Goal: Task Accomplishment & Management: Manage account settings

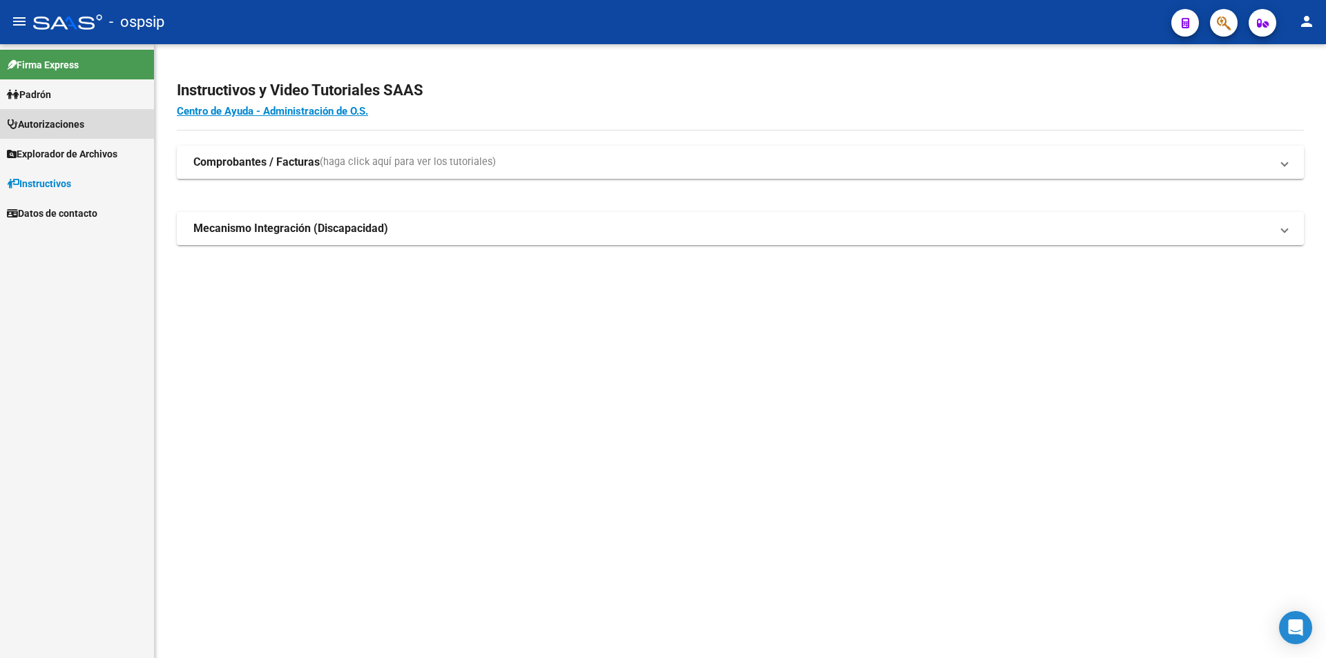
click at [58, 130] on span "Autorizaciones" at bounding box center [45, 124] width 77 height 15
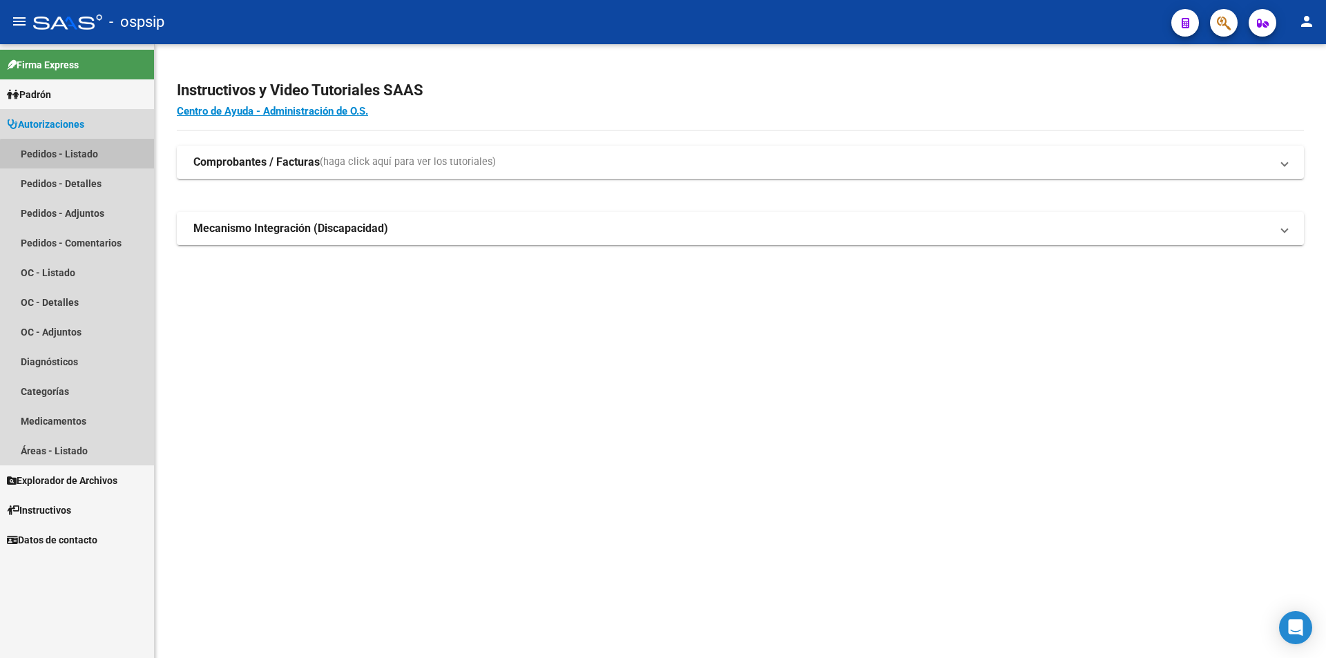
click at [90, 159] on link "Pedidos - Listado" at bounding box center [77, 154] width 154 height 30
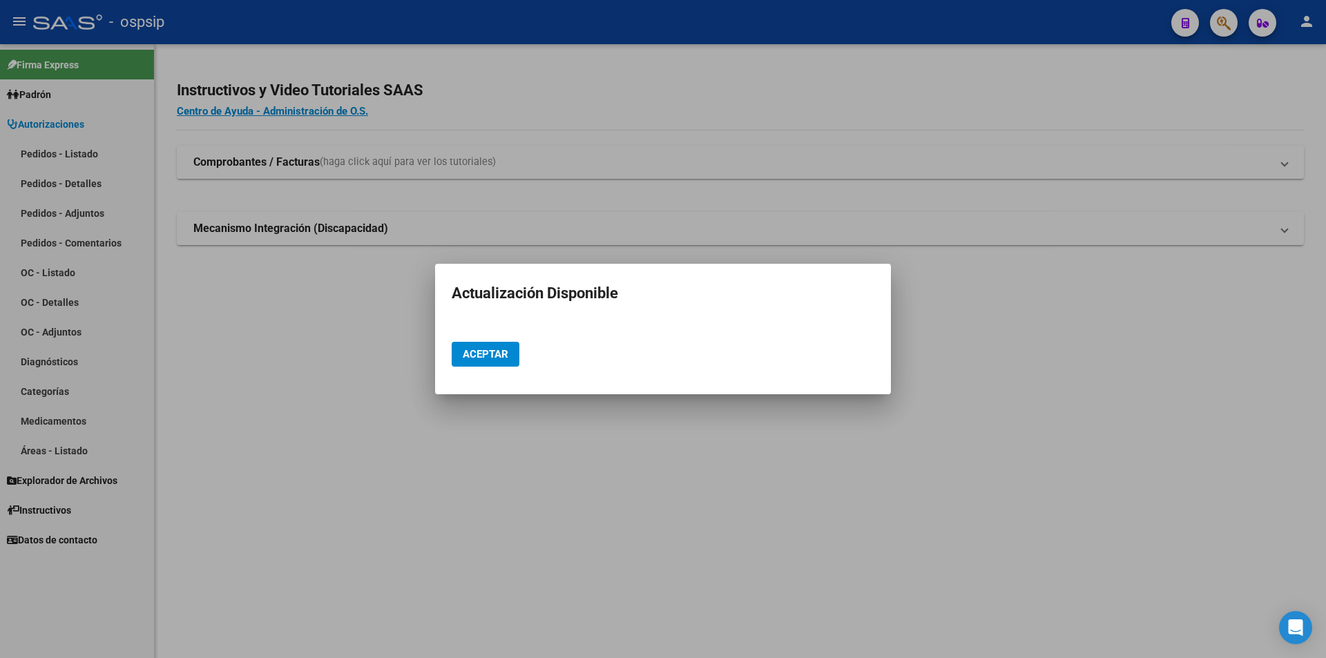
click at [499, 344] on div "Aceptar" at bounding box center [663, 354] width 423 height 47
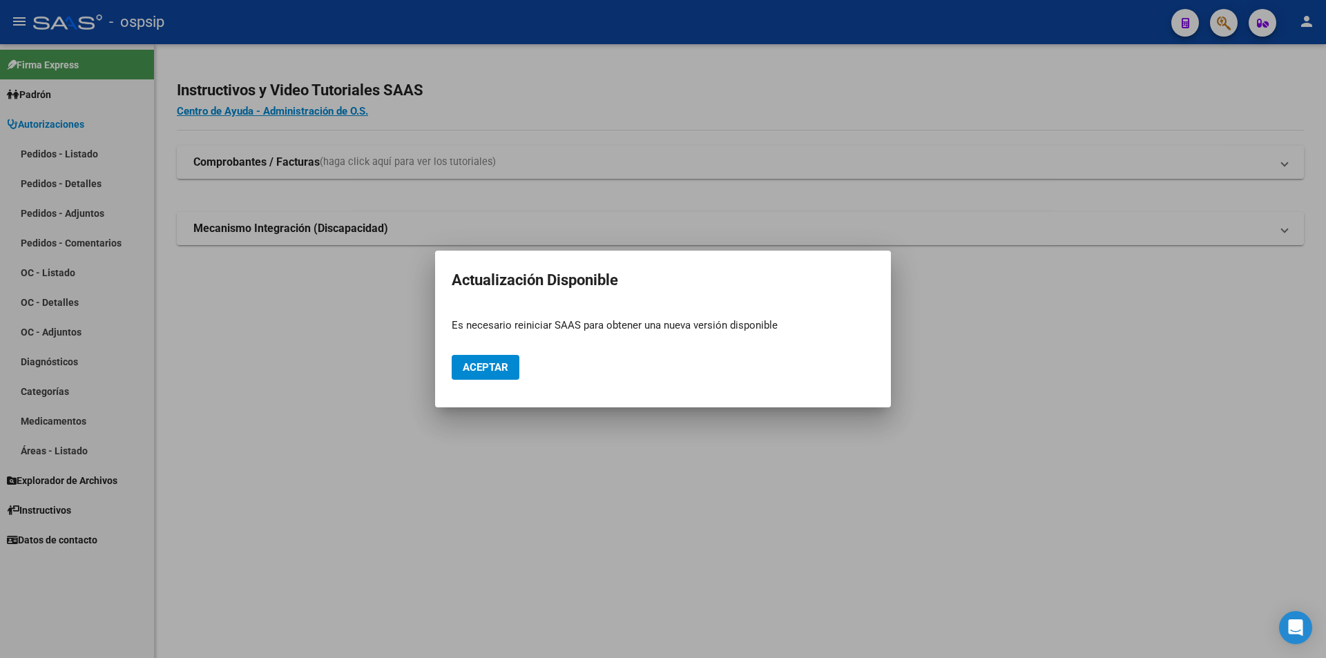
click at [472, 385] on div "Aceptar" at bounding box center [663, 367] width 423 height 47
click at [501, 368] on span "Aceptar" at bounding box center [486, 367] width 46 height 12
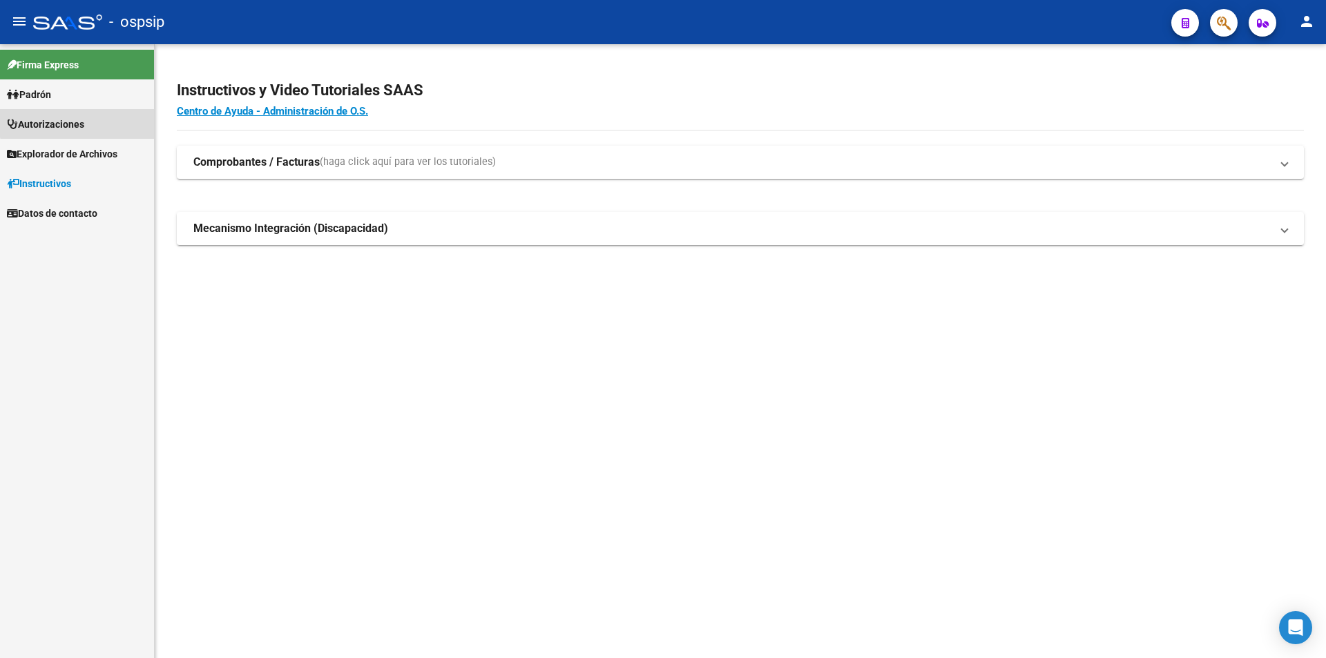
click at [81, 122] on span "Autorizaciones" at bounding box center [45, 124] width 77 height 15
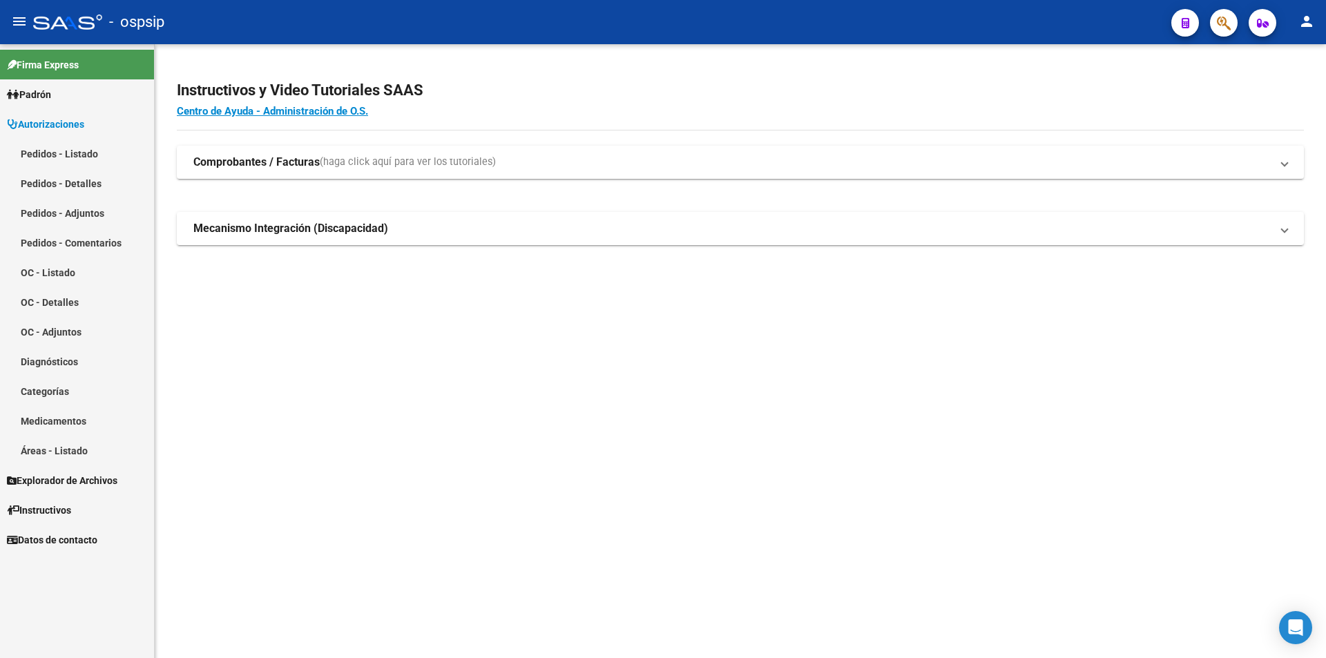
click at [93, 153] on link "Pedidos - Listado" at bounding box center [77, 154] width 154 height 30
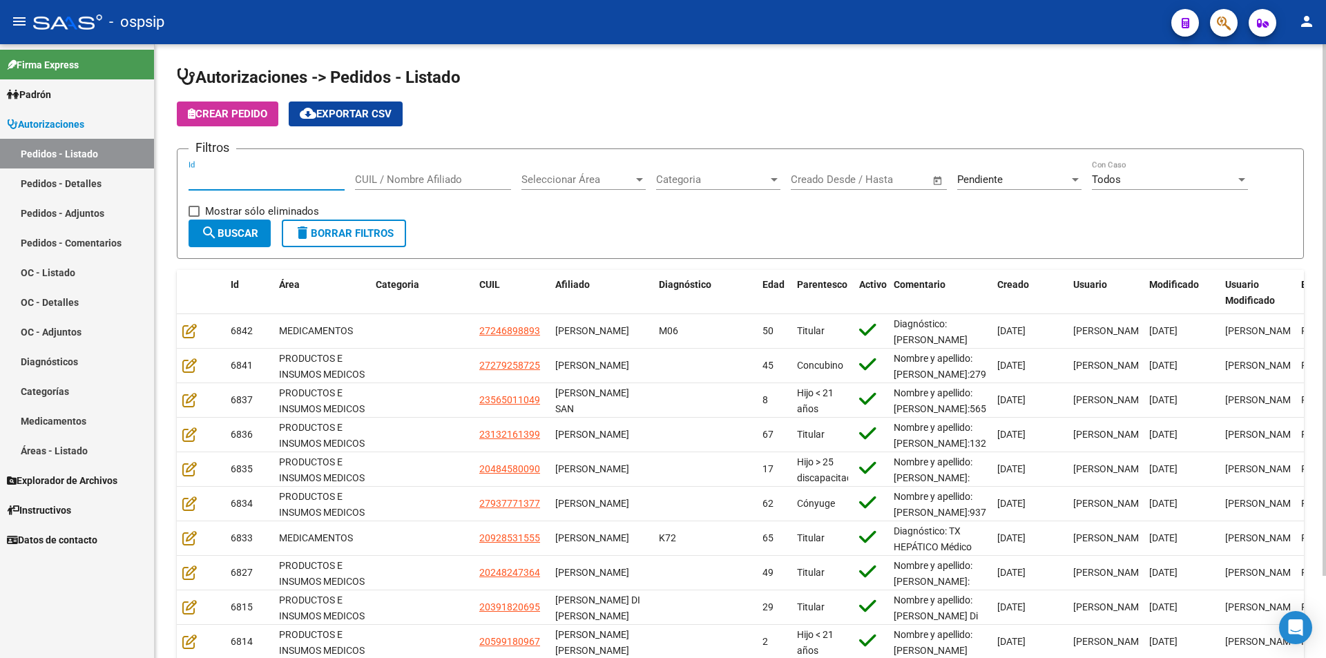
click at [222, 182] on input "Id" at bounding box center [266, 179] width 156 height 12
type input "4823"
click at [991, 174] on span "Pendiente" at bounding box center [980, 179] width 46 height 12
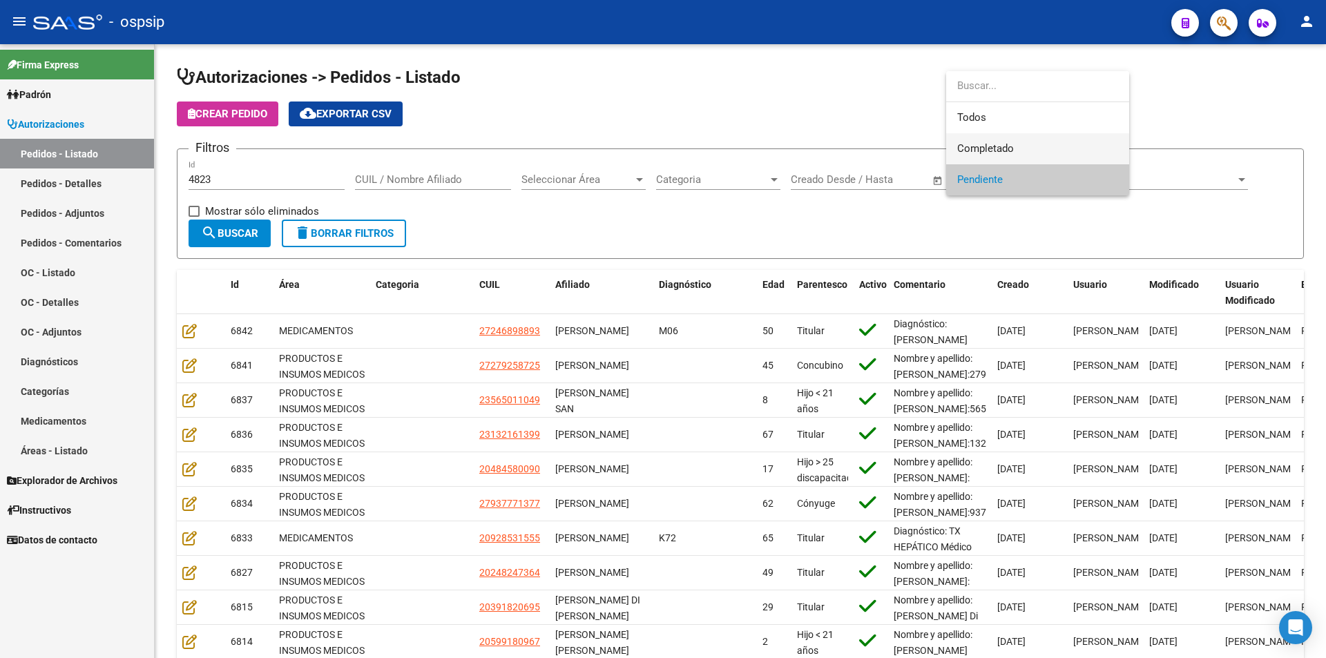
click at [987, 142] on span "Completado" at bounding box center [985, 148] width 57 height 12
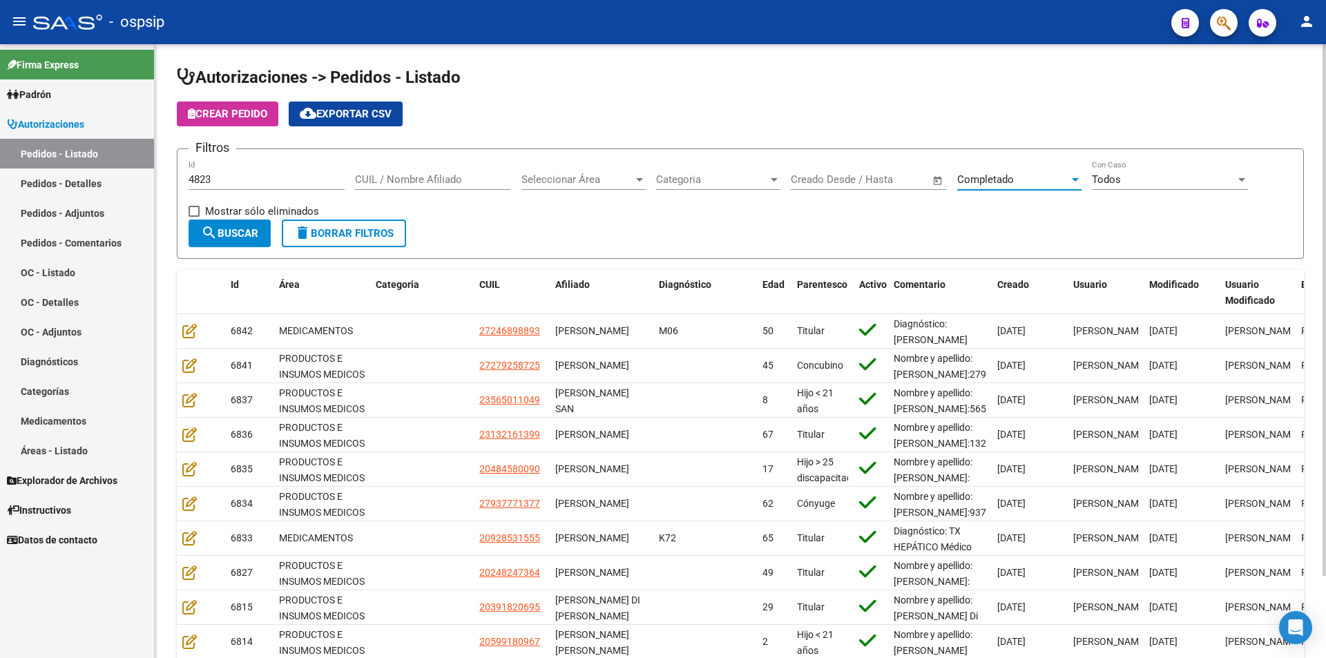
click at [242, 240] on button "search Buscar" at bounding box center [229, 234] width 82 height 28
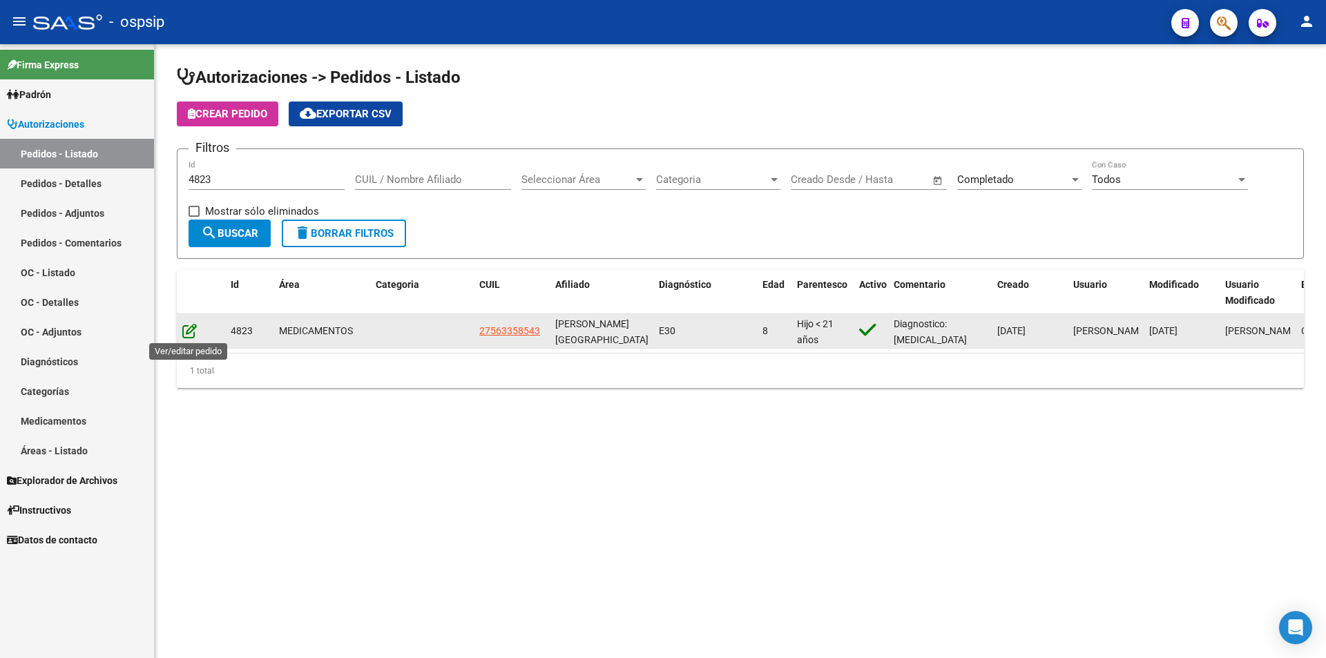
click at [195, 328] on icon at bounding box center [189, 330] width 14 height 15
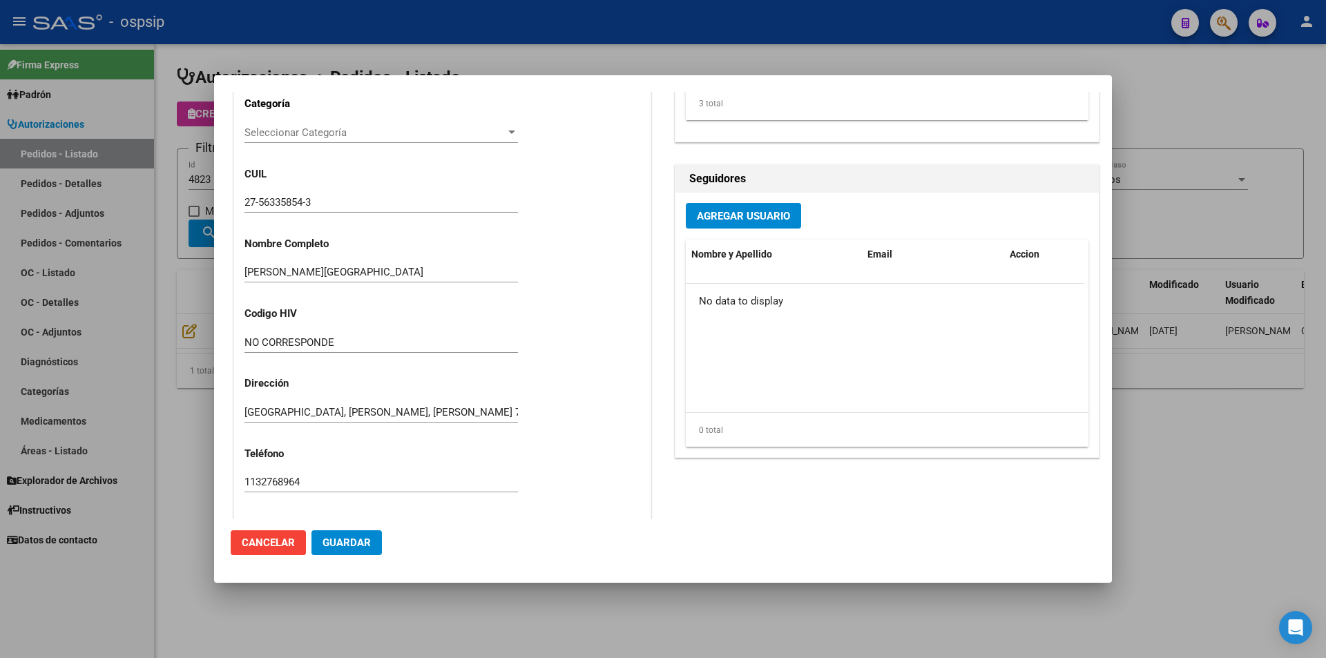
scroll to position [69, 0]
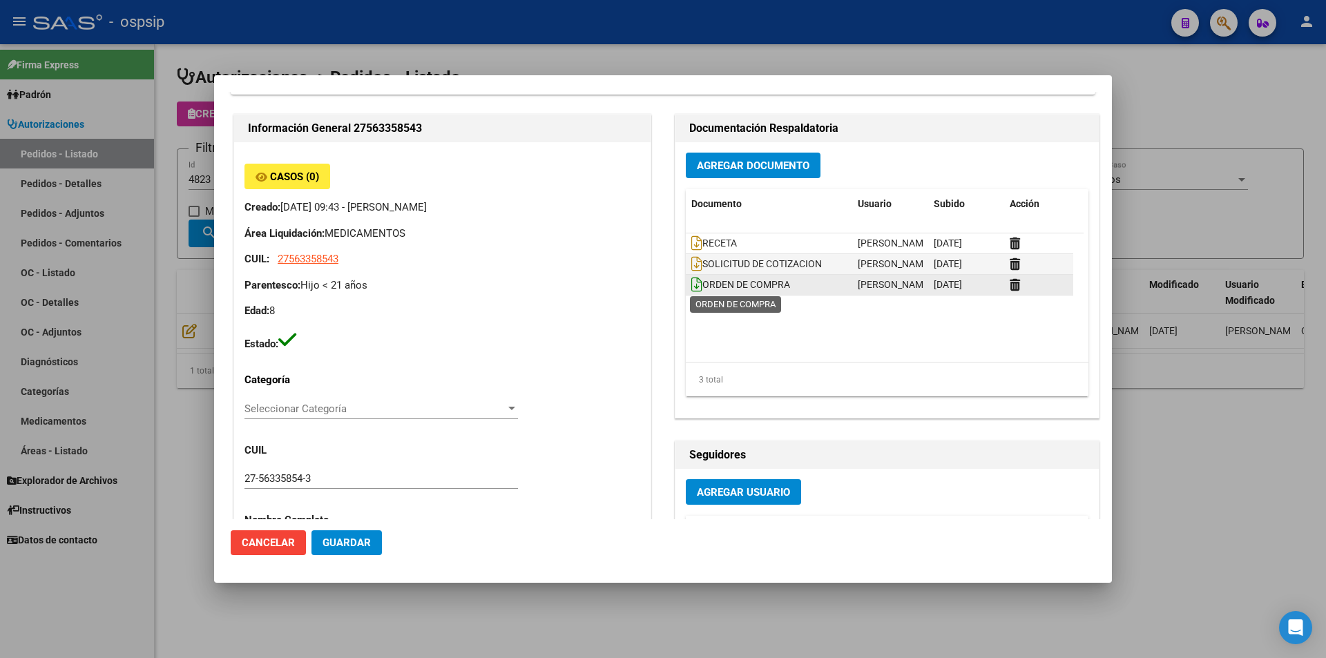
click at [692, 289] on icon at bounding box center [696, 284] width 11 height 15
click at [180, 287] on div at bounding box center [663, 329] width 1326 height 658
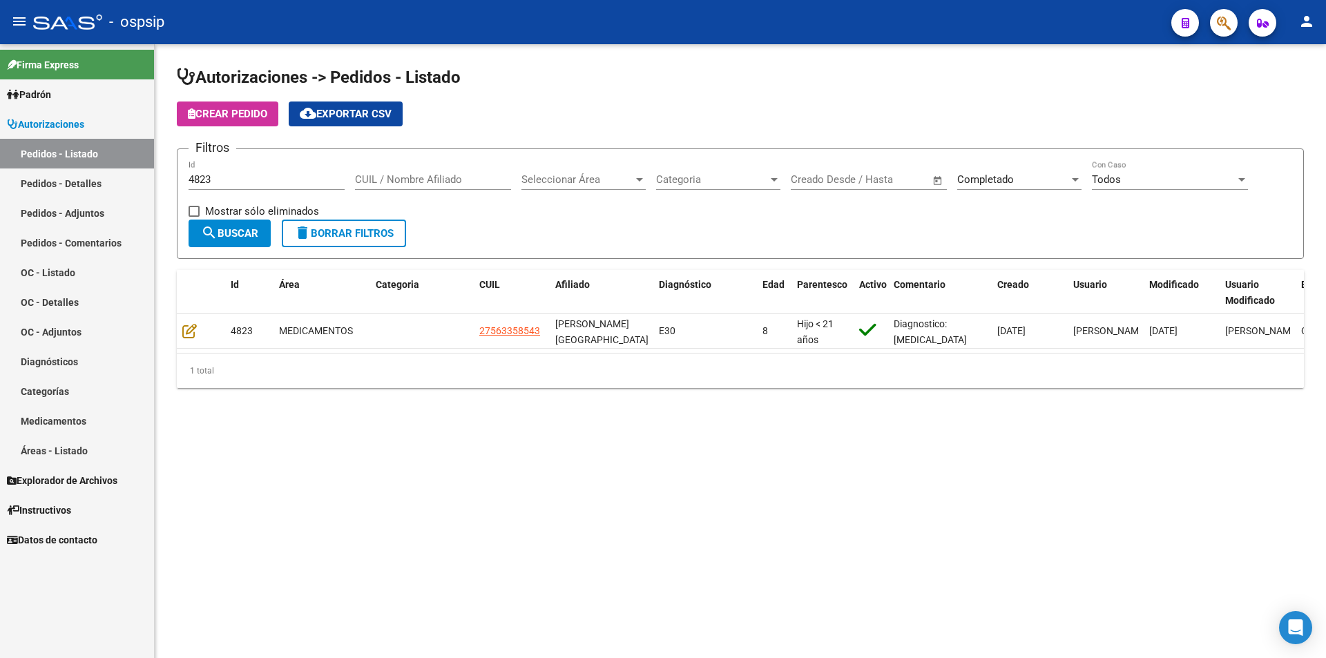
click at [336, 233] on span "delete Borrar Filtros" at bounding box center [343, 233] width 99 height 12
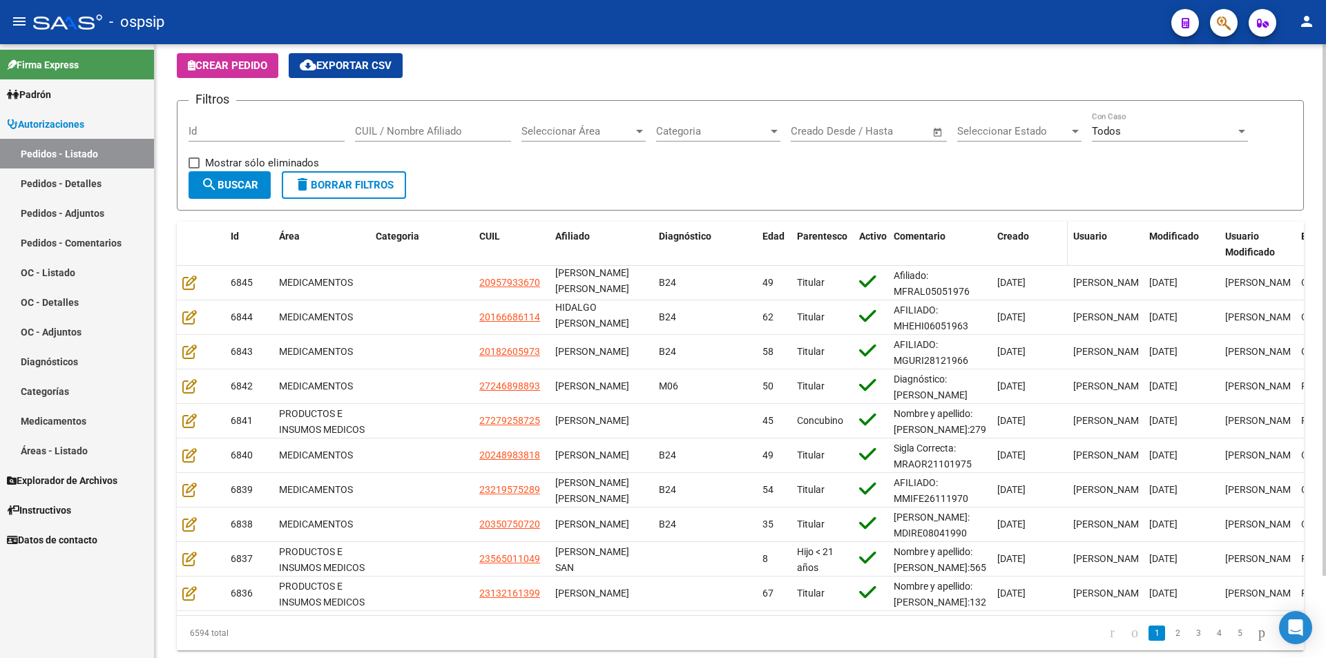
scroll to position [0, 0]
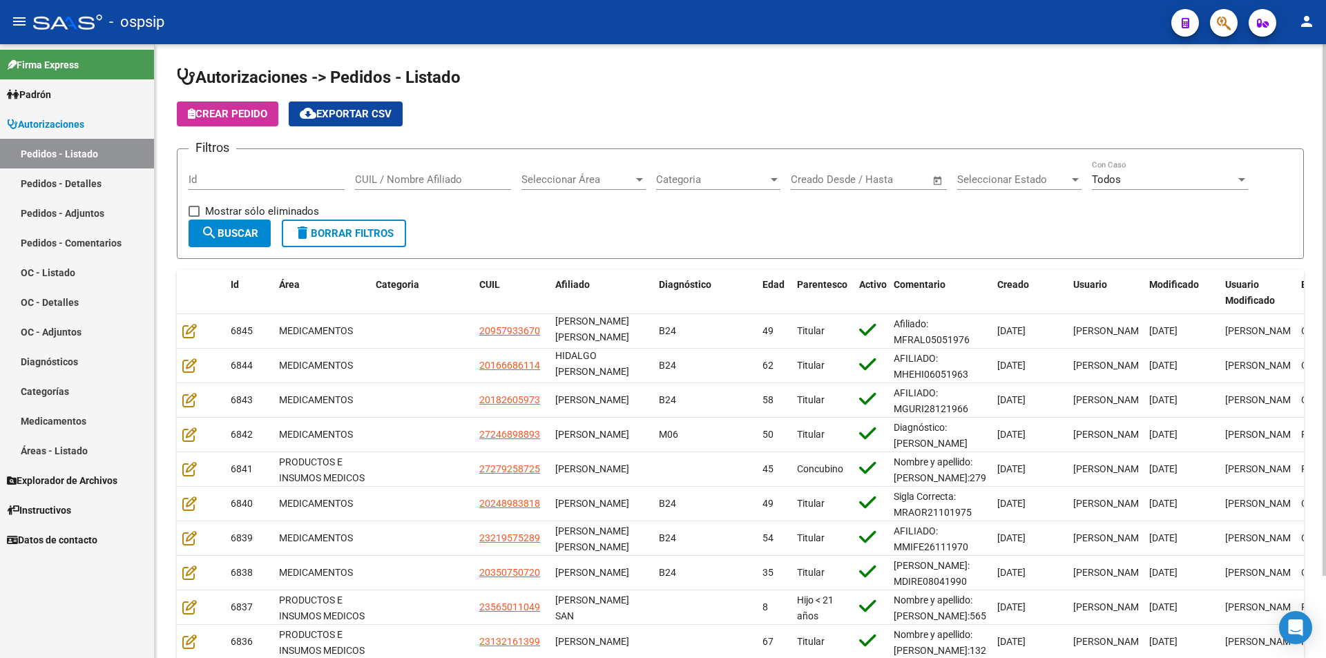
click at [1036, 191] on div "Seleccionar Estado Seleccionar Estado" at bounding box center [1019, 181] width 124 height 43
click at [1032, 188] on div "Seleccionar Estado Seleccionar Estado" at bounding box center [1019, 175] width 124 height 30
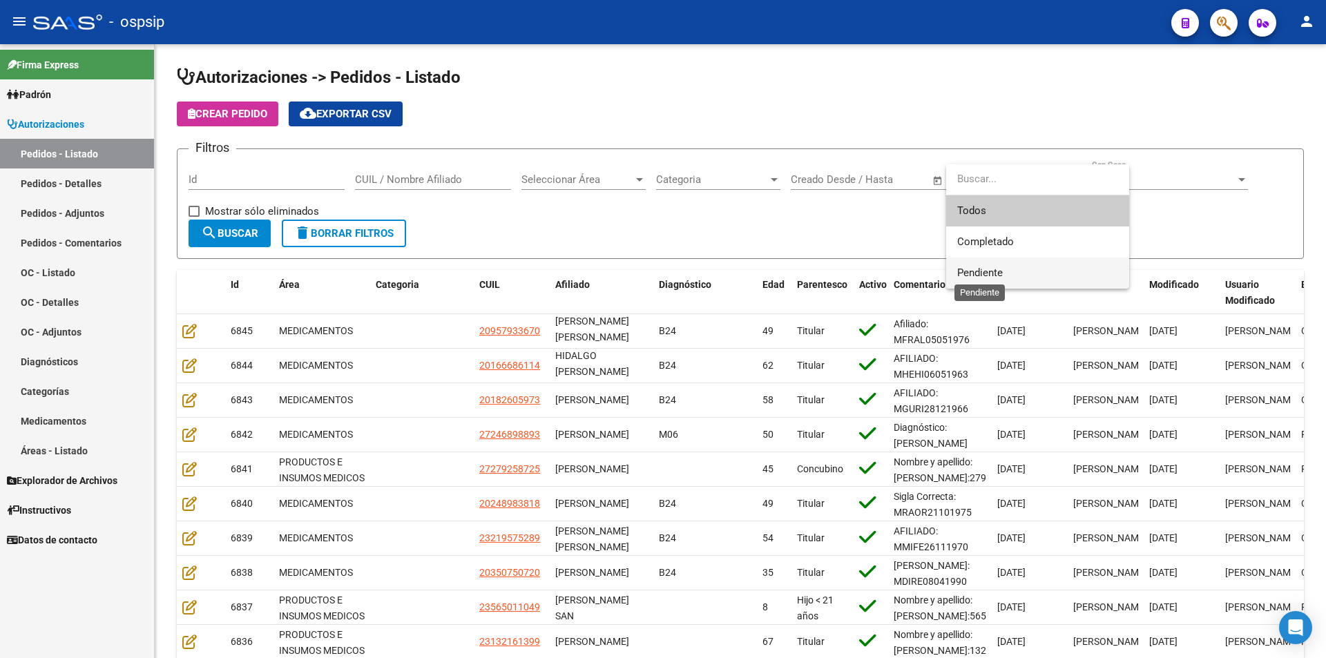
click at [979, 276] on span "Pendiente" at bounding box center [980, 272] width 46 height 12
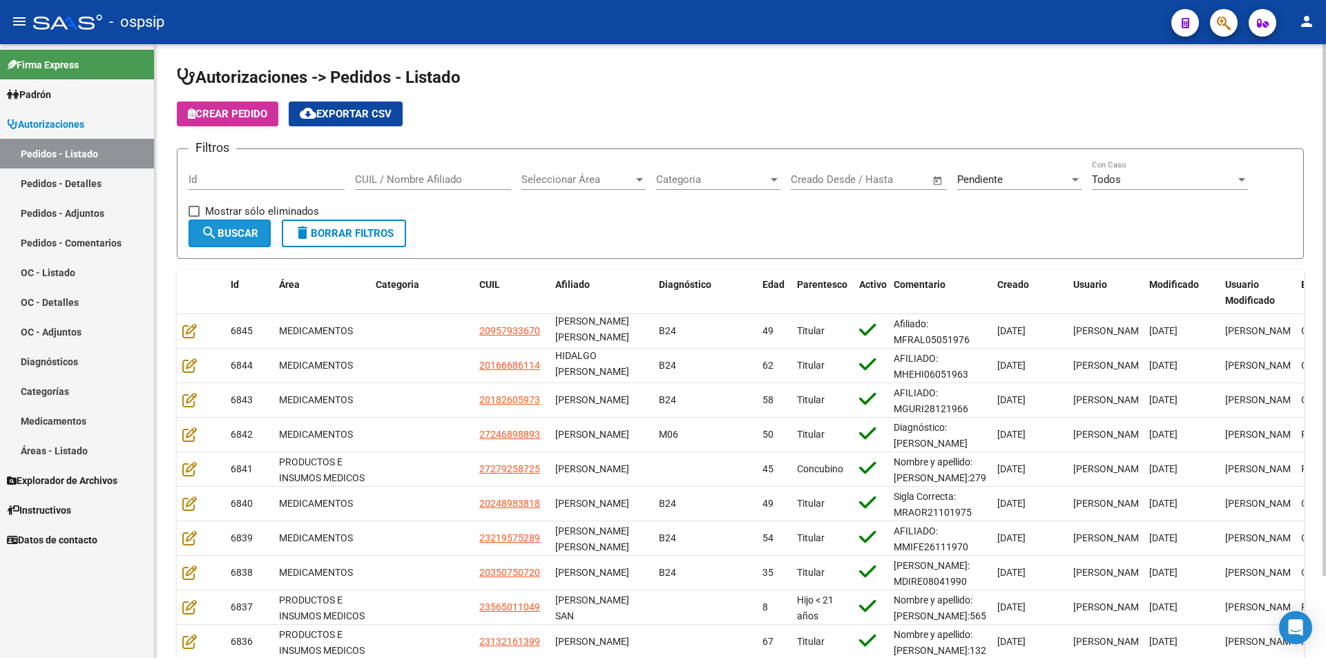
click at [224, 232] on span "search Buscar" at bounding box center [229, 233] width 57 height 12
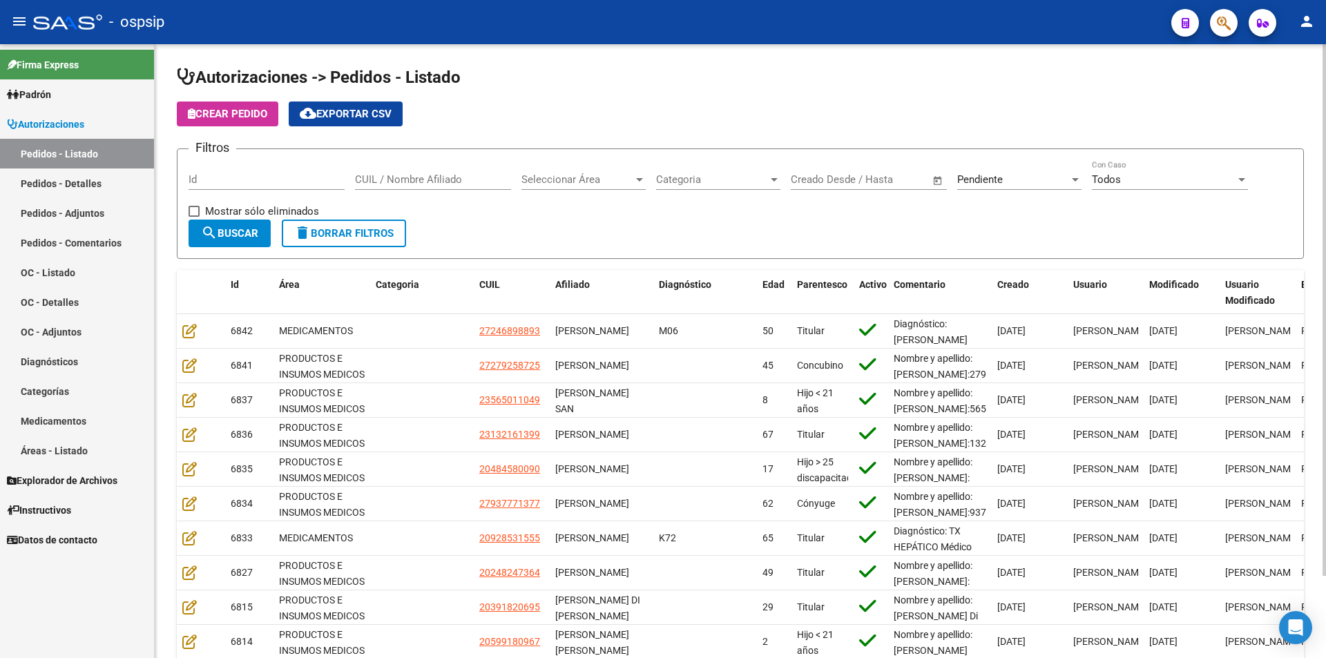
click at [977, 179] on span "Pendiente" at bounding box center [980, 179] width 46 height 12
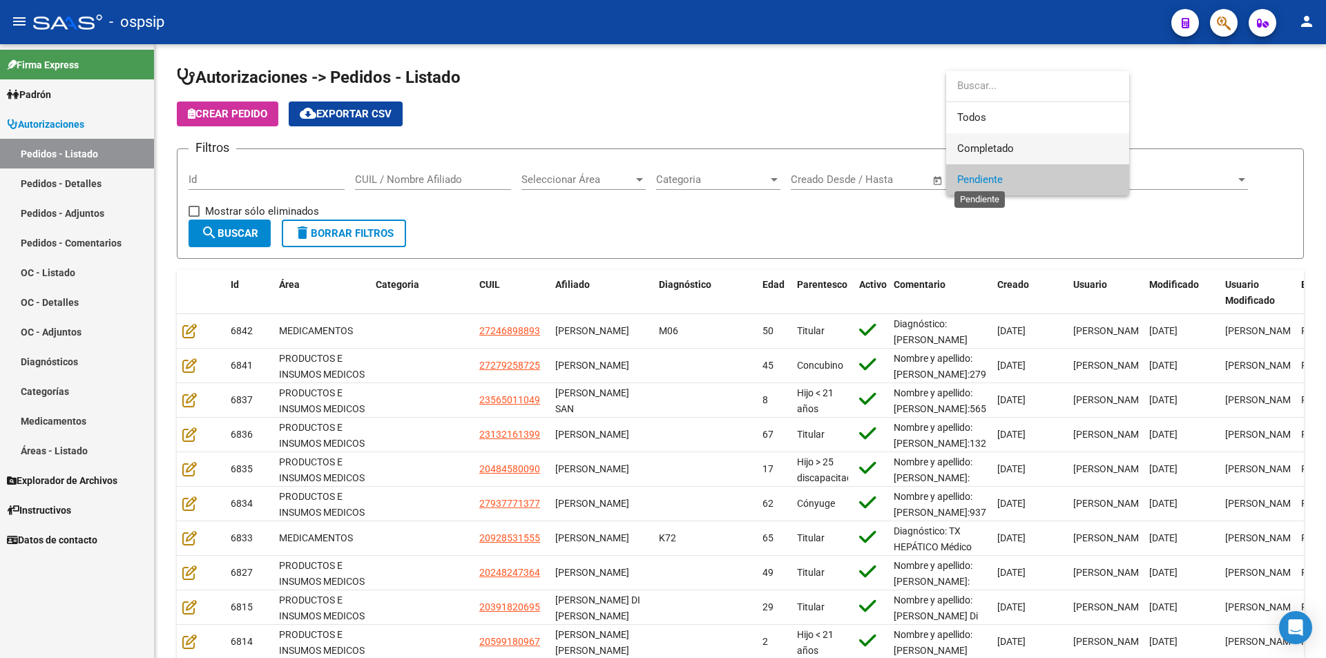
click at [981, 159] on span "Completado" at bounding box center [1037, 148] width 161 height 31
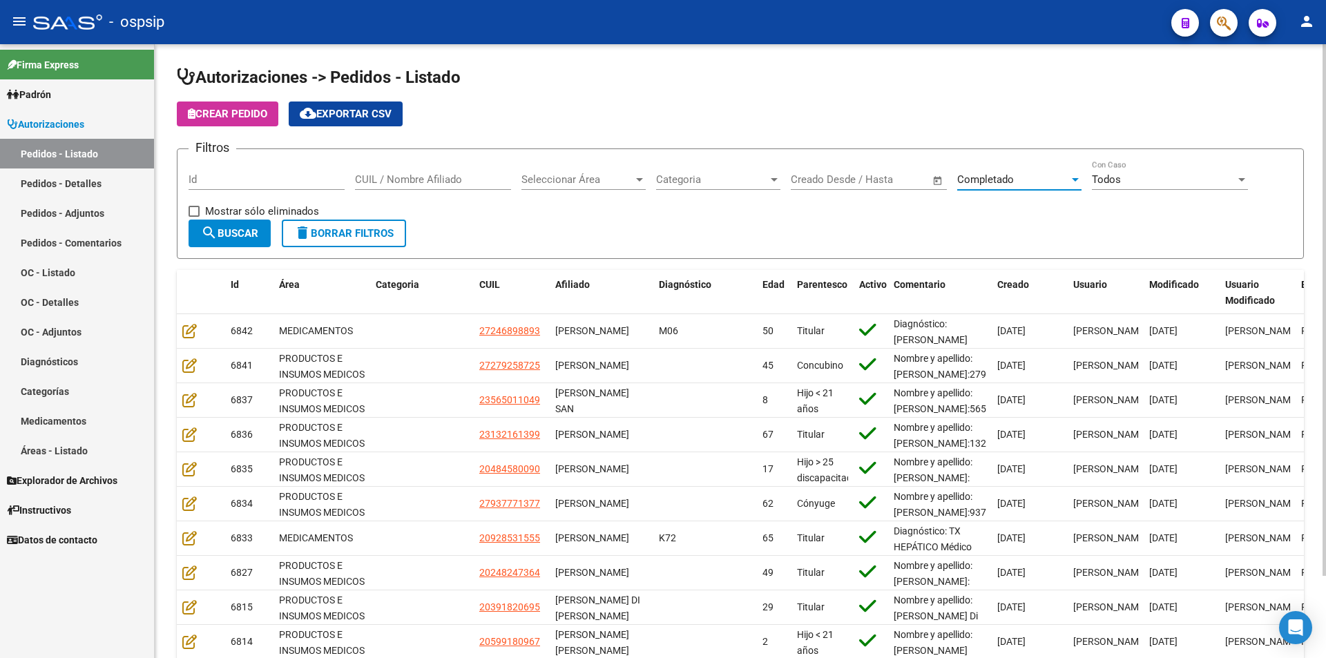
click at [217, 229] on span "search Buscar" at bounding box center [229, 233] width 57 height 12
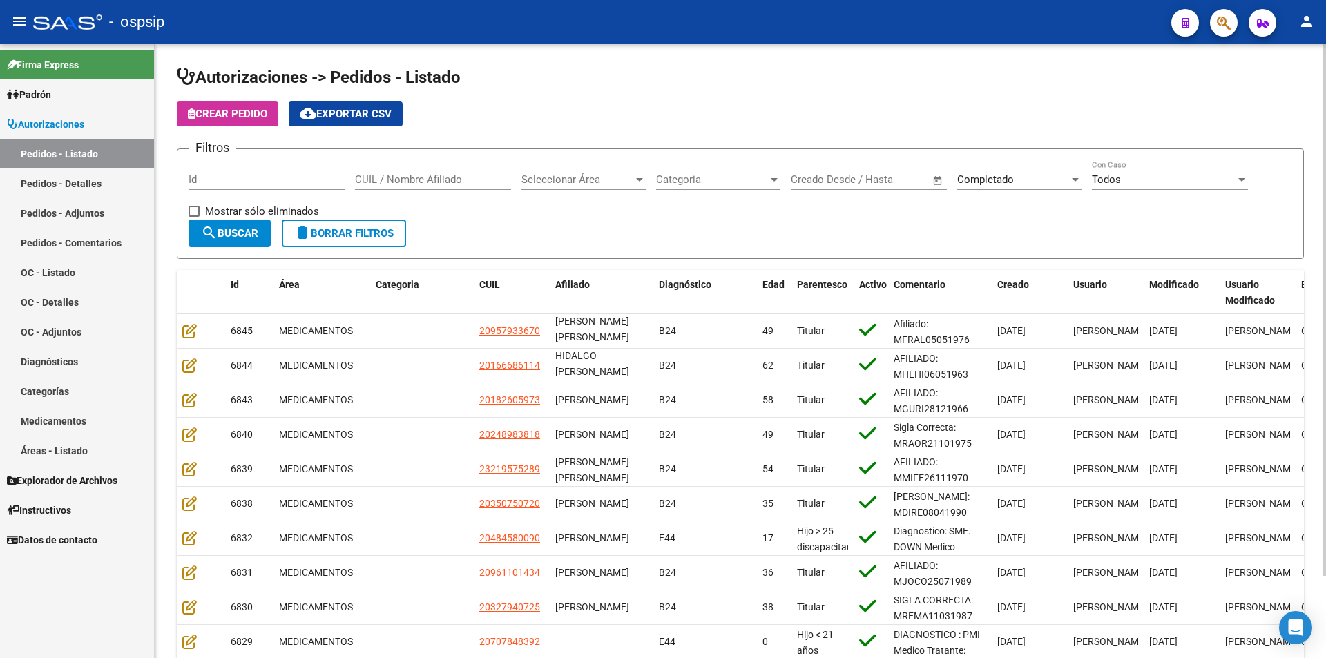
scroll to position [95, 0]
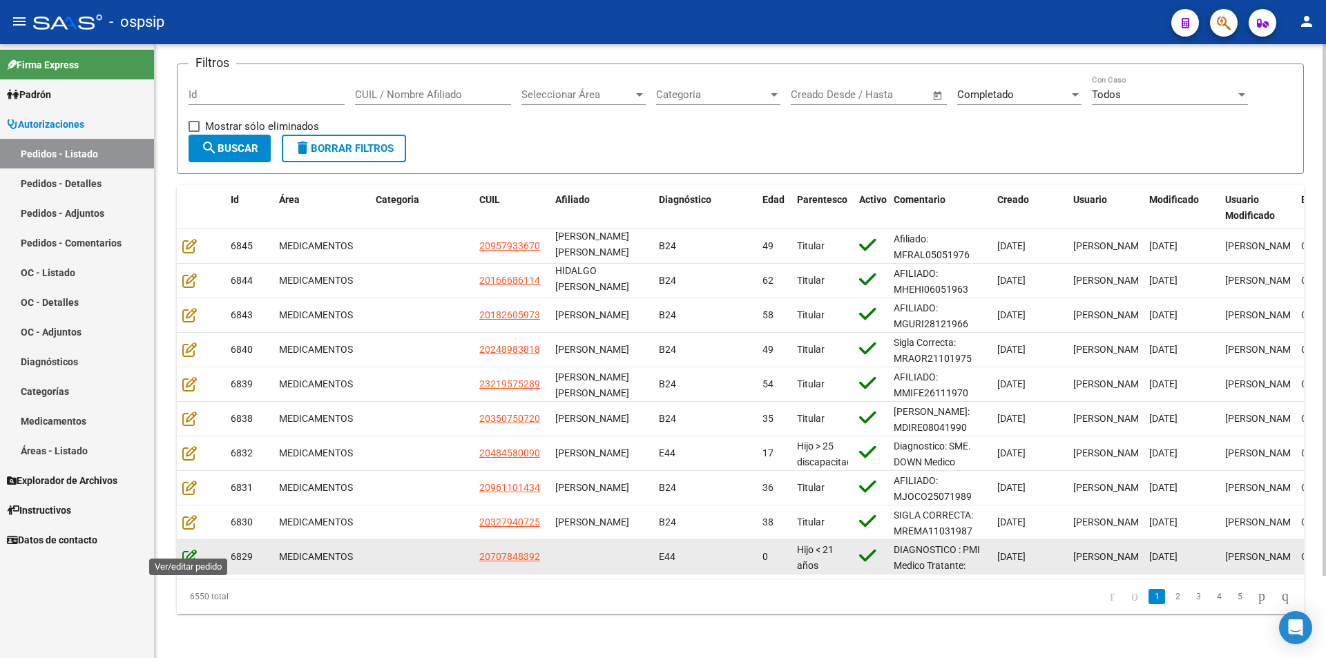
click at [193, 549] on icon at bounding box center [189, 556] width 14 height 15
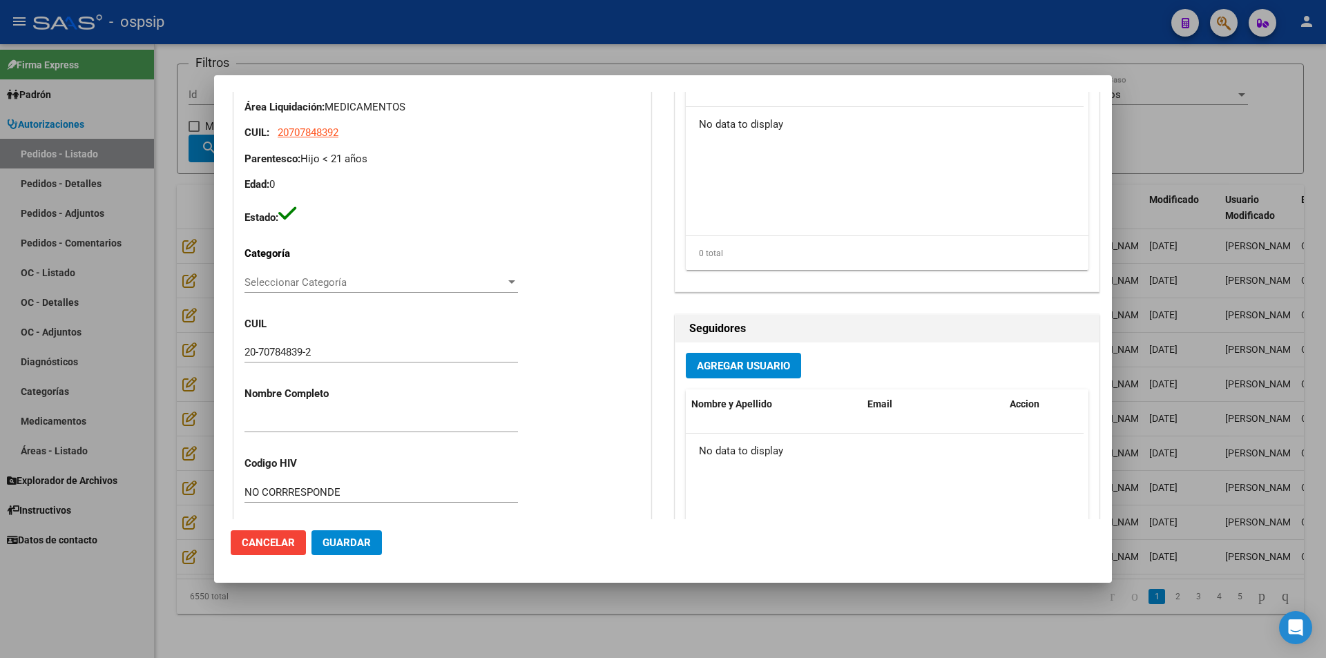
scroll to position [0, 0]
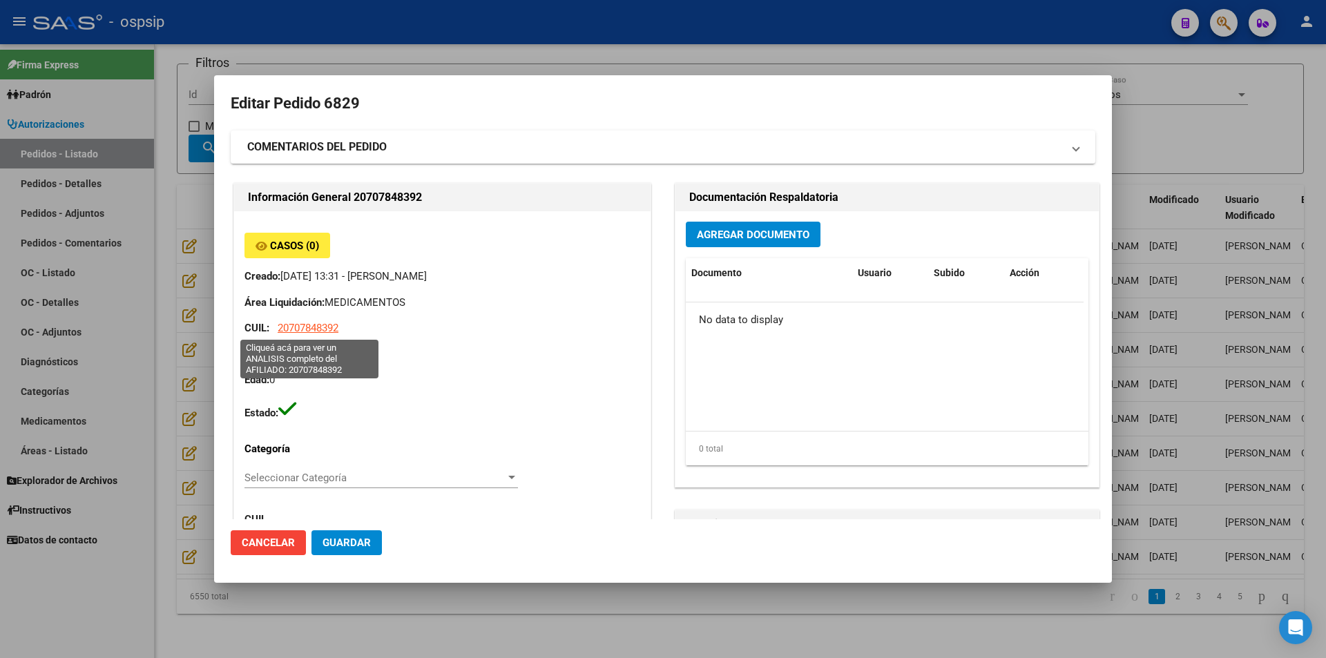
click at [304, 329] on span "20707848392" at bounding box center [308, 328] width 61 height 12
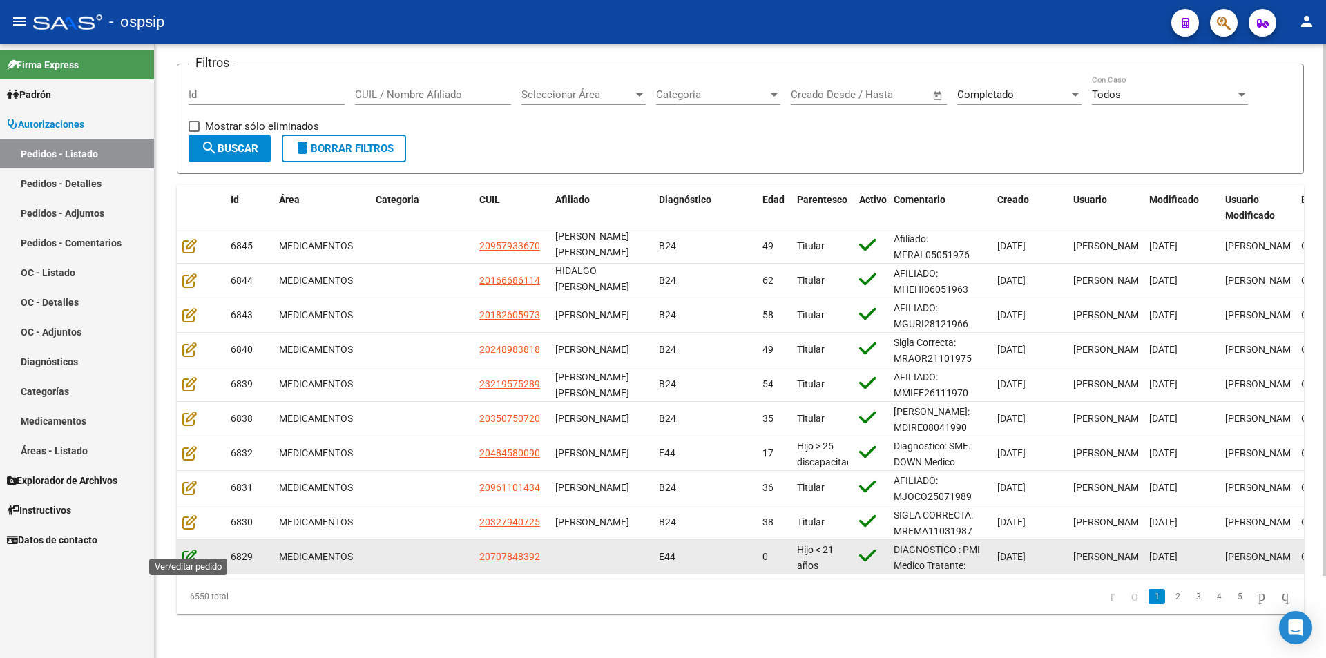
click at [188, 549] on icon at bounding box center [189, 556] width 14 height 15
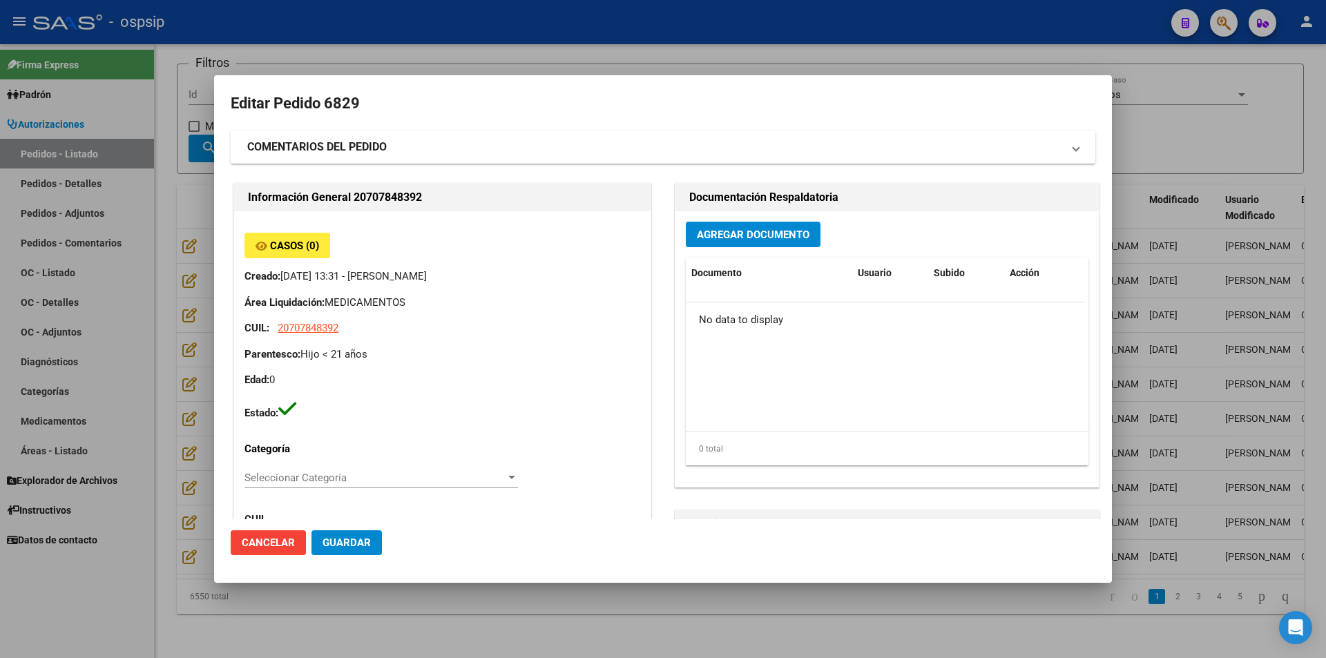
click at [358, 100] on h2 "Editar Pedido 6829" at bounding box center [663, 103] width 864 height 26
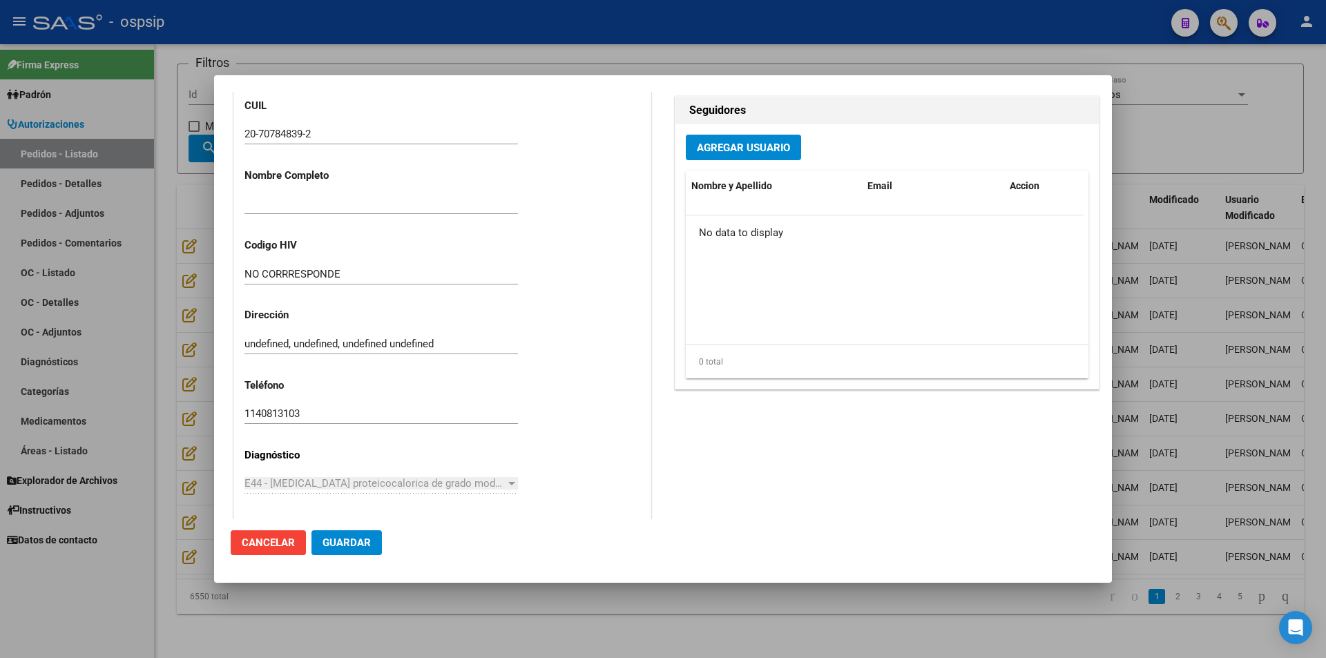
scroll to position [414, 0]
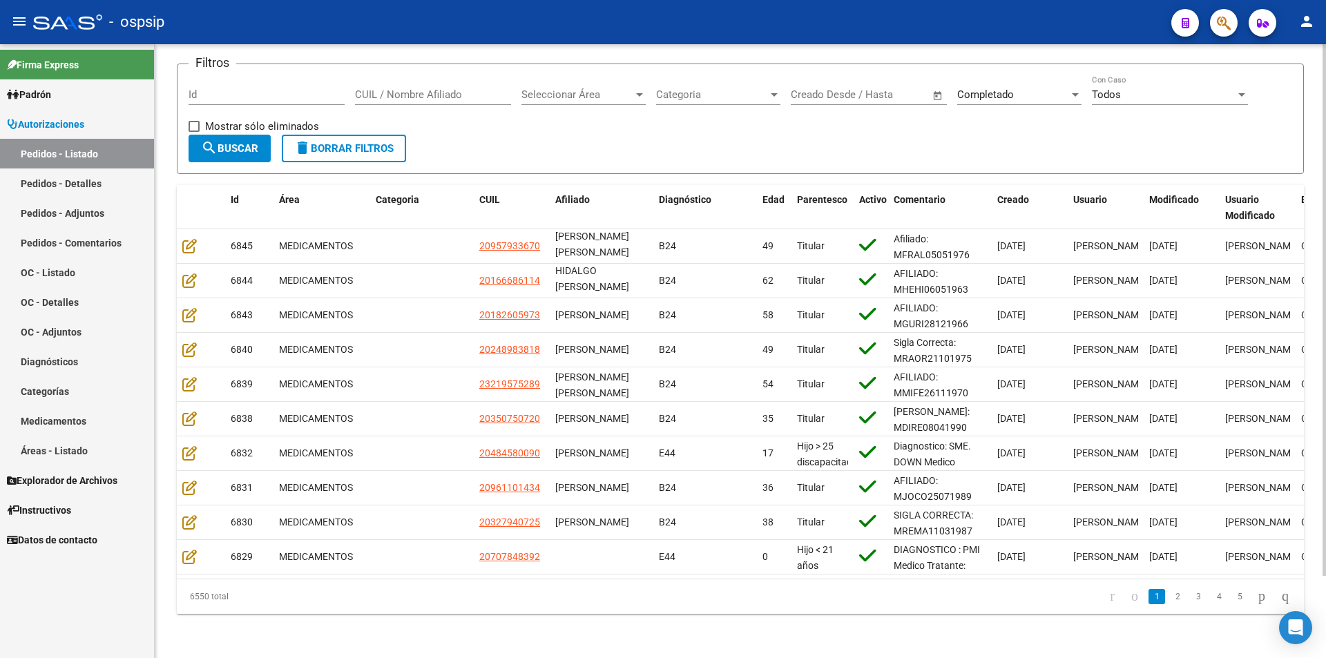
click at [277, 95] on div "Id" at bounding box center [266, 96] width 156 height 43
click at [277, 89] on input "Id" at bounding box center [266, 94] width 156 height 12
type input "6807"
click at [235, 142] on span "search Buscar" at bounding box center [229, 148] width 57 height 12
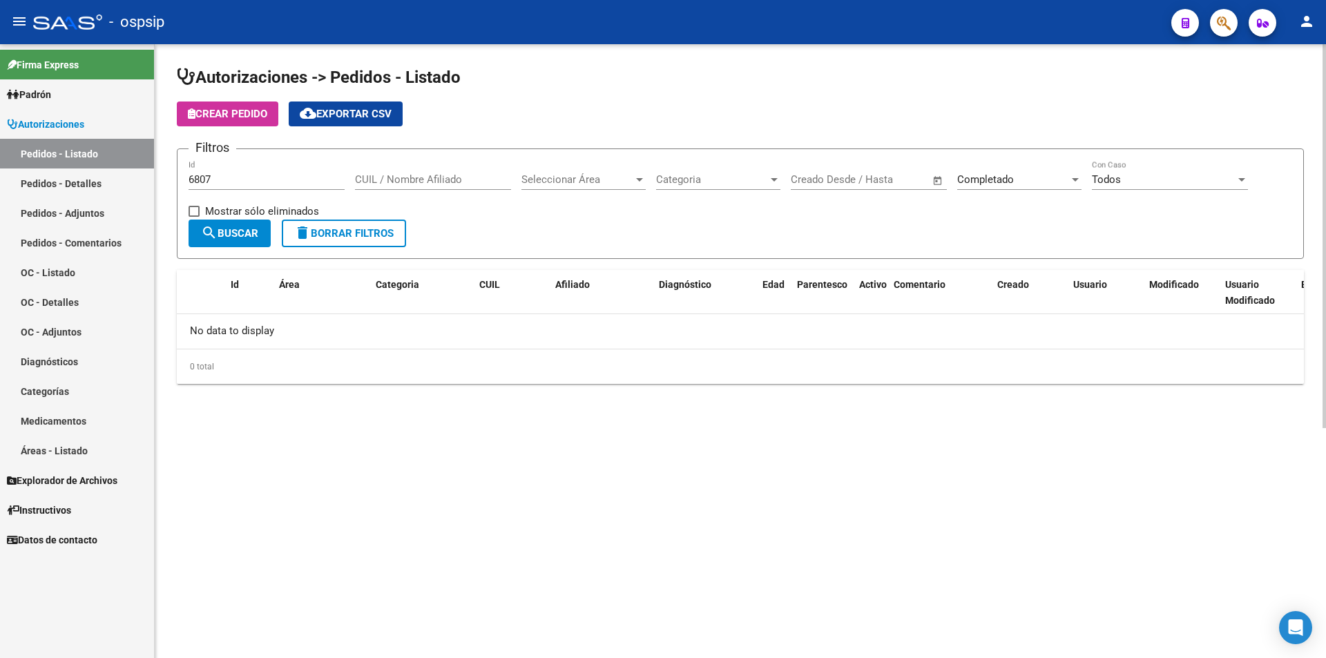
scroll to position [0, 0]
click at [1024, 170] on div "Completado Seleccionar Estado" at bounding box center [1019, 175] width 124 height 30
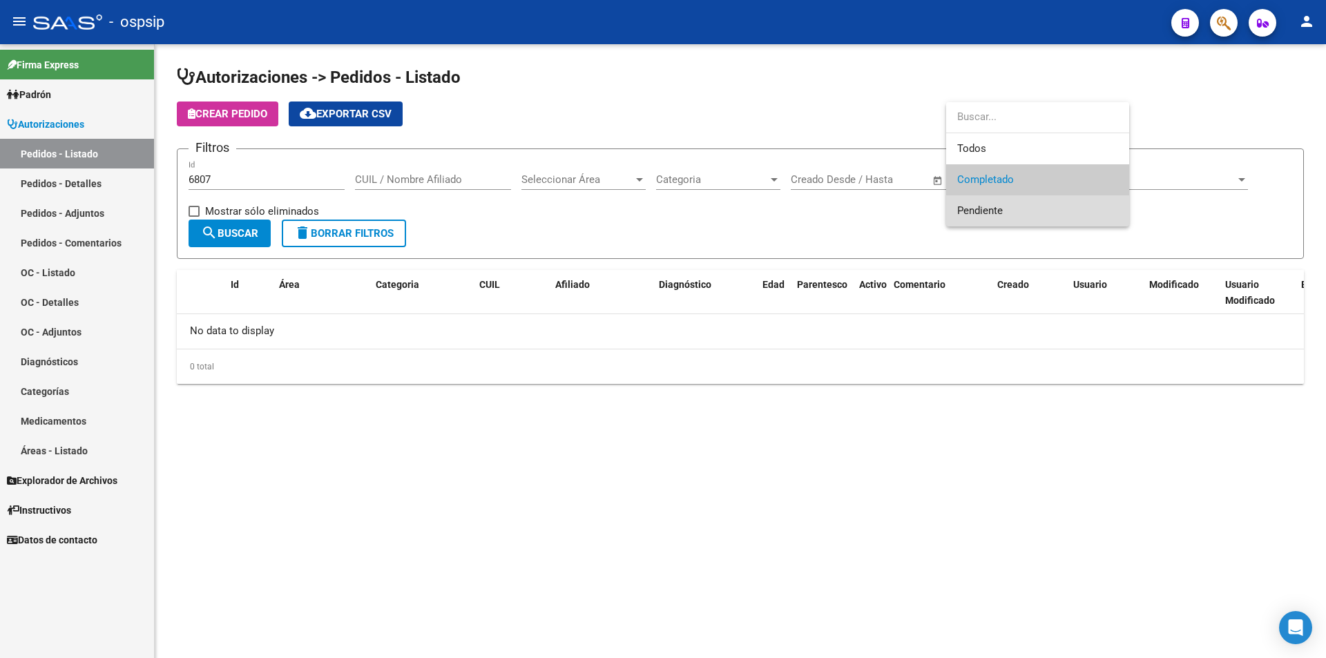
click at [1030, 204] on span "Pendiente" at bounding box center [1037, 210] width 161 height 31
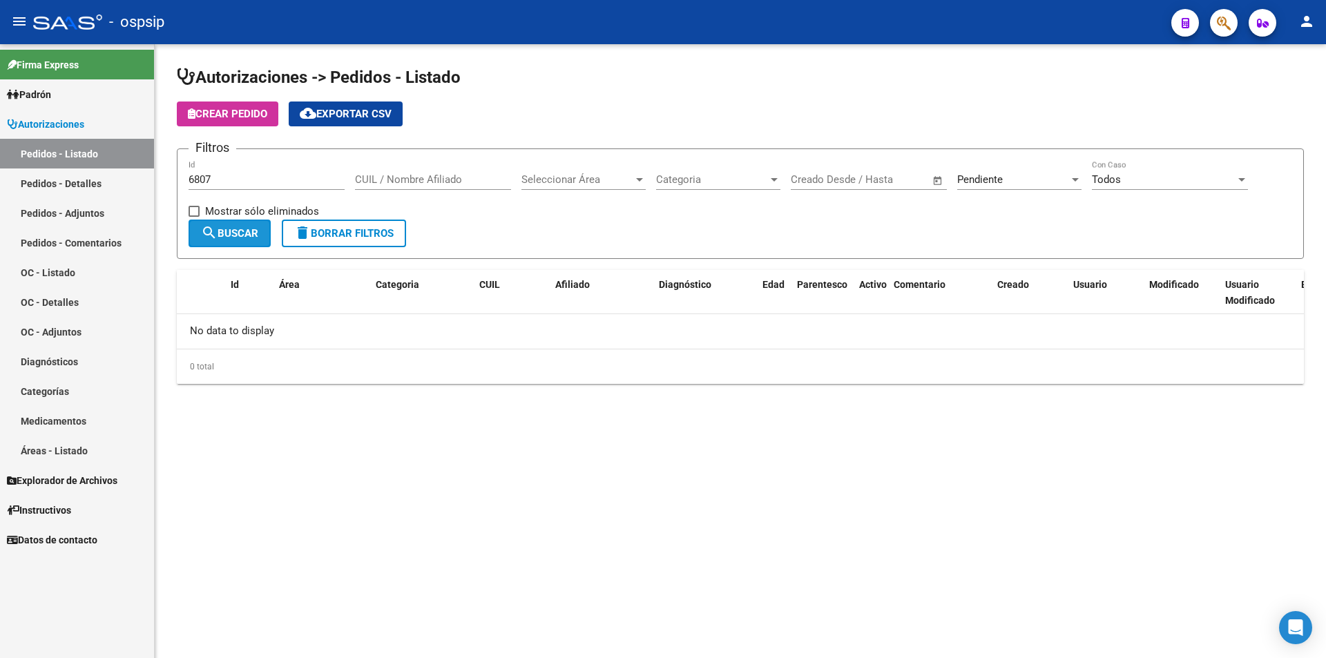
click at [211, 233] on mat-icon "search" at bounding box center [209, 232] width 17 height 17
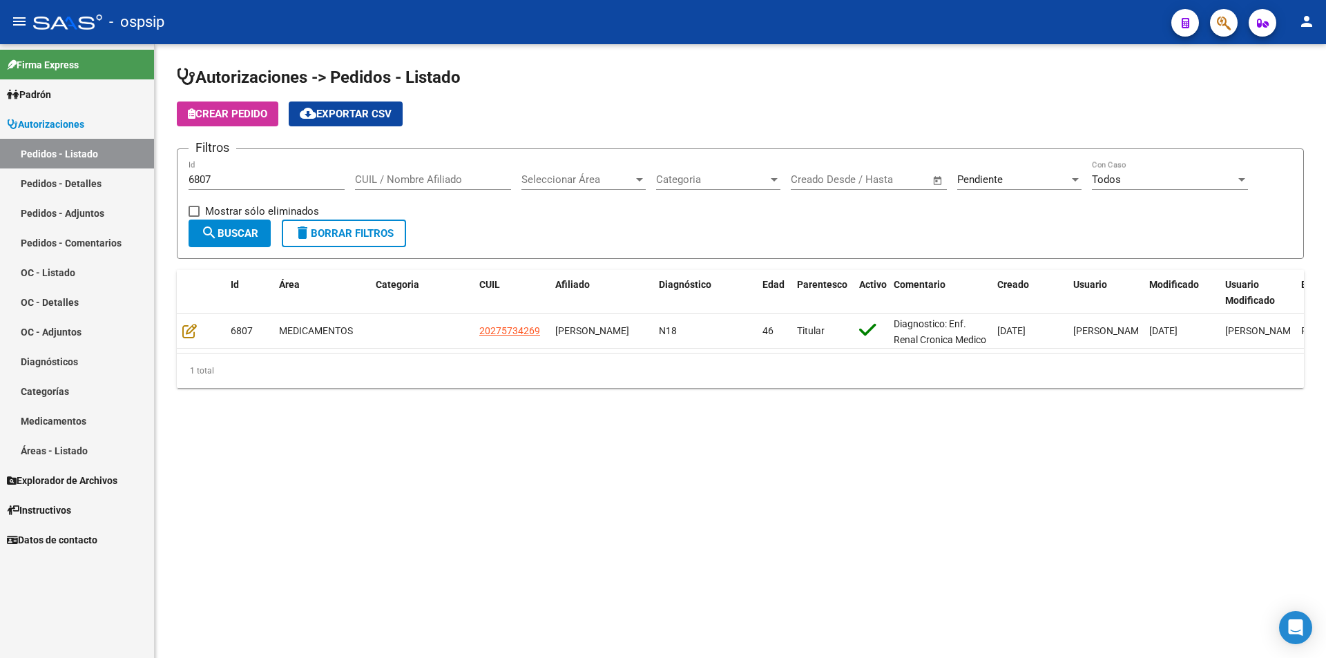
drag, startPoint x: 226, startPoint y: 176, endPoint x: 105, endPoint y: 172, distance: 120.9
click at [105, 172] on mat-sidenav-container "Firma Express Padrón Afiliados Empadronados Movimientos de Afiliados Padrón Ági…" at bounding box center [663, 351] width 1326 height 614
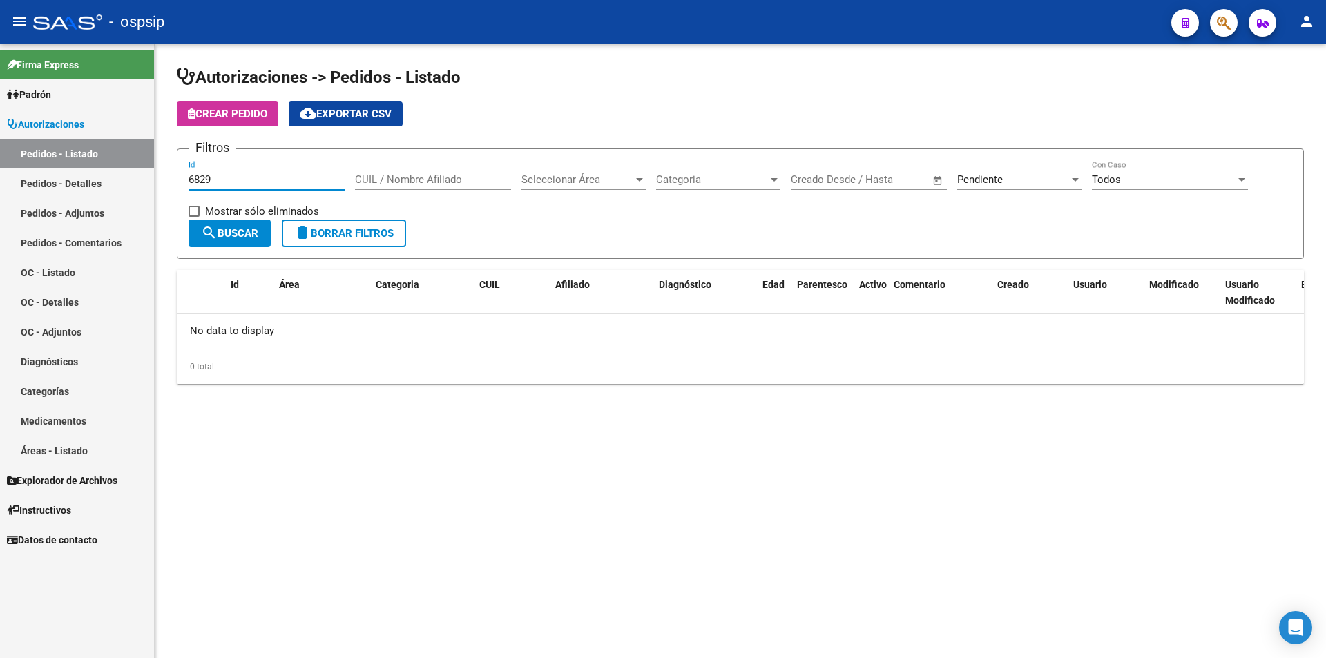
type input "6829"
click at [1002, 165] on div "Pendiente Seleccionar Estado" at bounding box center [1019, 175] width 124 height 30
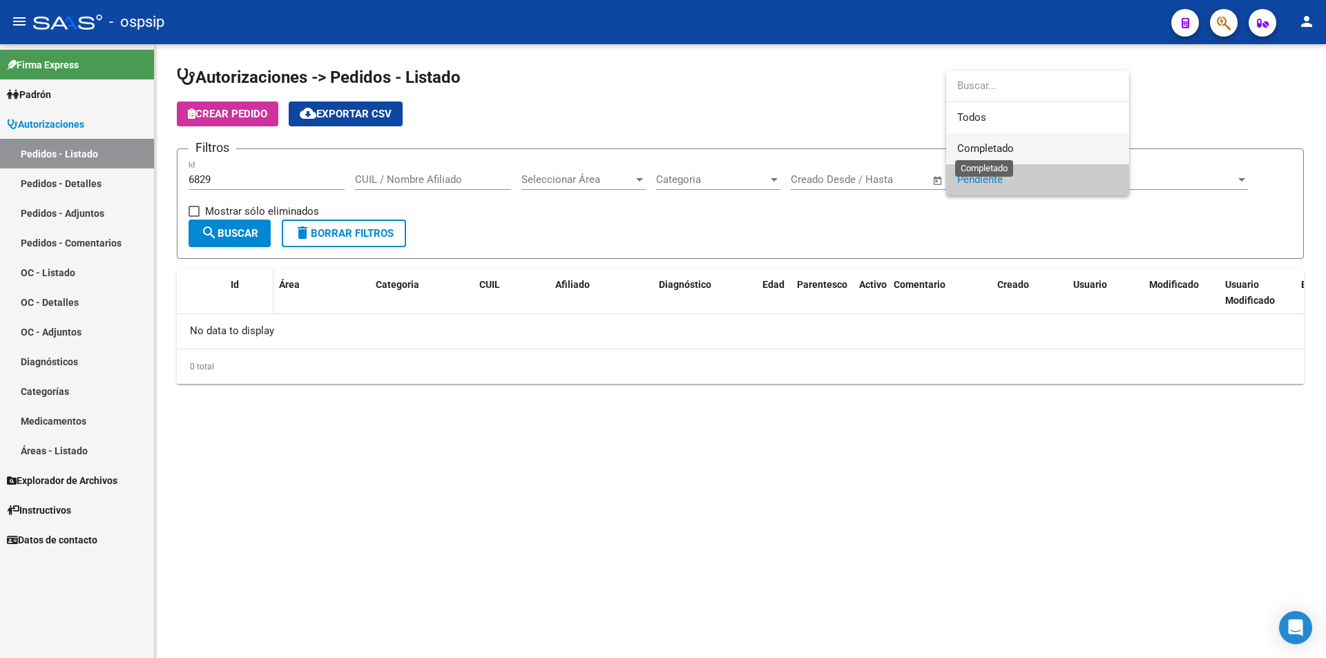
drag, startPoint x: 1003, startPoint y: 147, endPoint x: 233, endPoint y: 269, distance: 780.1
click at [957, 159] on span "Completado" at bounding box center [1037, 148] width 161 height 31
click at [255, 234] on span "search Buscar" at bounding box center [229, 233] width 57 height 12
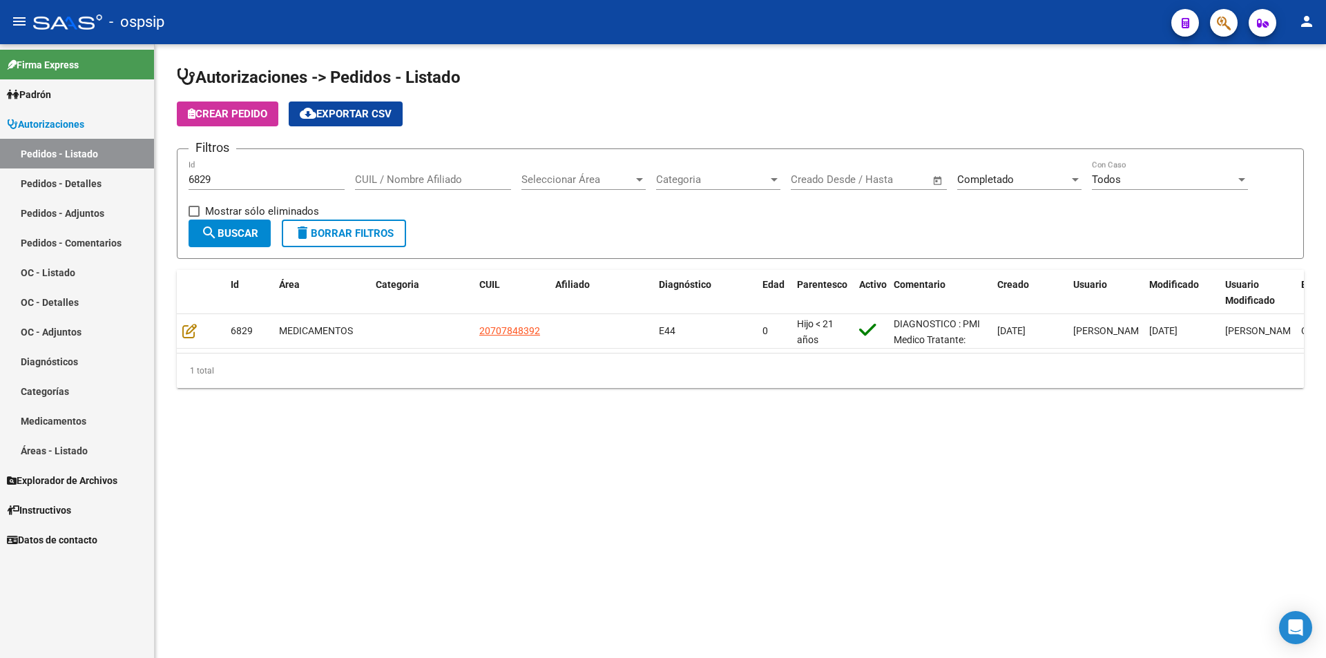
click at [169, 321] on div "Autorizaciones -> Pedidos - Listado Crear Pedido cloud_download Exportar CSV Fi…" at bounding box center [740, 238] width 1171 height 388
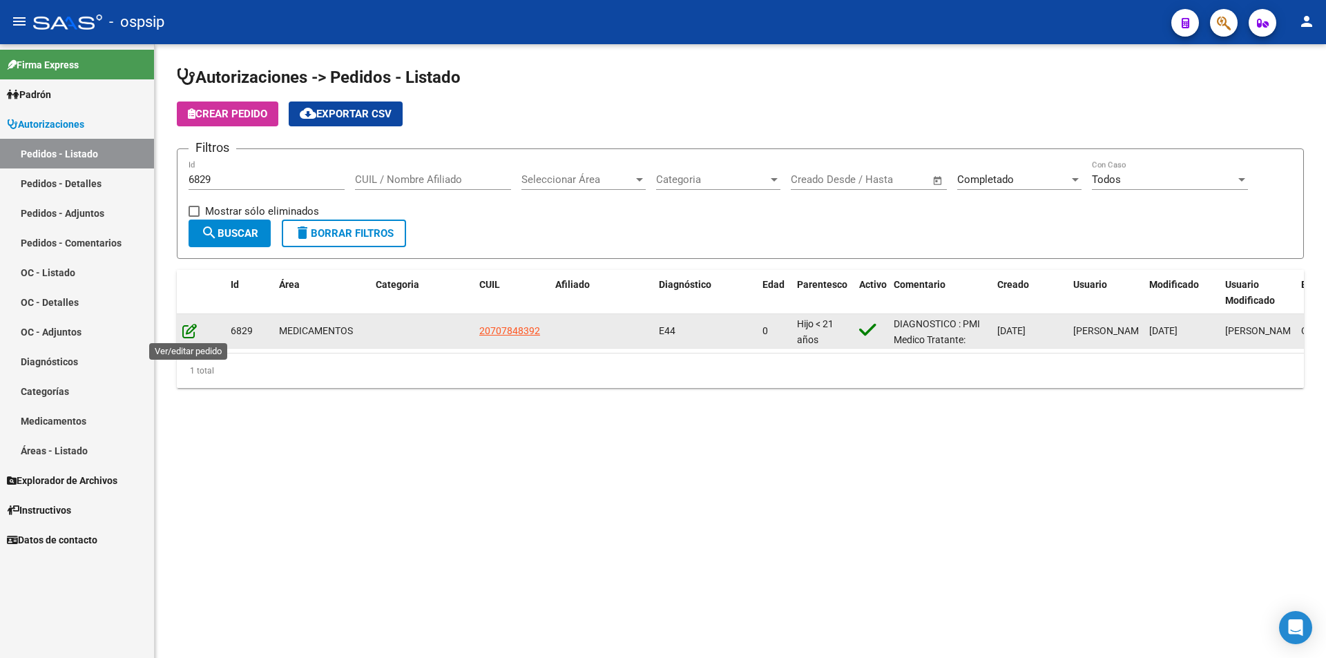
click at [186, 325] on icon at bounding box center [189, 330] width 14 height 15
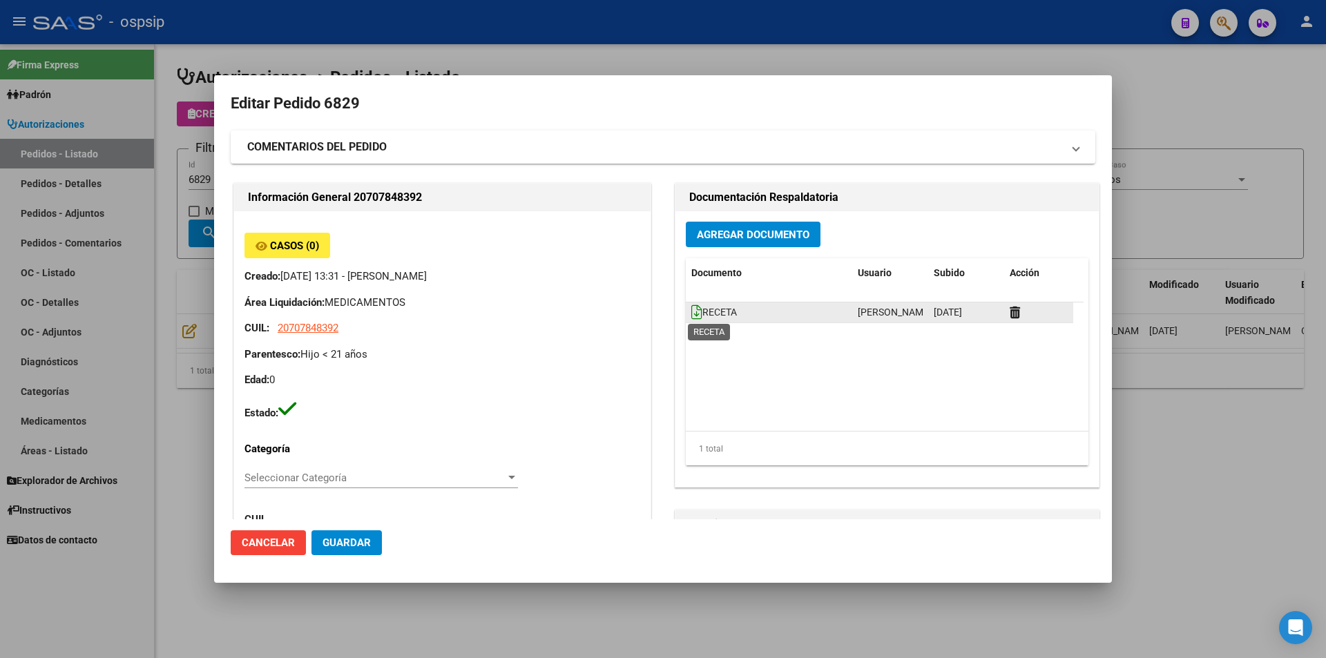
click at [691, 312] on icon at bounding box center [696, 311] width 11 height 15
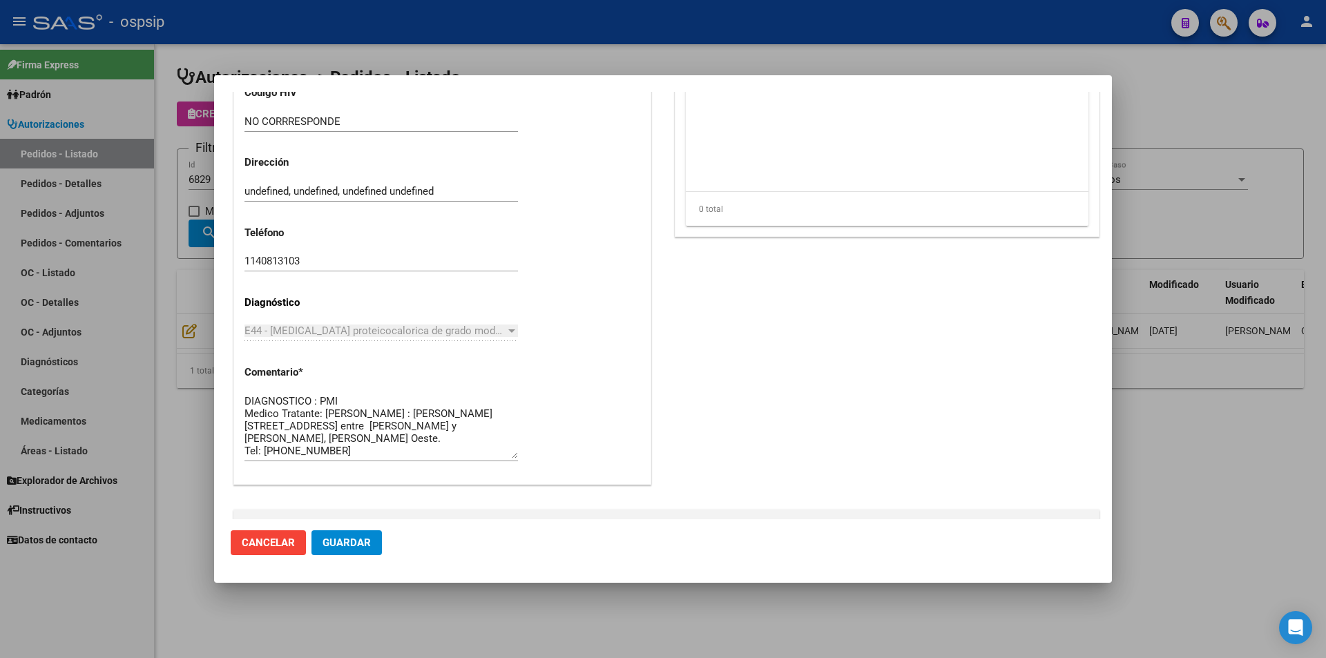
scroll to position [759, 0]
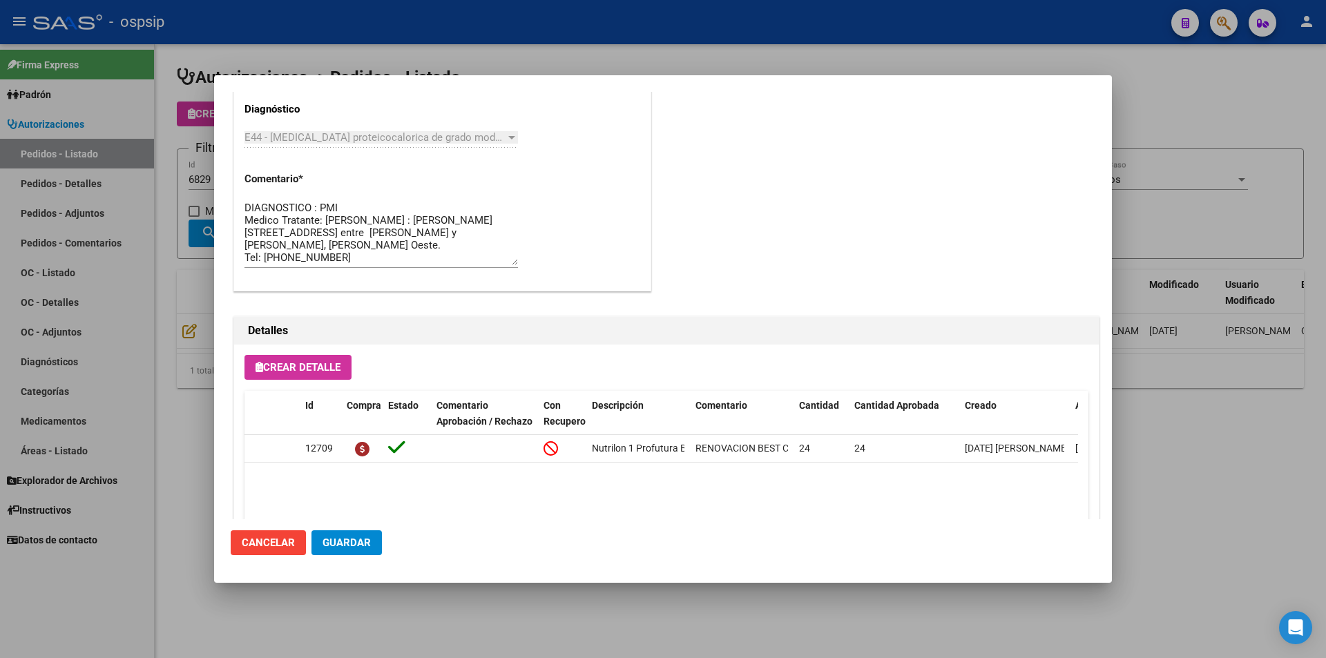
click at [327, 198] on div "DIAGNOSTICO : PMI Medico Tratante: CARPINTERO STELLA Domicilio : Hipólito Yrigo…" at bounding box center [380, 232] width 273 height 70
click at [327, 207] on textarea "DIAGNOSTICO : PMI Medico Tratante: CARPINTERO STELLA Domicilio : Hipólito Yrigo…" at bounding box center [380, 232] width 273 height 65
click at [246, 211] on textarea "DIAGNOSTICO : PMI Medico Tratante: CARPINTERO STELLA Domicilio : Hipólito Yrigo…" at bounding box center [380, 232] width 273 height 65
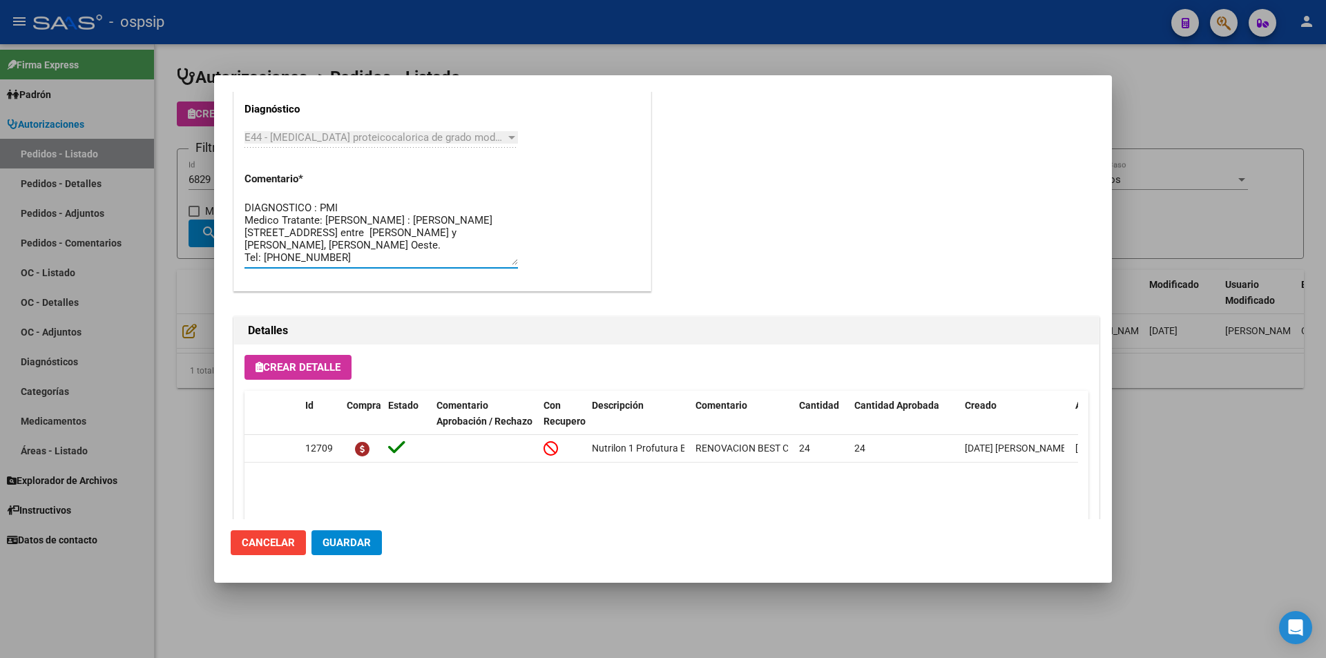
paste textarea "Toloza Galvez Tomas Valentin"
type textarea "Toloza Galvez Tomas Valentin DIAGNOSTICO : PMI Medico Tratante: CARPINTERO STEL…"
click at [349, 541] on span "Guardar" at bounding box center [346, 542] width 48 height 12
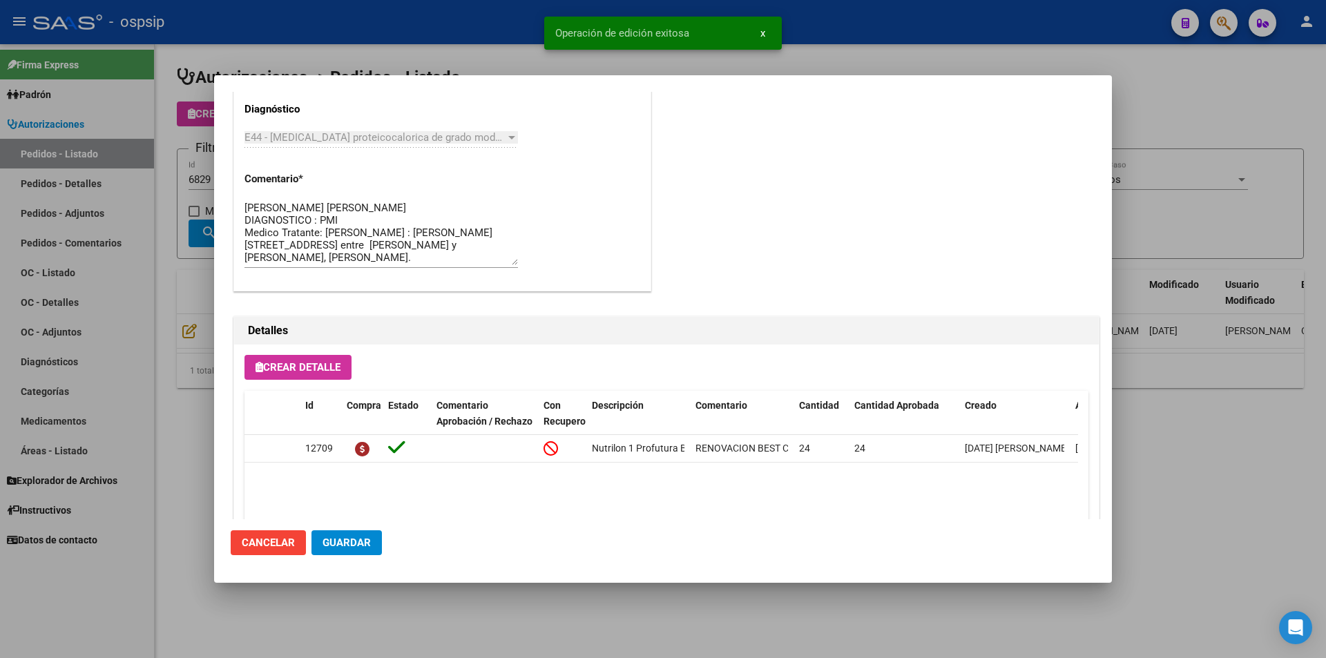
click at [204, 353] on div at bounding box center [663, 329] width 1326 height 658
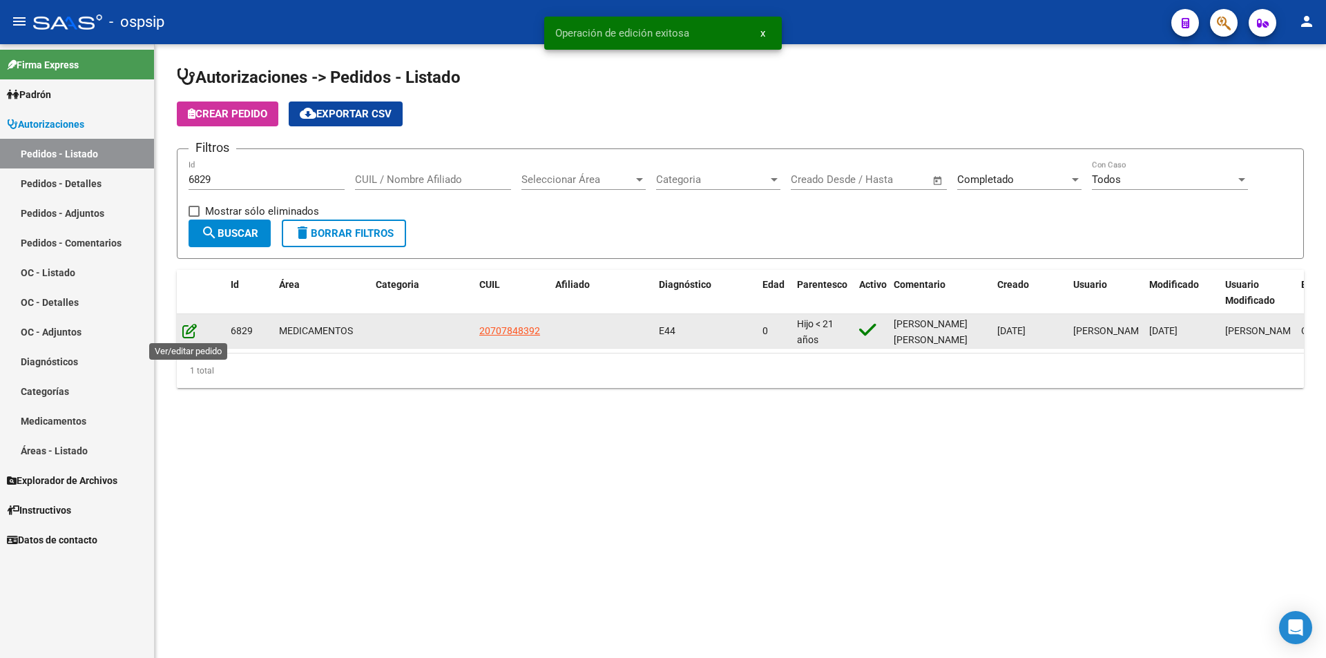
click at [192, 331] on icon at bounding box center [189, 330] width 14 height 15
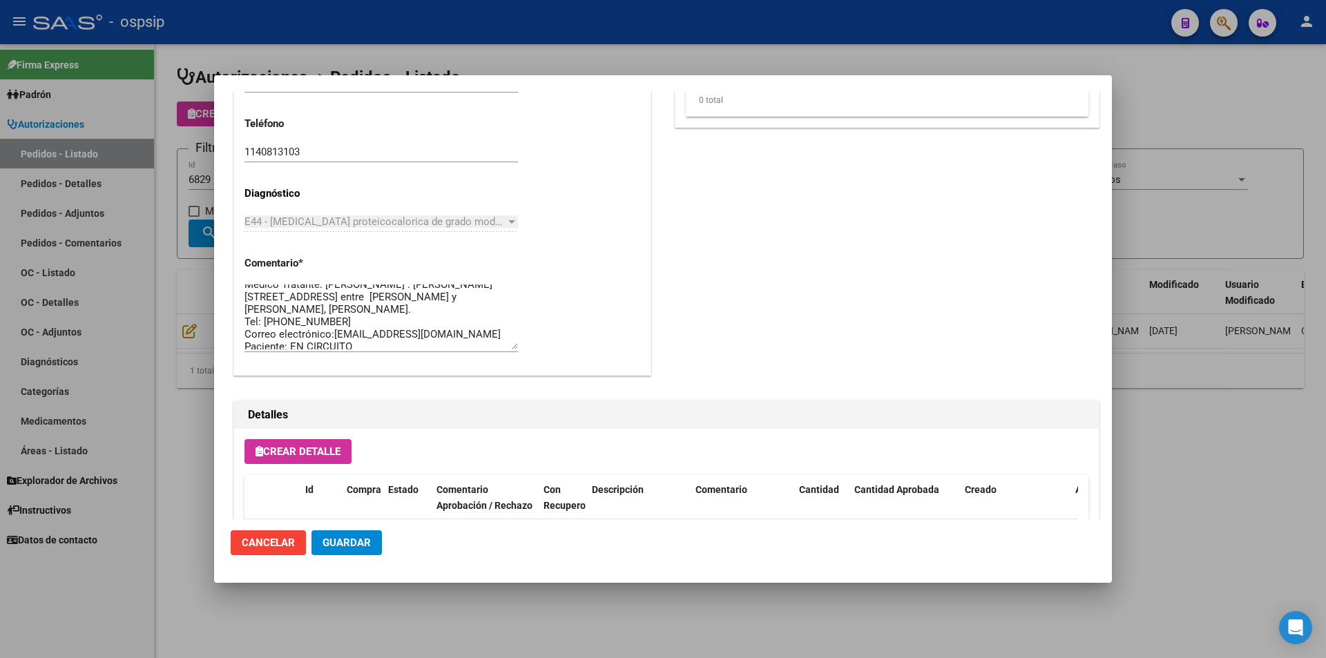
scroll to position [50, 0]
click at [198, 172] on div at bounding box center [663, 329] width 1326 height 658
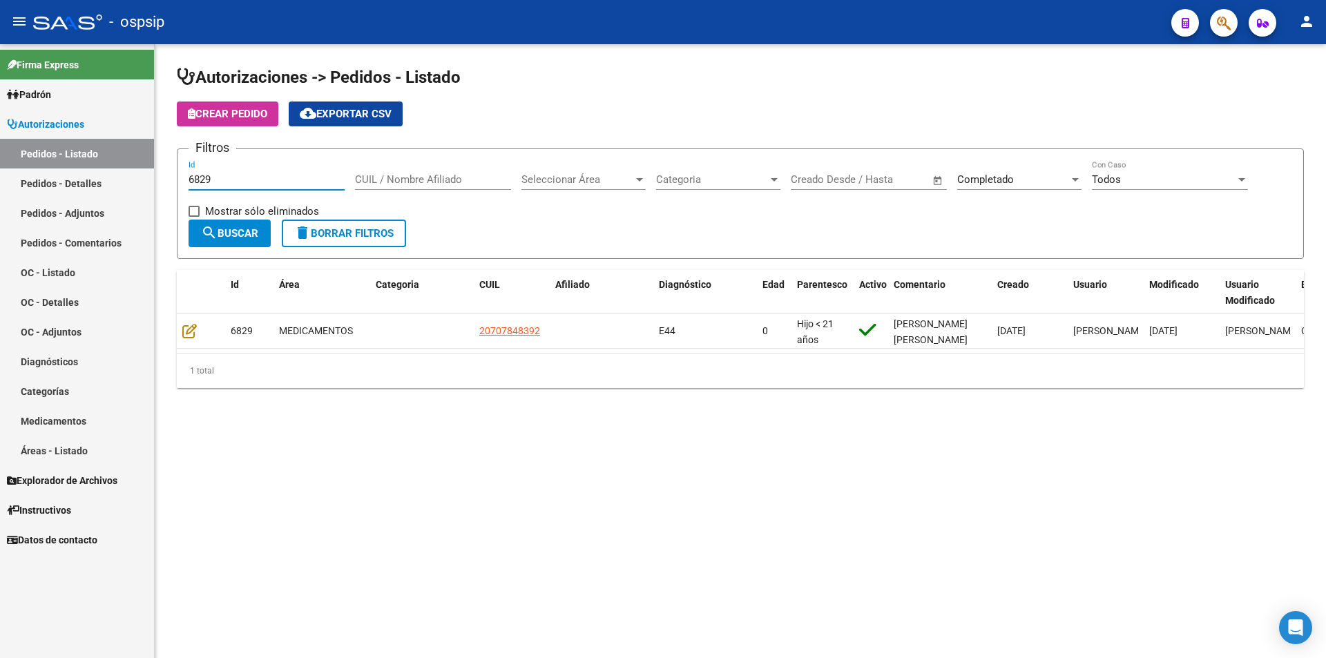
drag, startPoint x: 249, startPoint y: 180, endPoint x: 69, endPoint y: 164, distance: 181.0
click at [69, 163] on mat-sidenav-container "Firma Express Padrón Afiliados Empadronados Movimientos de Afiliados Padrón Ági…" at bounding box center [663, 351] width 1326 height 614
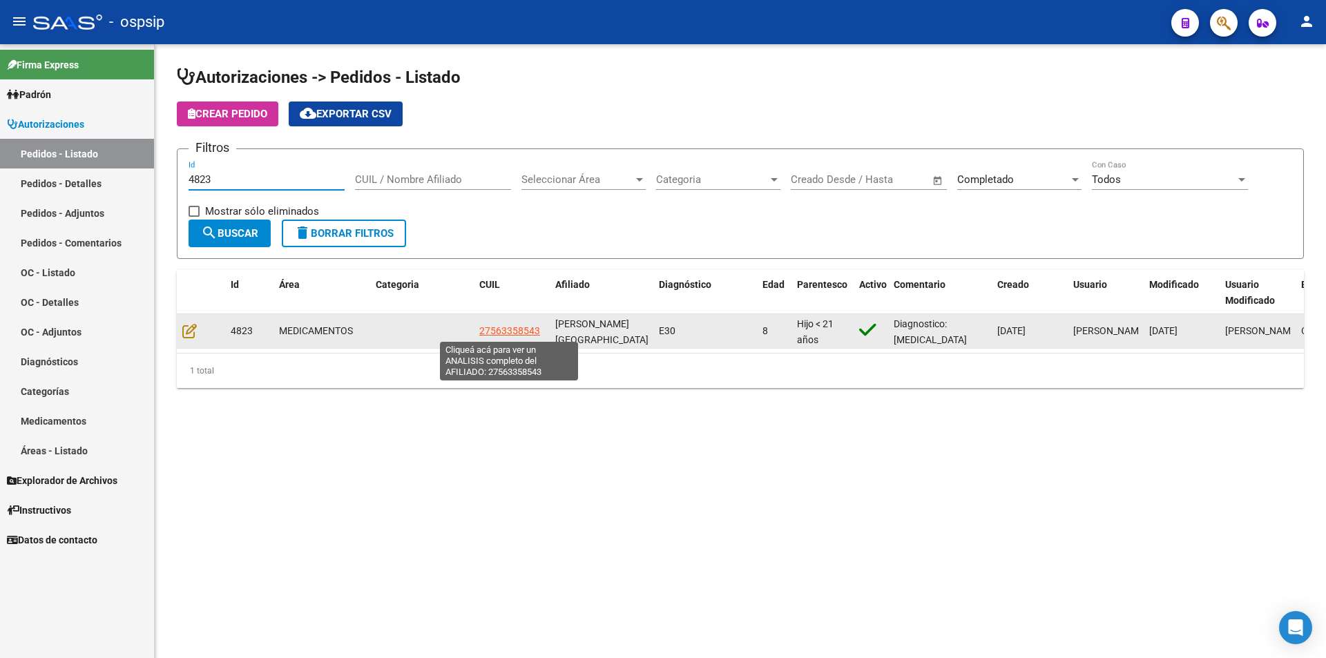
type input "4823"
click at [514, 323] on app-link-go-to "27563358543" at bounding box center [509, 331] width 61 height 16
click at [515, 330] on span "27563358543" at bounding box center [509, 330] width 61 height 11
type textarea "27563358543"
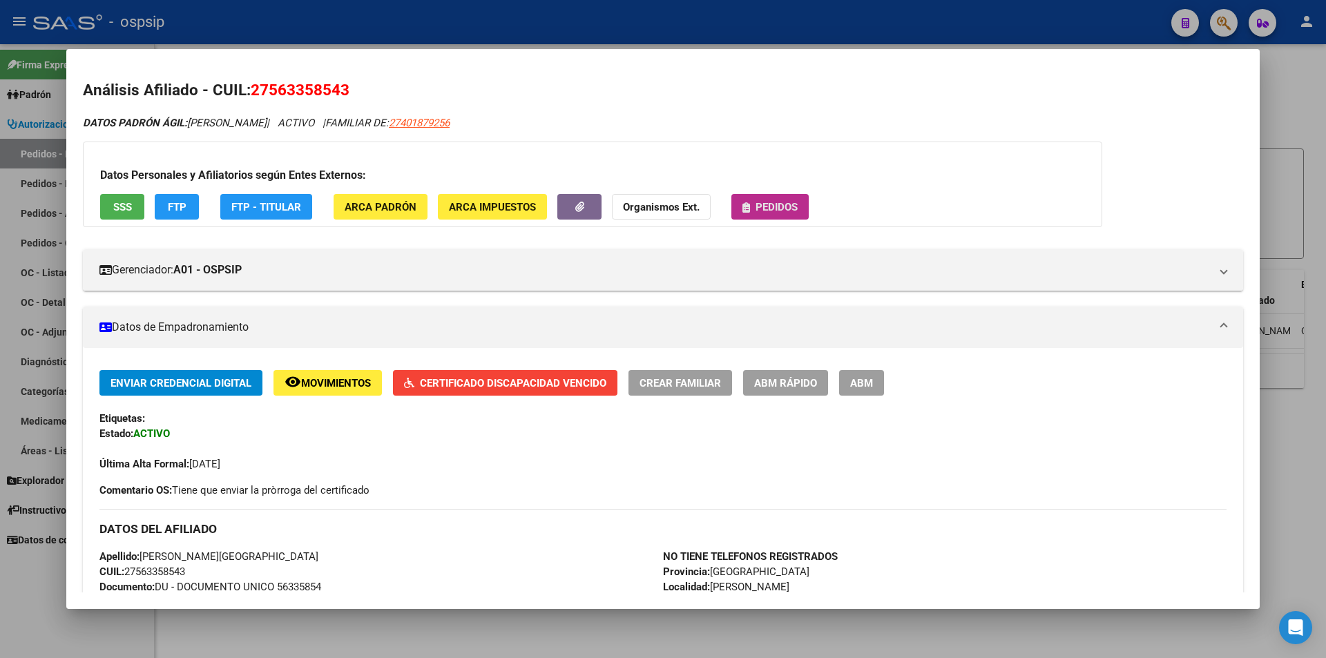
click at [803, 206] on button "Pedidos" at bounding box center [769, 207] width 77 height 26
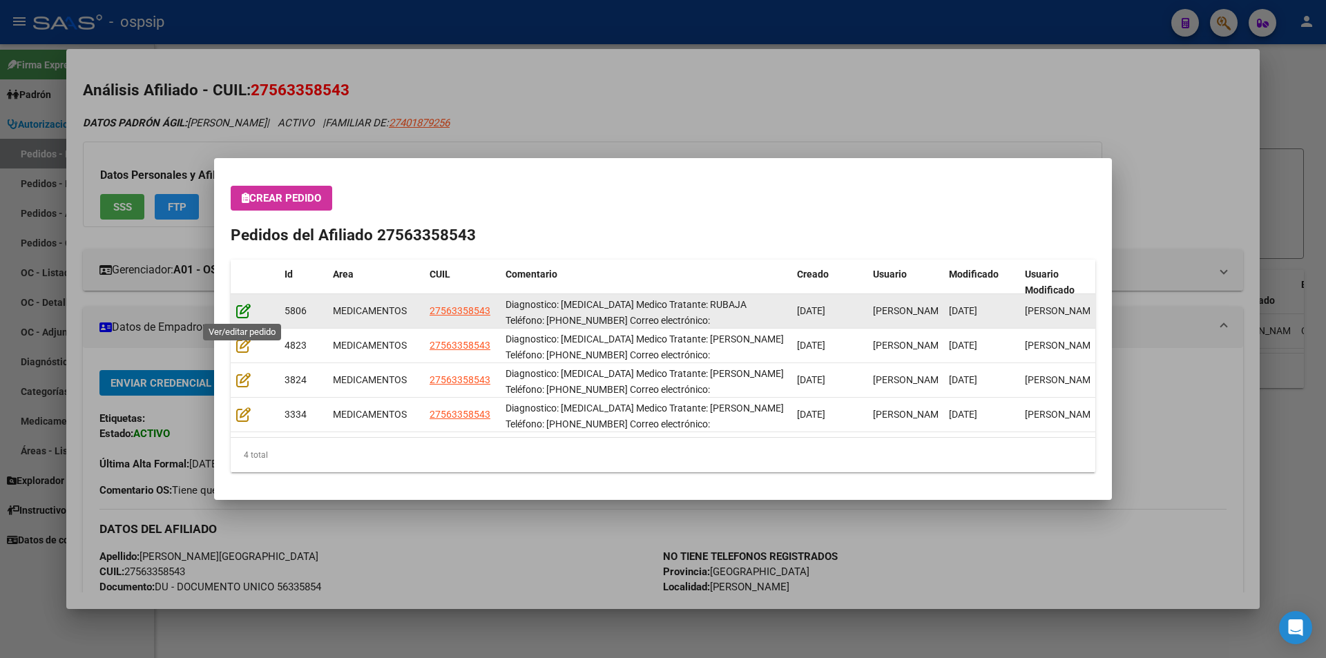
click at [242, 303] on icon at bounding box center [243, 310] width 14 height 15
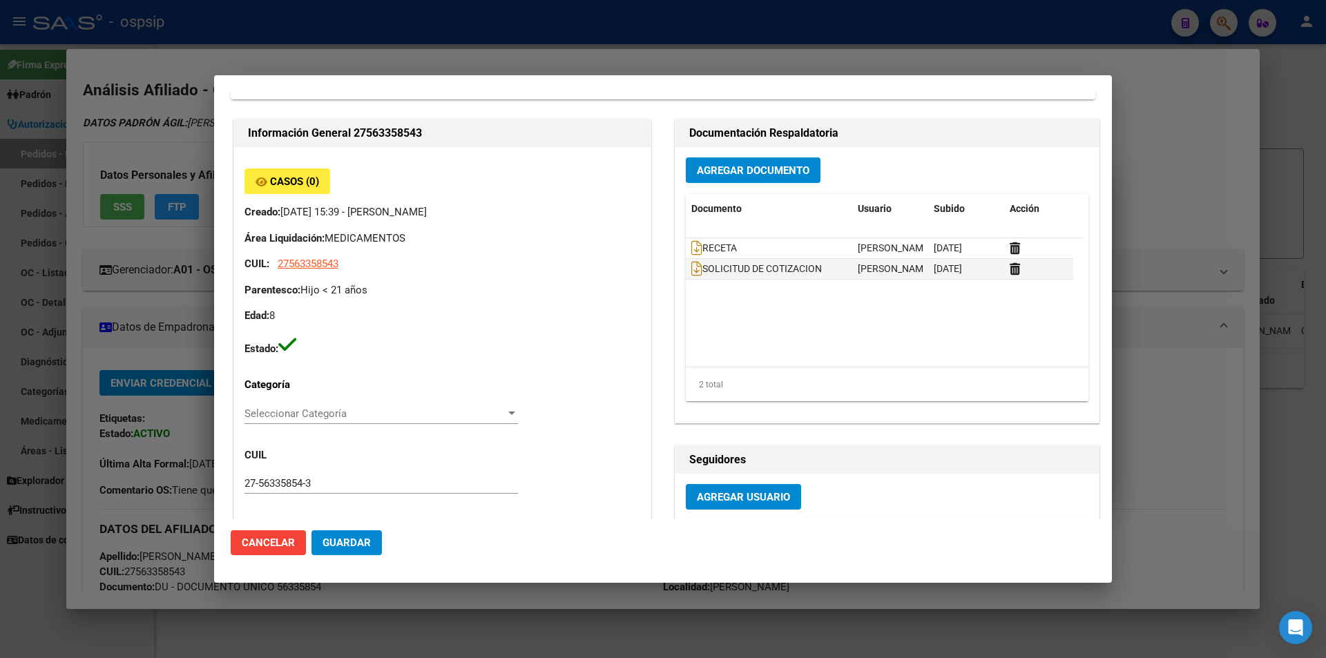
scroll to position [0, 0]
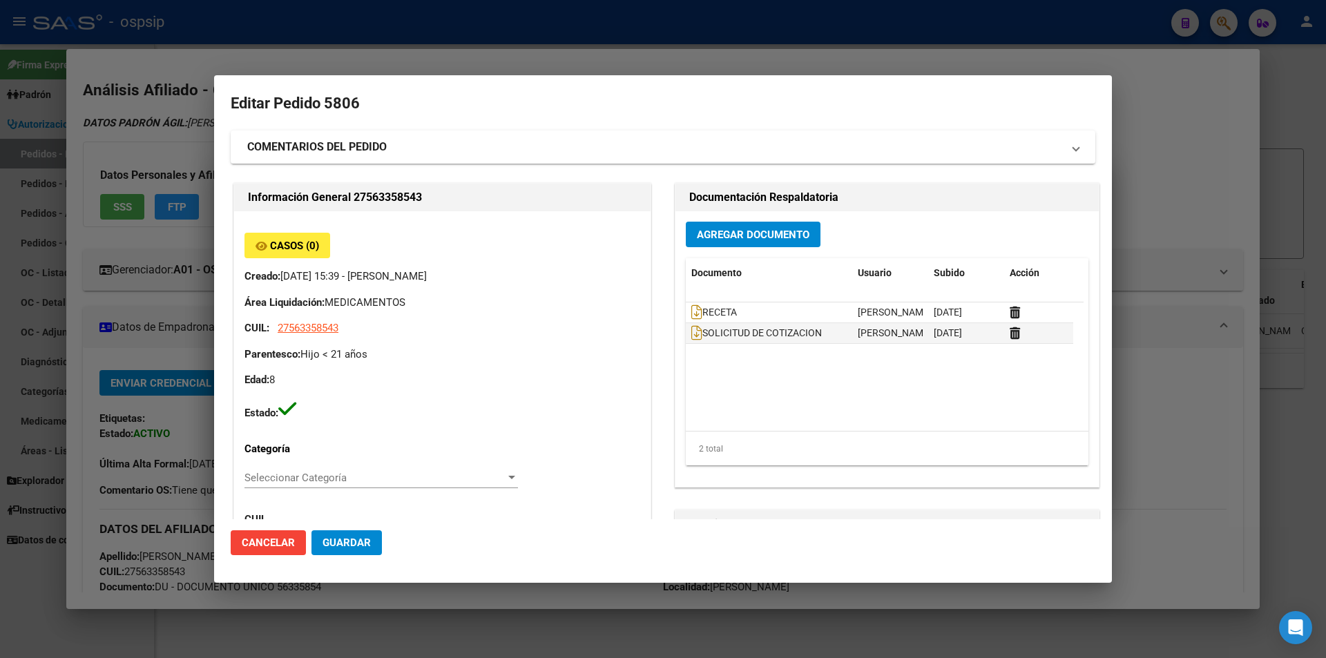
click at [737, 233] on span "Agregar Documento" at bounding box center [753, 235] width 113 height 12
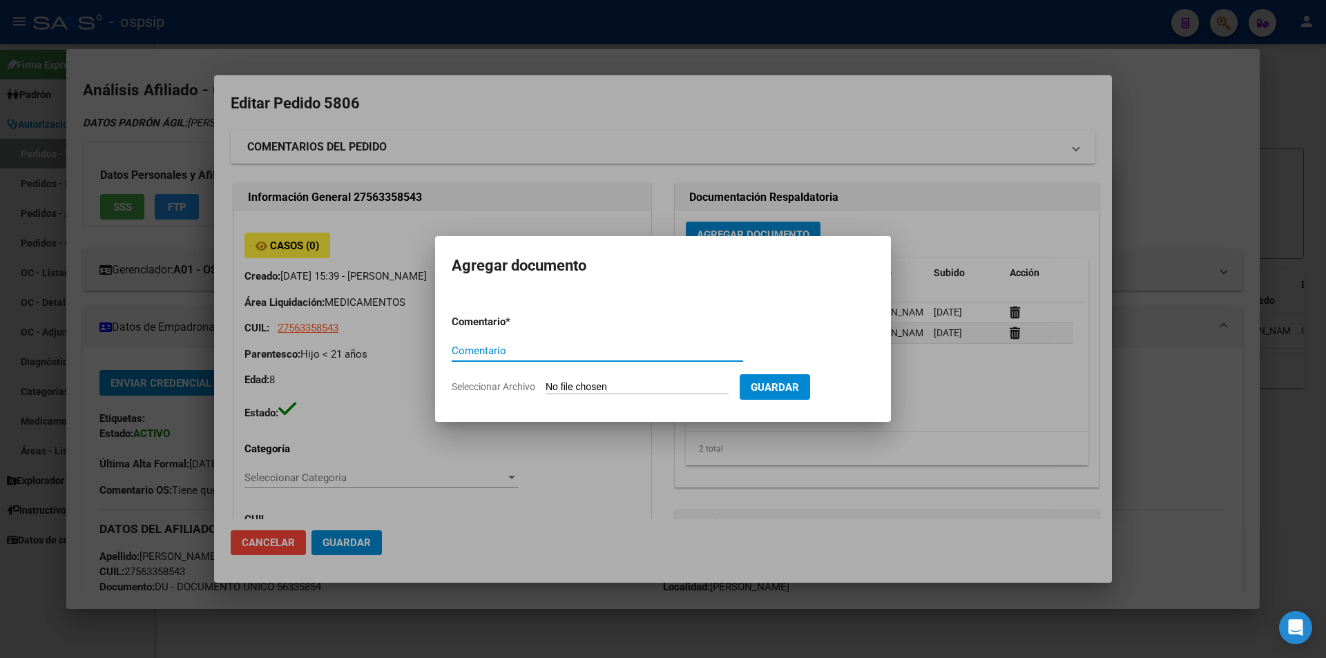
click at [614, 385] on input "Seleccionar Archivo" at bounding box center [636, 387] width 183 height 13
type input "C:\fakepath\OC N°5806 - MILANO - NEOSALUD.pdf"
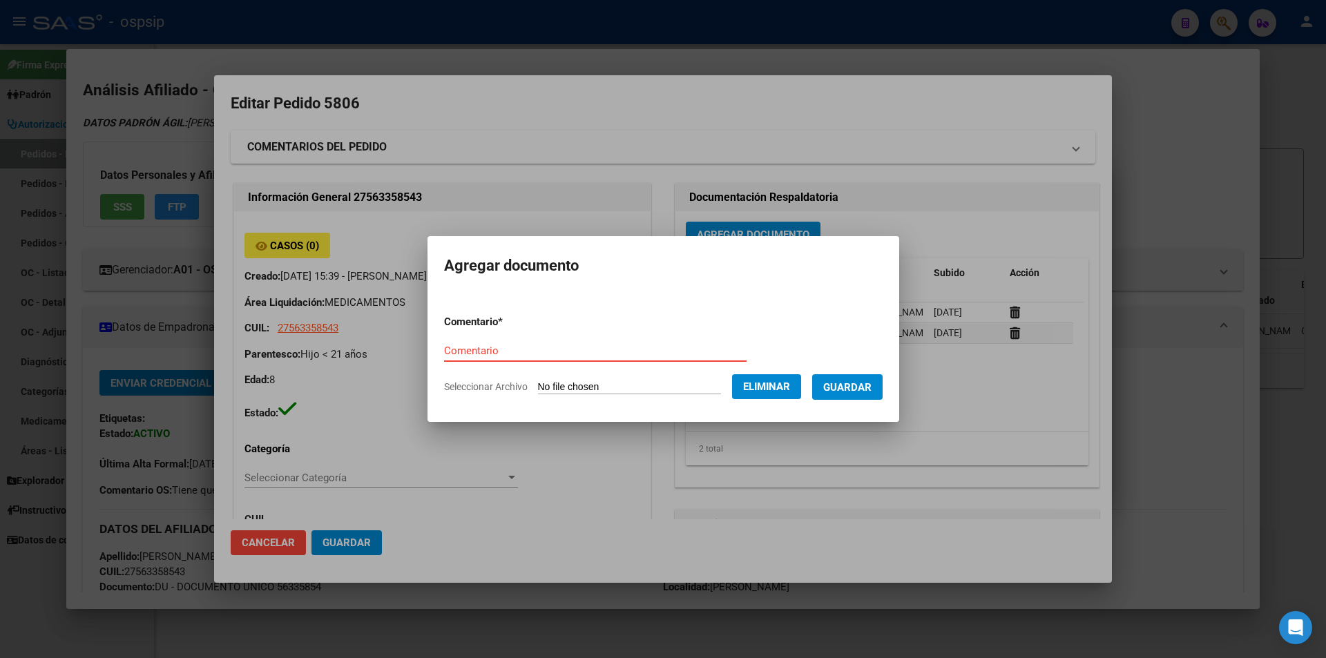
click at [592, 349] on input "Comentario" at bounding box center [595, 351] width 302 height 12
type input "ORDEN DE COMPRA"
click at [861, 382] on span "Guardar" at bounding box center [847, 387] width 48 height 12
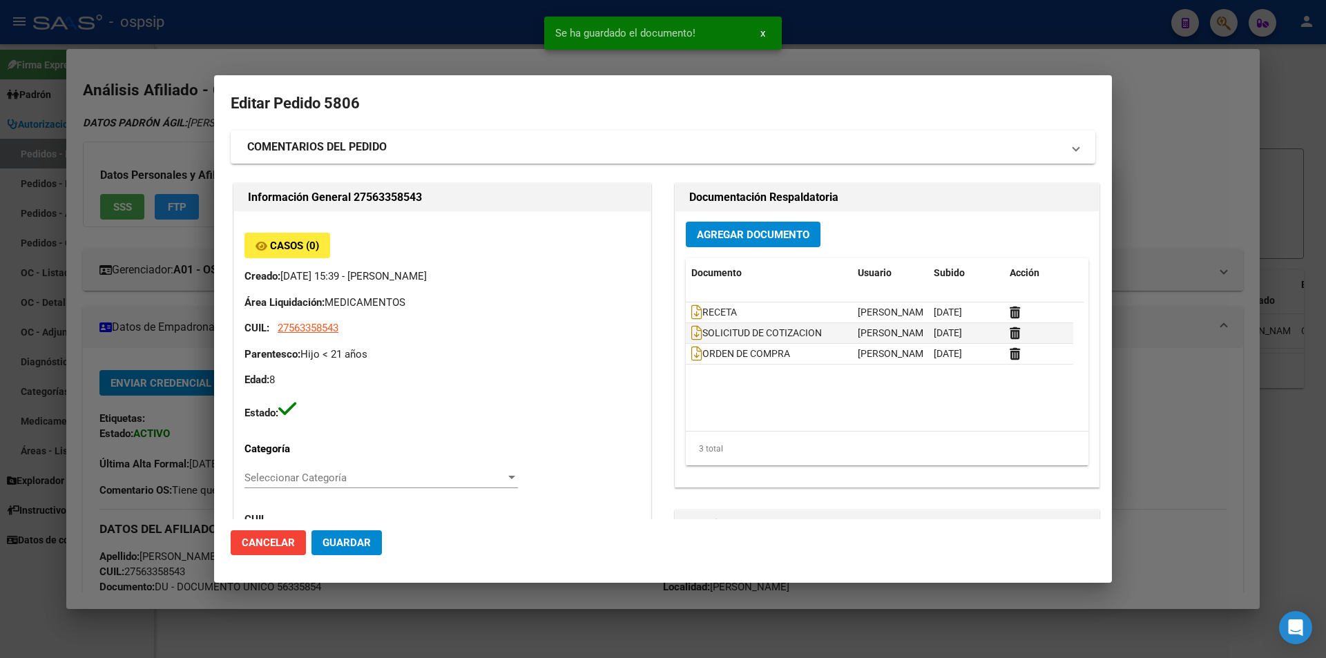
drag, startPoint x: 44, startPoint y: 369, endPoint x: 75, endPoint y: 376, distance: 31.8
click at [46, 368] on div at bounding box center [663, 329] width 1326 height 658
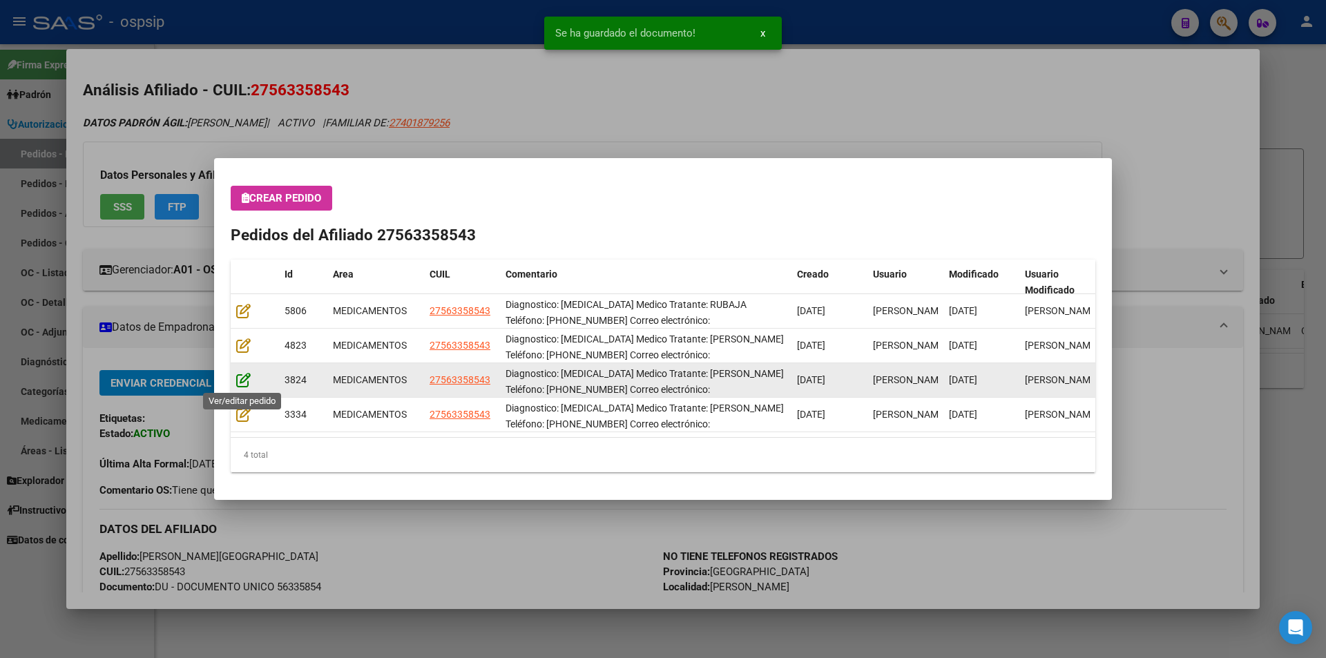
click at [241, 382] on icon at bounding box center [243, 379] width 14 height 15
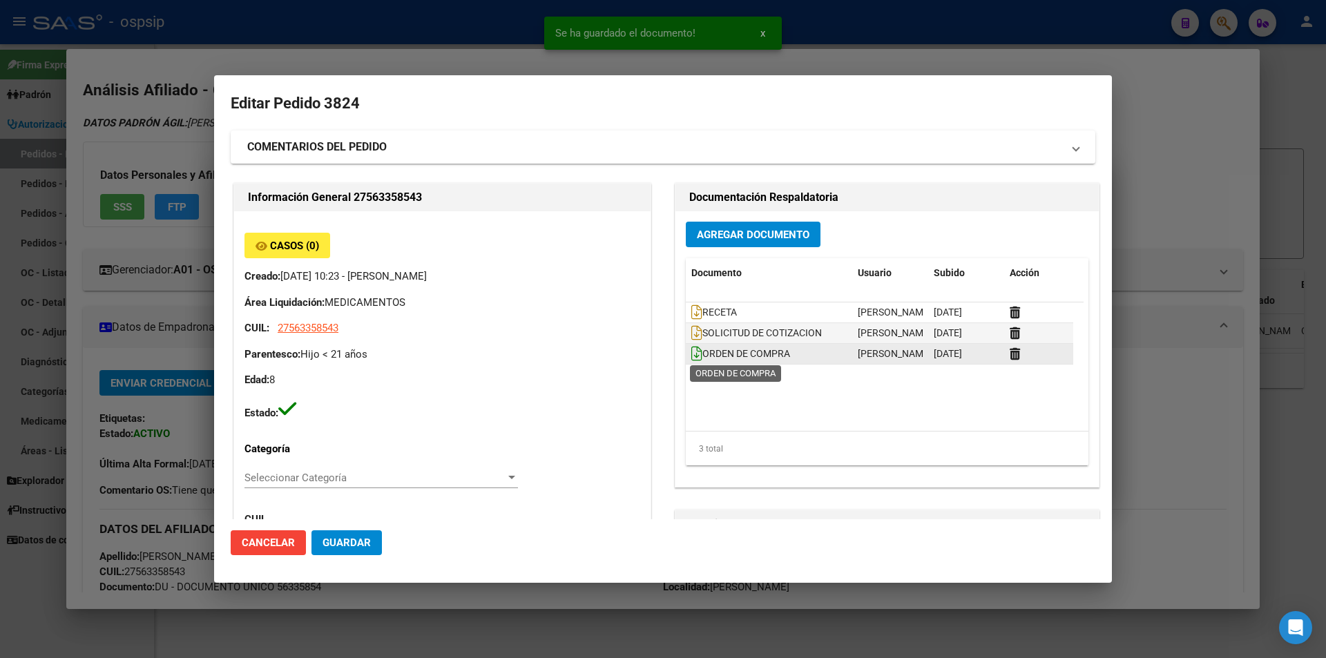
click at [691, 354] on icon at bounding box center [696, 353] width 11 height 15
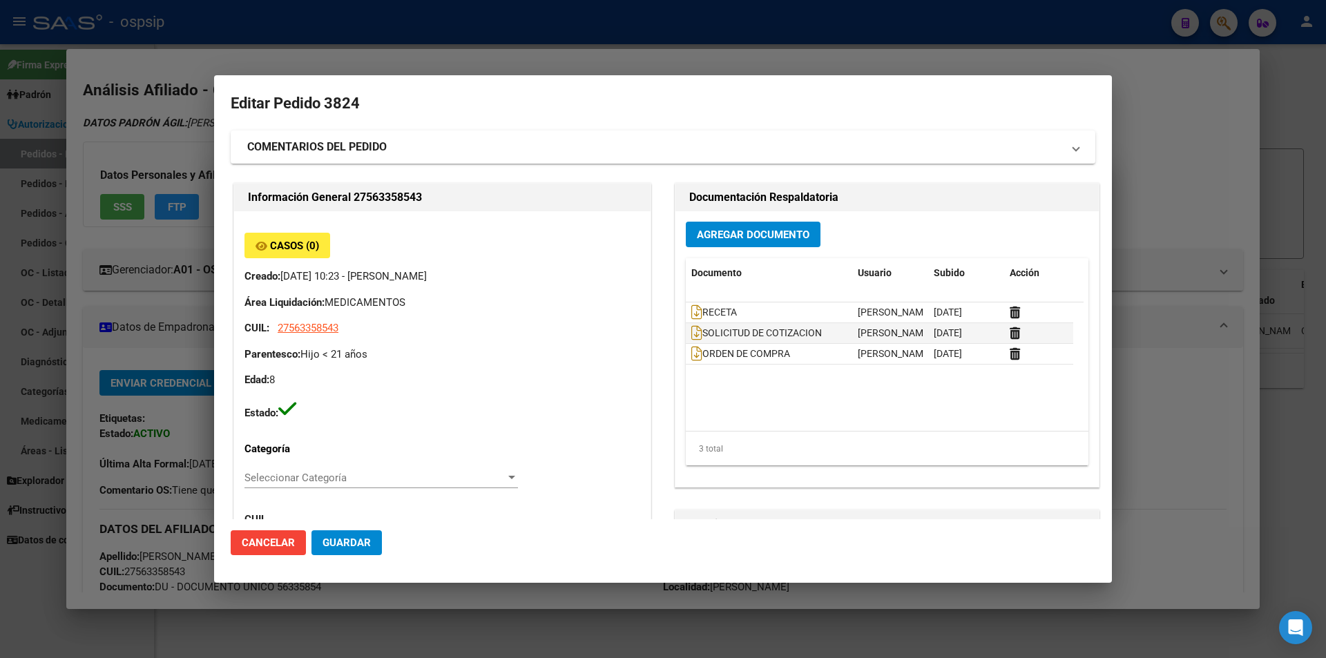
click at [62, 202] on div at bounding box center [663, 329] width 1326 height 658
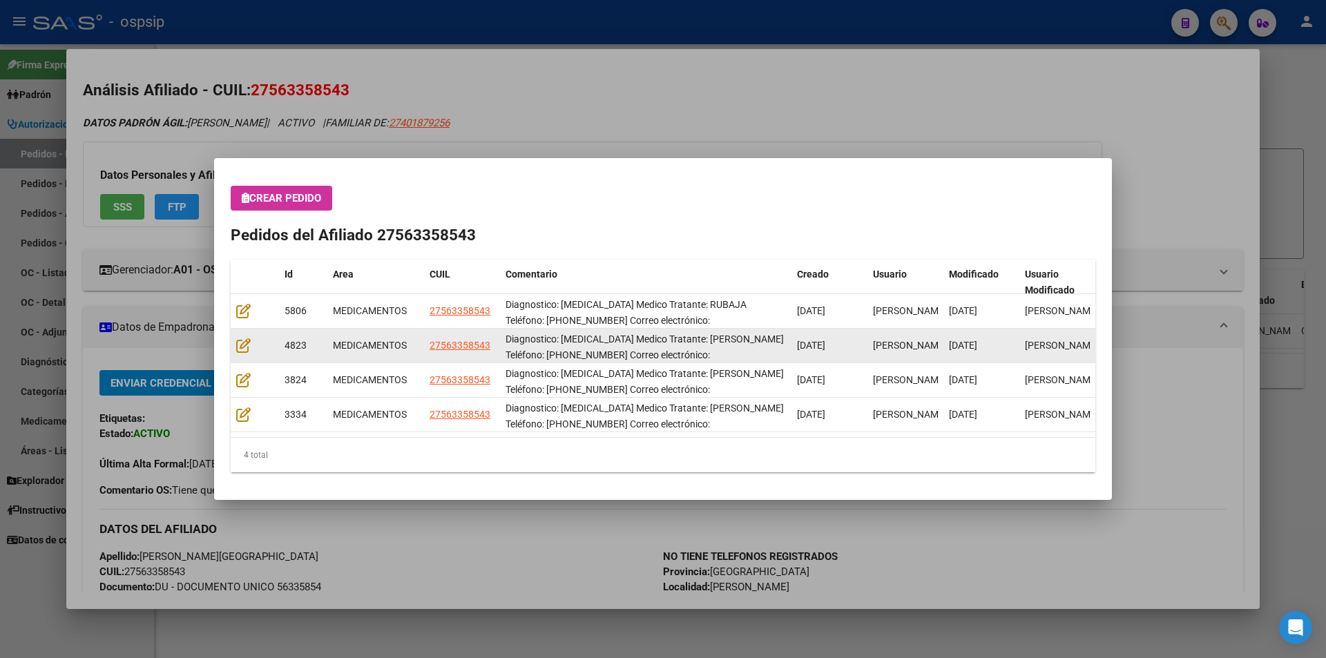
click at [234, 341] on datatable-body-cell at bounding box center [255, 346] width 48 height 34
drag, startPoint x: 235, startPoint y: 341, endPoint x: 243, endPoint y: 342, distance: 8.4
click at [237, 341] on datatable-body-cell at bounding box center [255, 346] width 48 height 34
click at [244, 343] on icon at bounding box center [243, 345] width 14 height 15
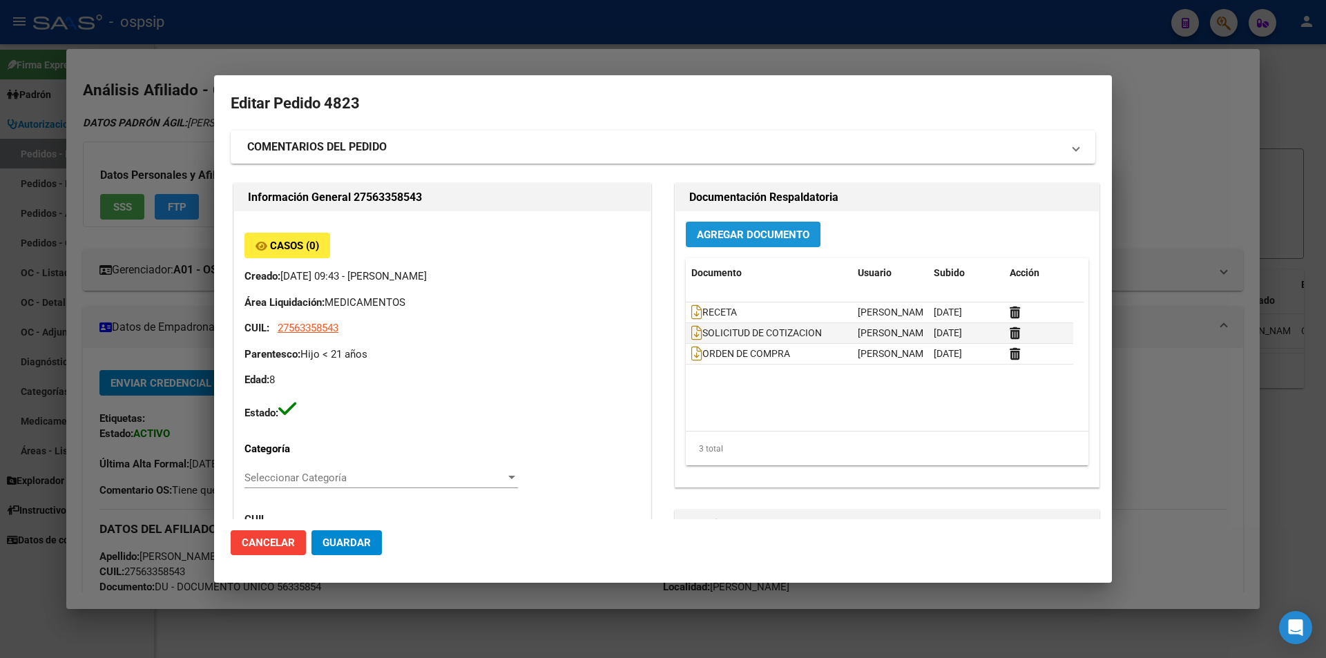
click at [724, 244] on button "Agregar Documento" at bounding box center [753, 235] width 135 height 26
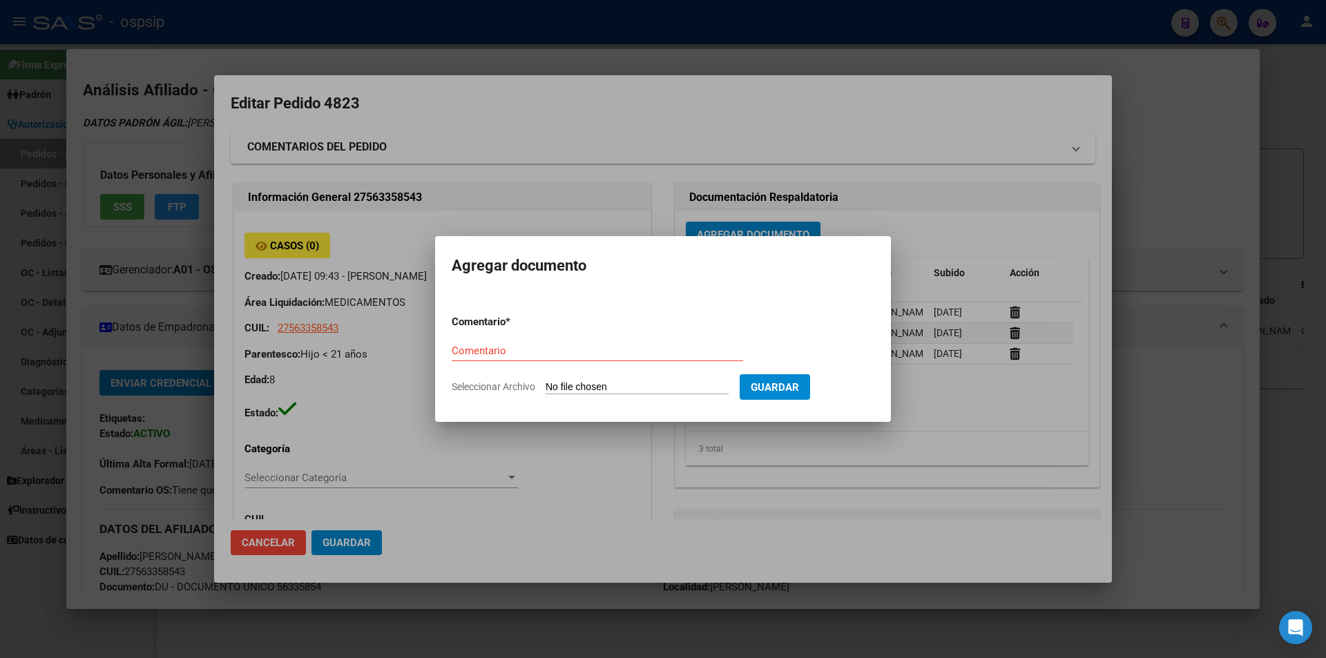
click at [634, 394] on input "Seleccionar Archivo" at bounding box center [636, 387] width 183 height 13
type input "C:\fakepath\OC 4823 FEMANI.pdf"
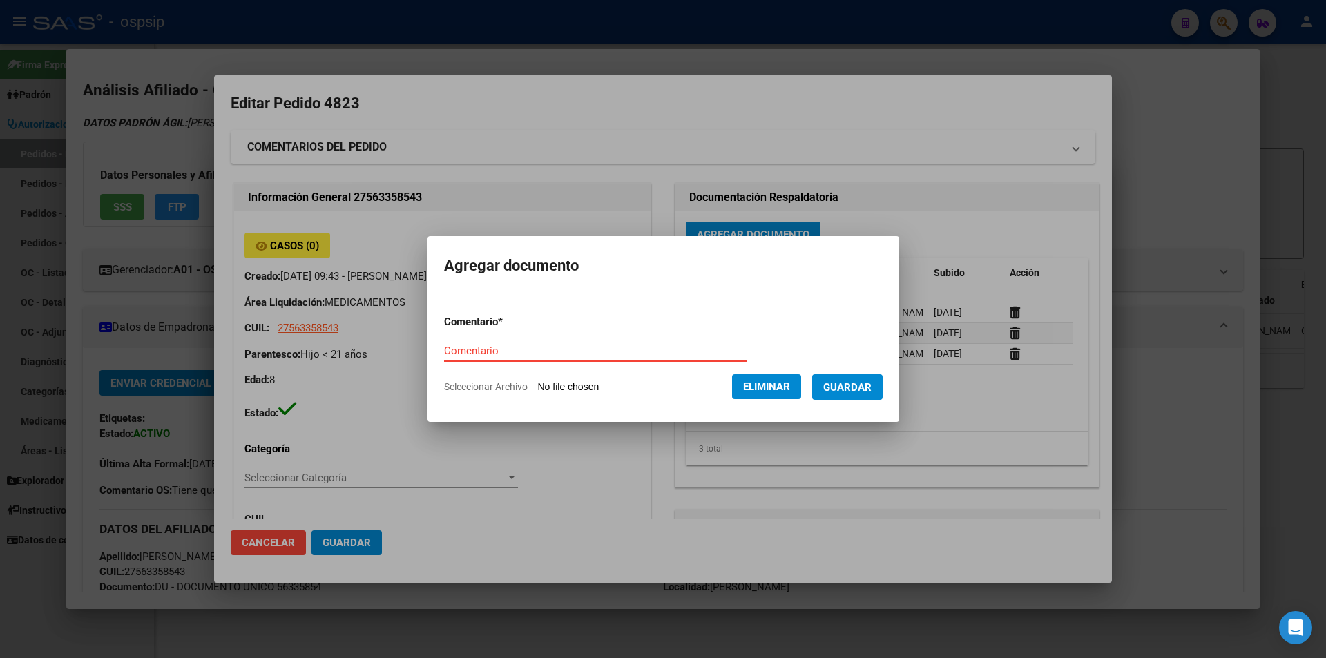
click at [527, 336] on form "Comentario * Comentario Seleccionar Archivo Eliminar Guardar" at bounding box center [663, 354] width 438 height 101
type input "ORDEN DE COMPRA"
click at [871, 381] on span "Guardar" at bounding box center [847, 387] width 48 height 12
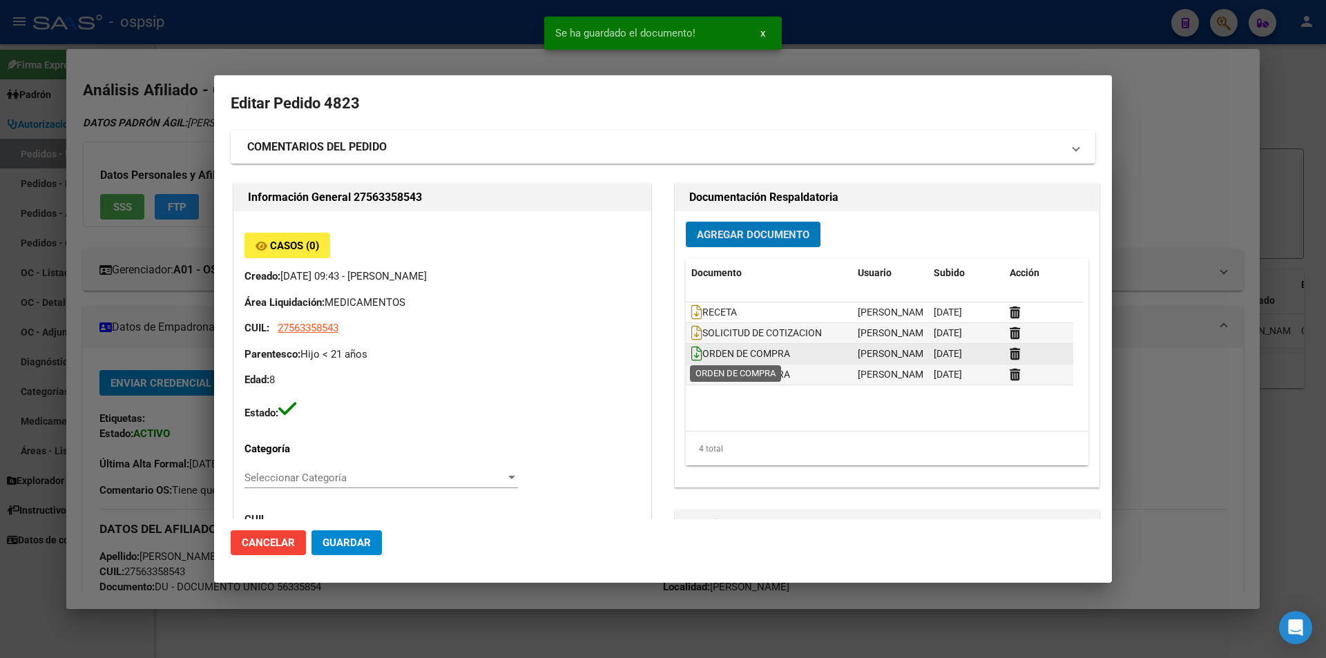
click at [691, 354] on icon at bounding box center [696, 353] width 11 height 15
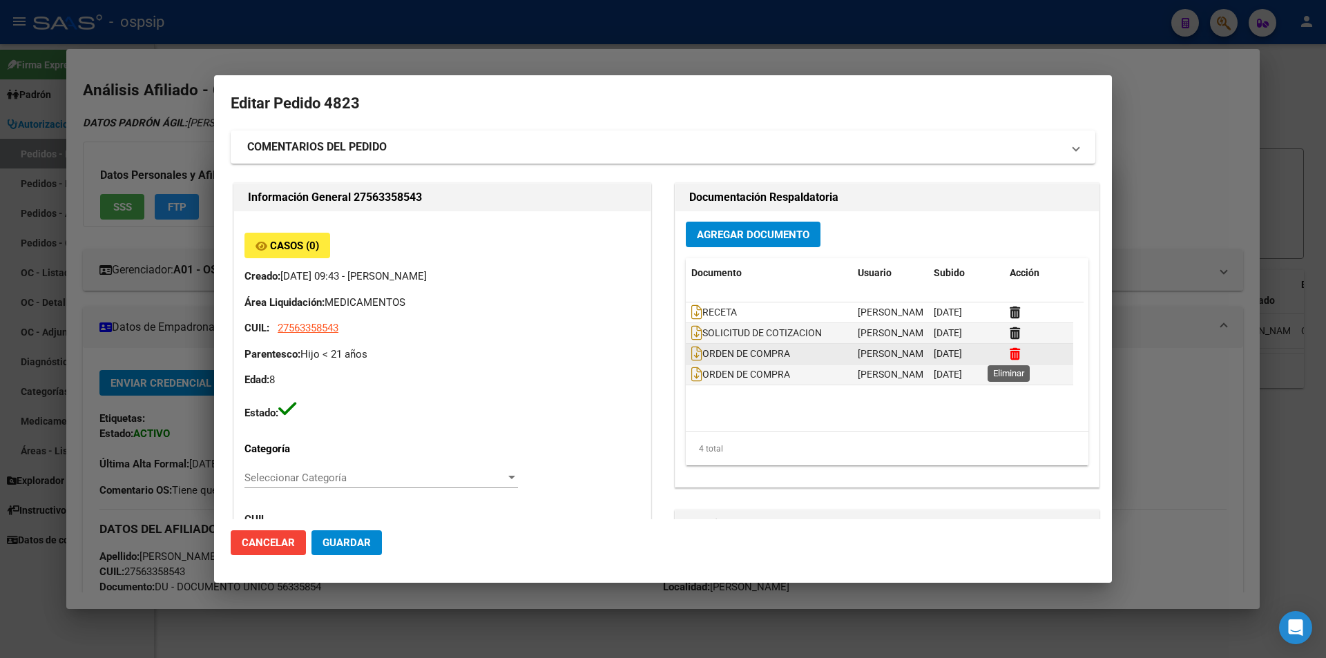
click at [1013, 347] on icon at bounding box center [1014, 353] width 10 height 13
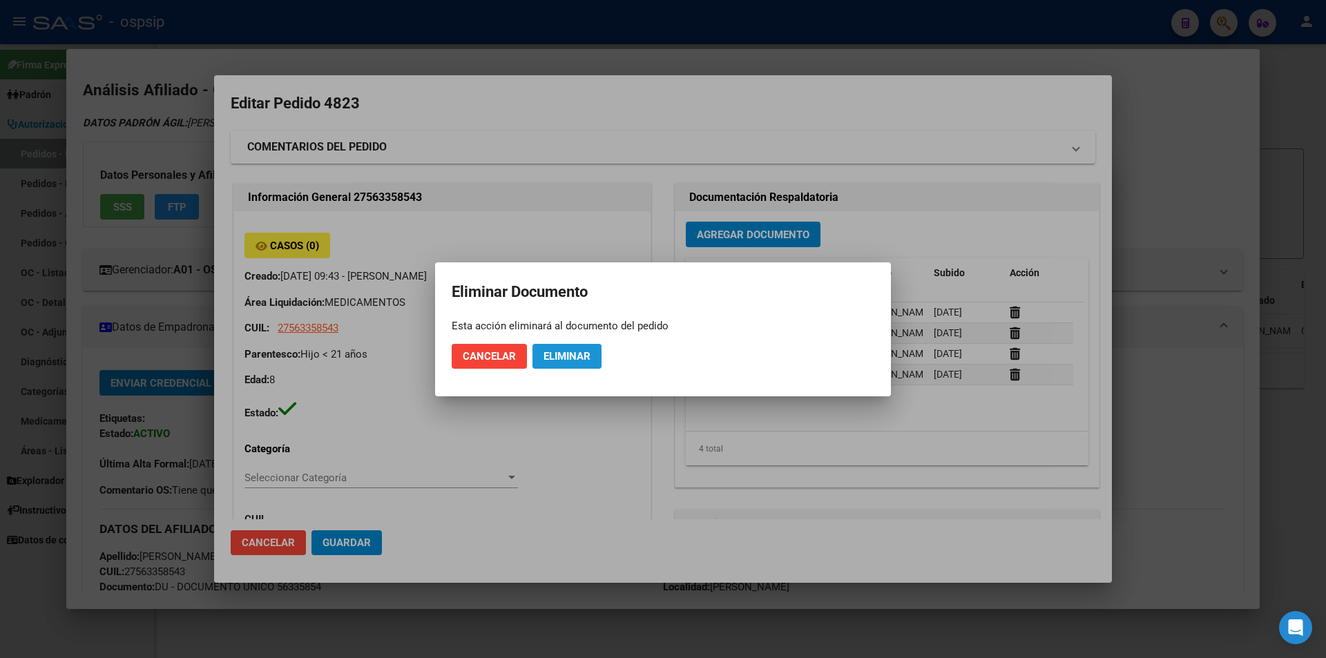
click at [573, 354] on span "Eliminar" at bounding box center [566, 356] width 47 height 12
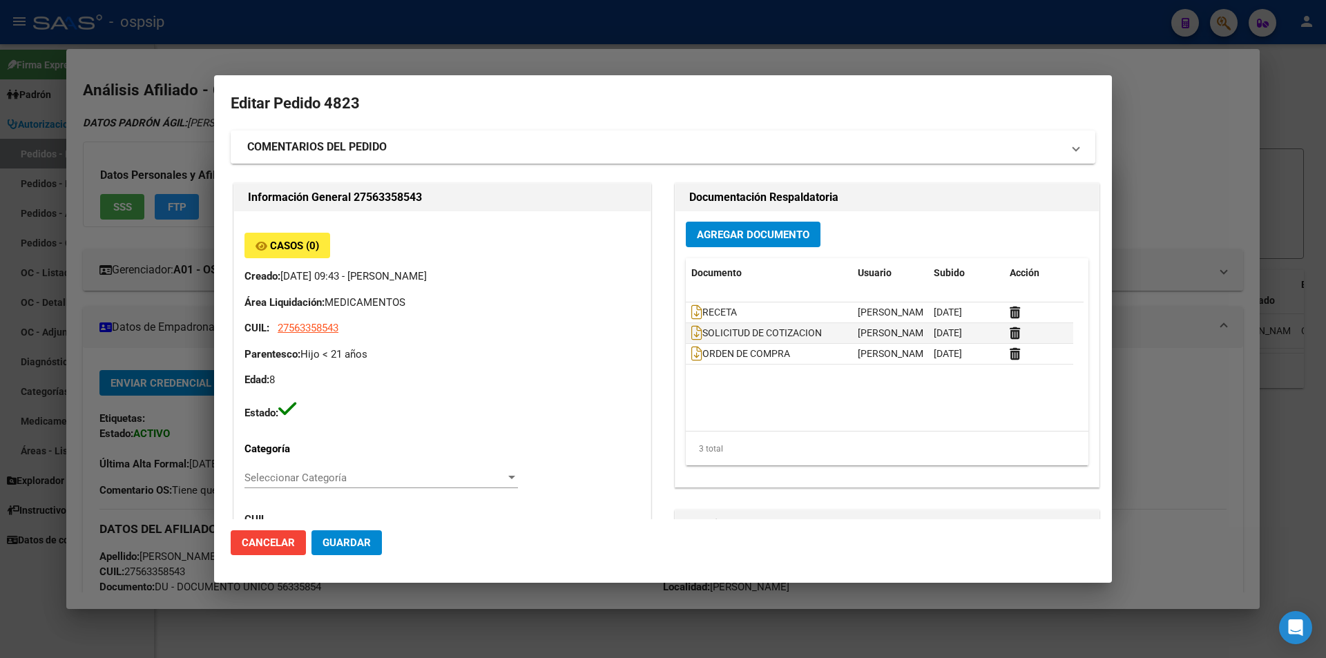
click at [323, 148] on strong "COMENTARIOS DEL PEDIDO" at bounding box center [316, 147] width 139 height 17
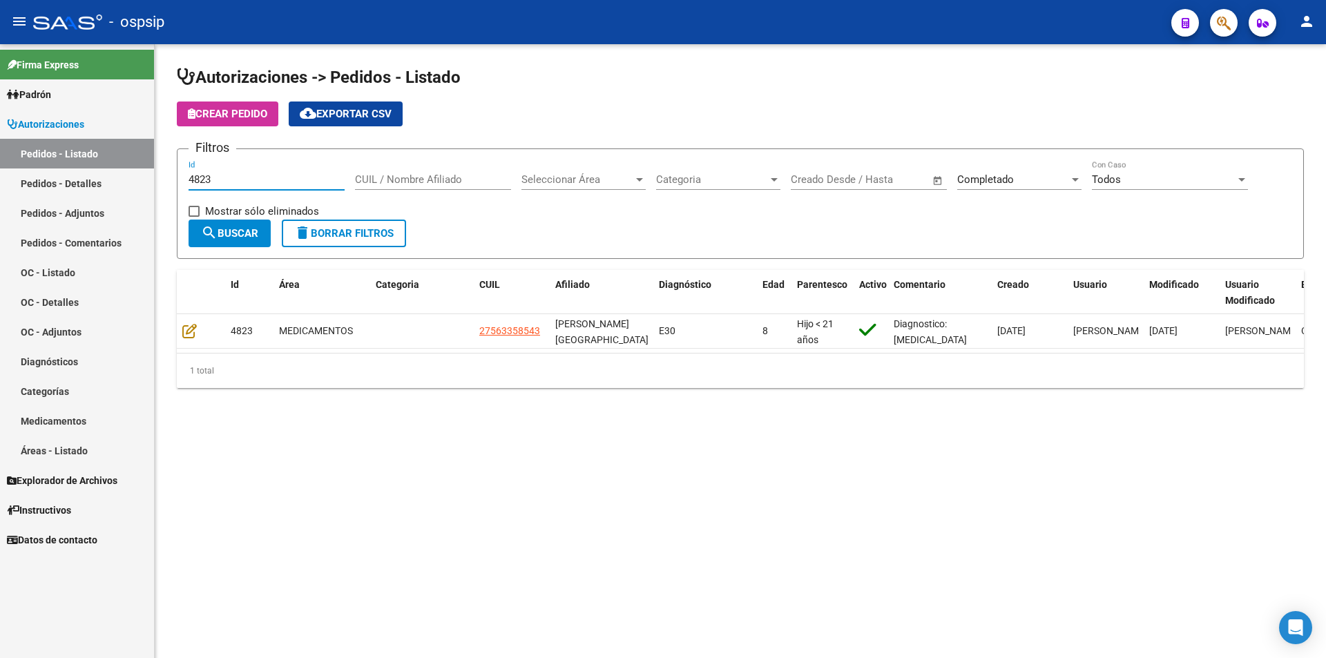
drag, startPoint x: 232, startPoint y: 175, endPoint x: 153, endPoint y: 189, distance: 79.9
click at [153, 189] on mat-sidenav-container "Firma Express Padrón Afiliados Empadronados Movimientos de Afiliados Padrón Ági…" at bounding box center [663, 351] width 1326 height 614
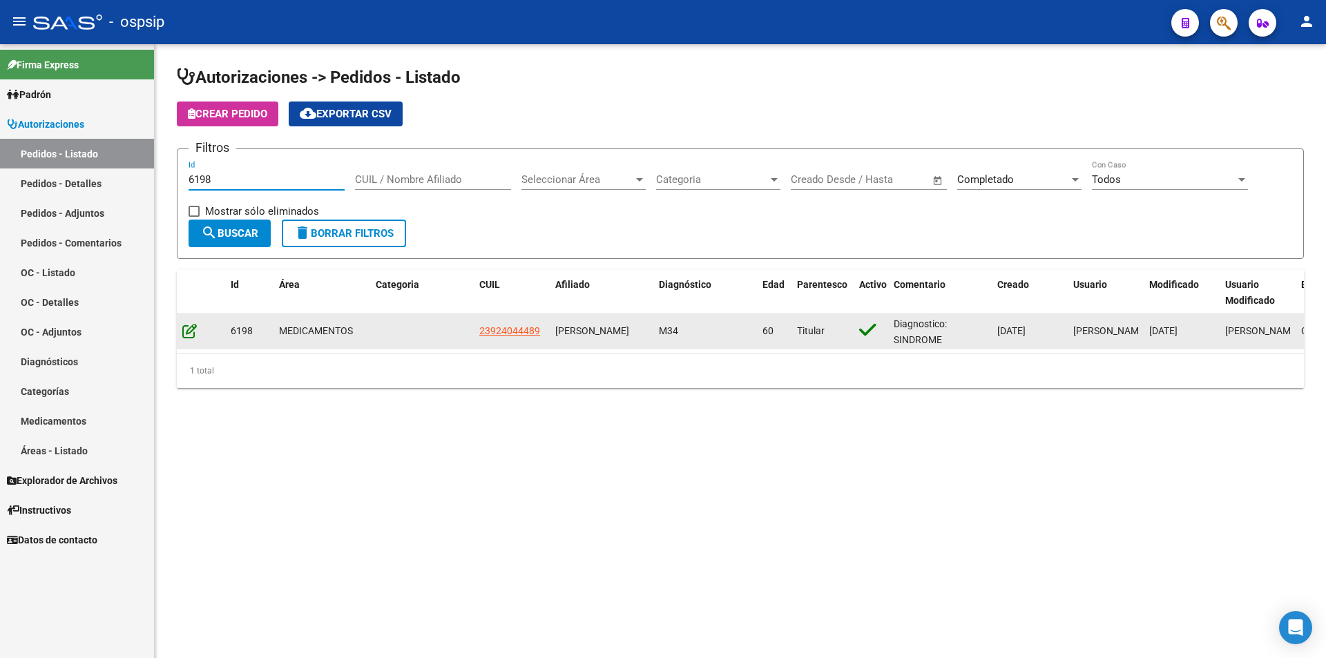
type input "6198"
click at [192, 333] on icon at bounding box center [189, 330] width 14 height 15
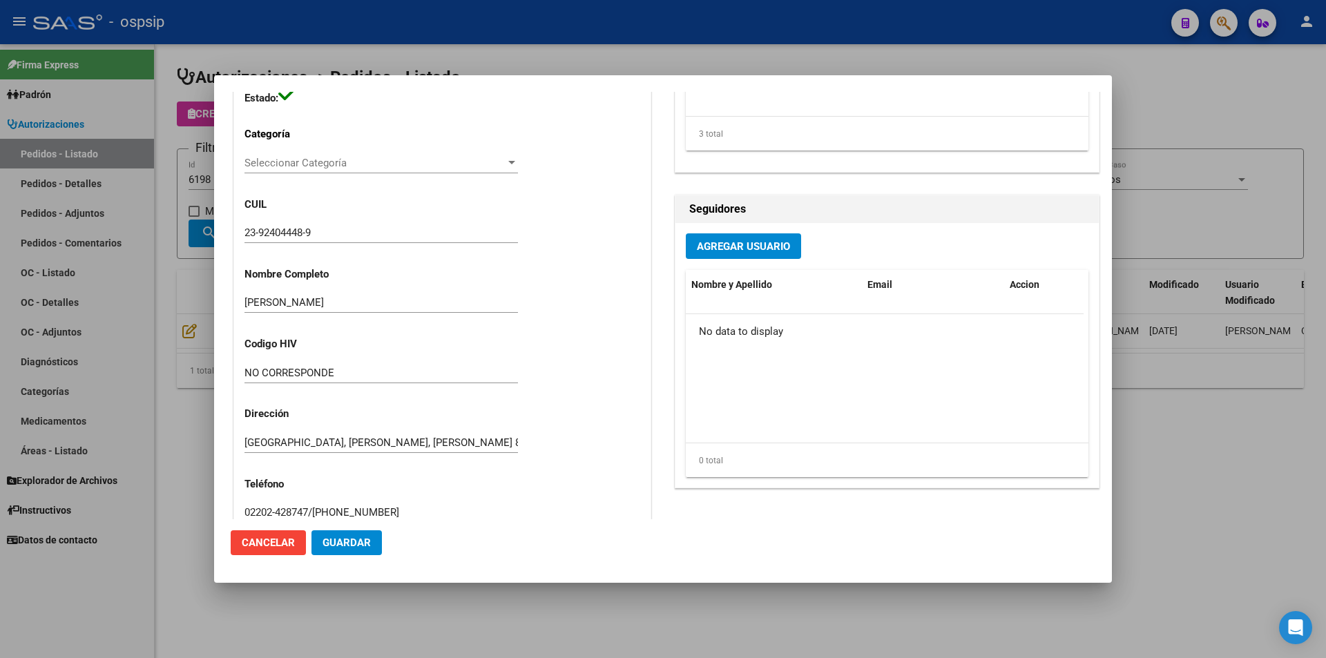
scroll to position [192, 0]
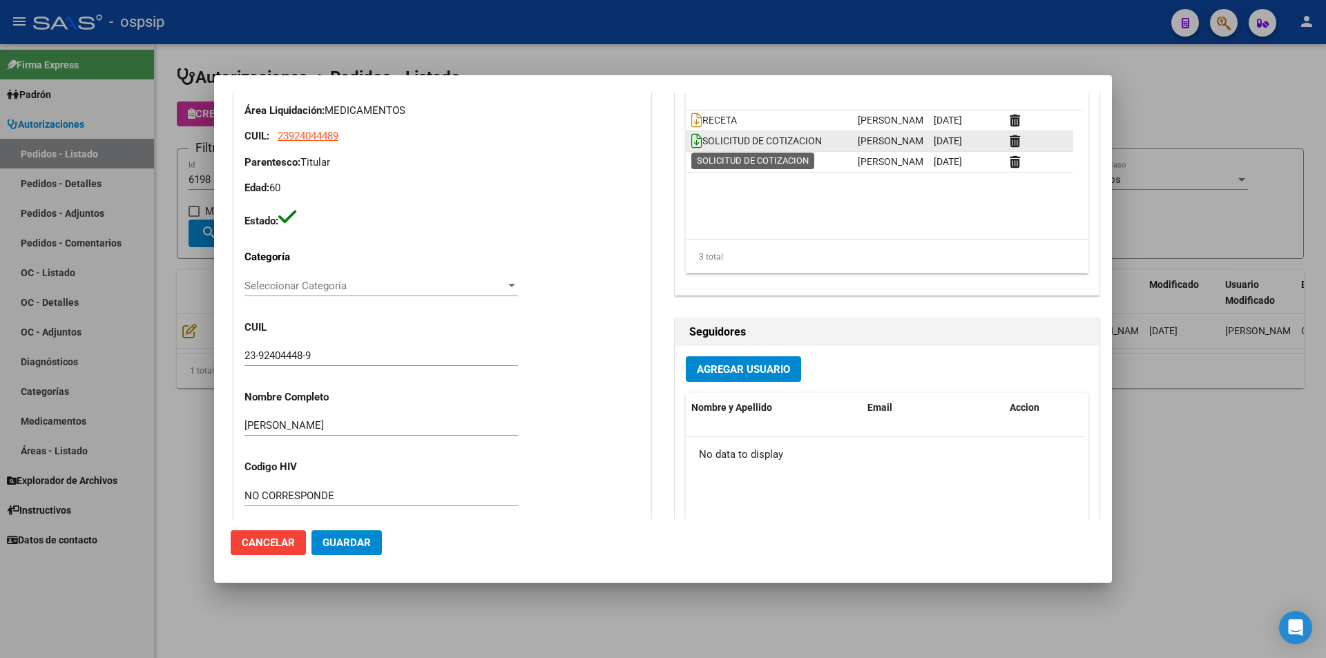
click at [695, 142] on icon at bounding box center [696, 140] width 11 height 15
click at [84, 222] on div at bounding box center [663, 329] width 1326 height 658
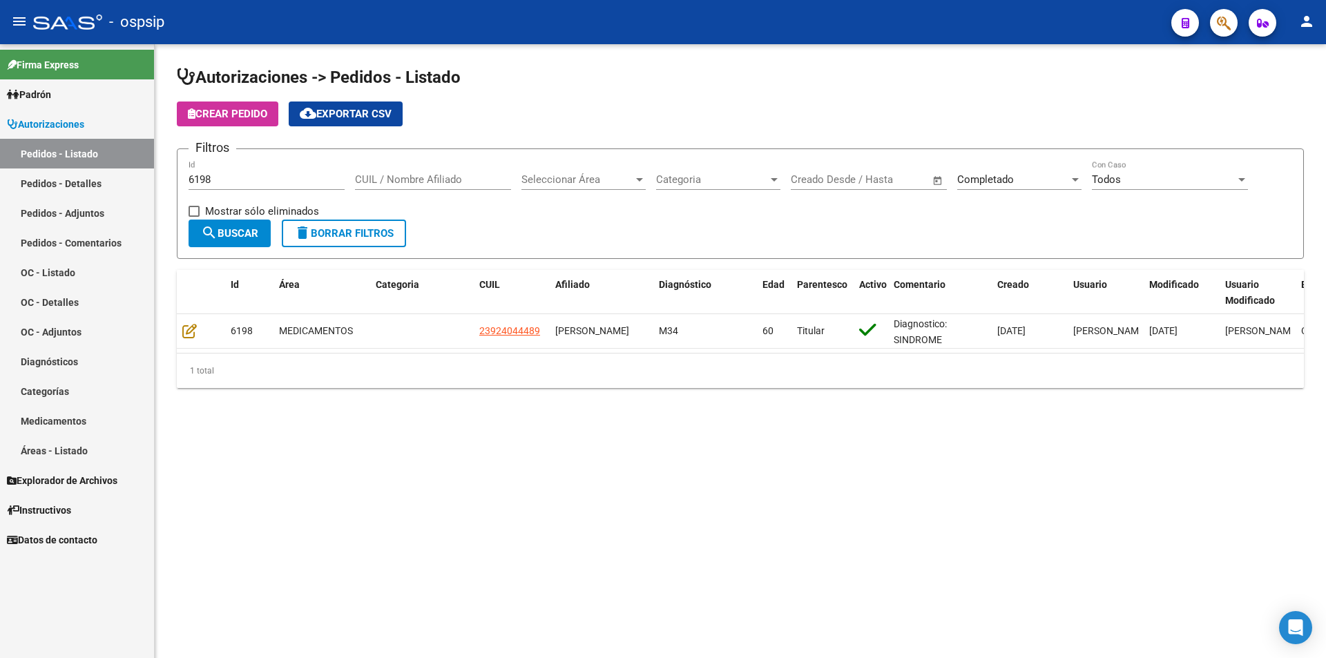
drag, startPoint x: 257, startPoint y: 173, endPoint x: 0, endPoint y: 175, distance: 256.8
click at [0, 175] on mat-sidenav-container "Firma Express Padrón Afiliados Empadronados Movimientos de Afiliados Padrón Ági…" at bounding box center [663, 351] width 1326 height 614
click at [223, 179] on input "6198" at bounding box center [266, 179] width 156 height 12
drag, startPoint x: 223, startPoint y: 179, endPoint x: 157, endPoint y: 178, distance: 65.6
click at [157, 178] on div "Autorizaciones -> Pedidos - Listado Crear Pedido cloud_download Exportar CSV Fi…" at bounding box center [740, 238] width 1171 height 388
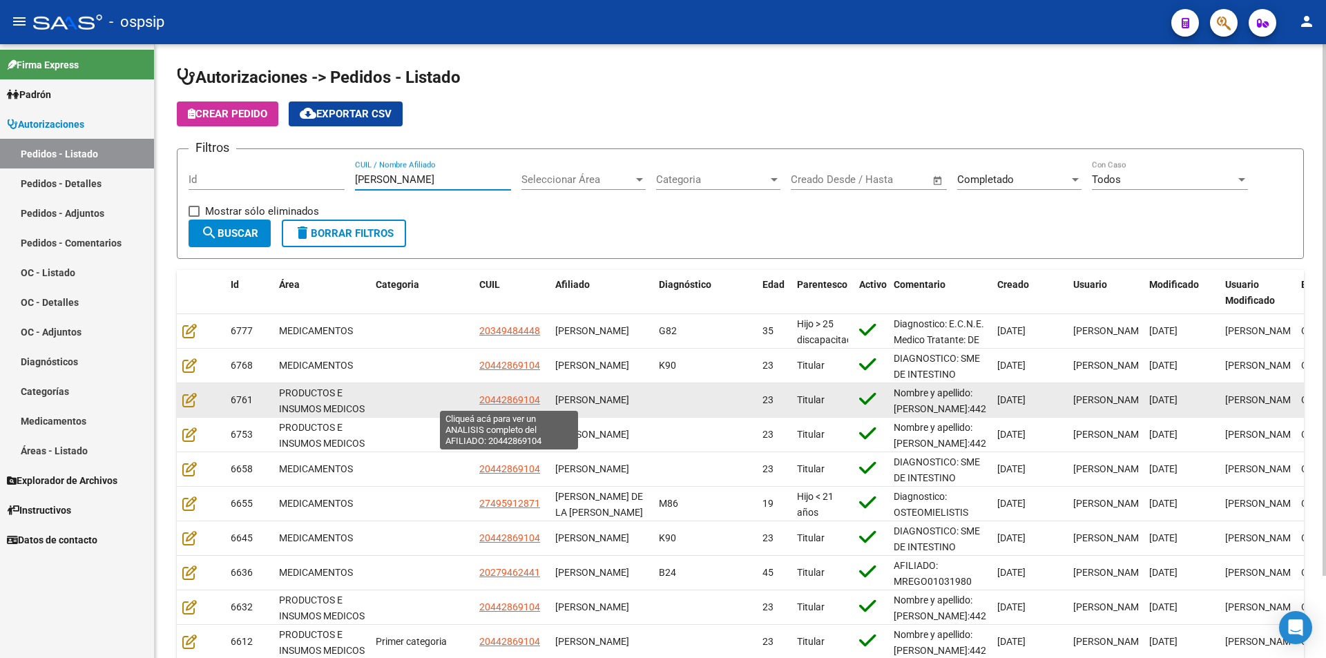
type input "gomez"
click at [503, 402] on span "20442869104" at bounding box center [509, 399] width 61 height 11
type textarea "20442869104"
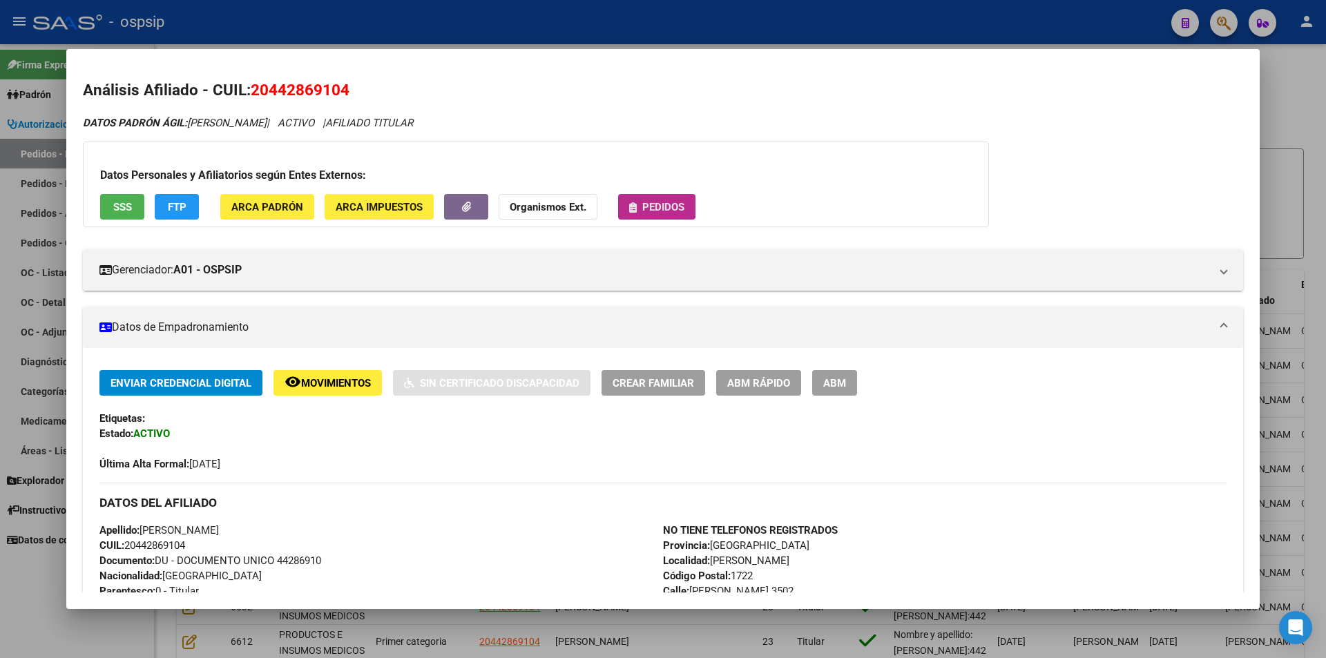
click at [663, 215] on button "Pedidos" at bounding box center [656, 207] width 77 height 26
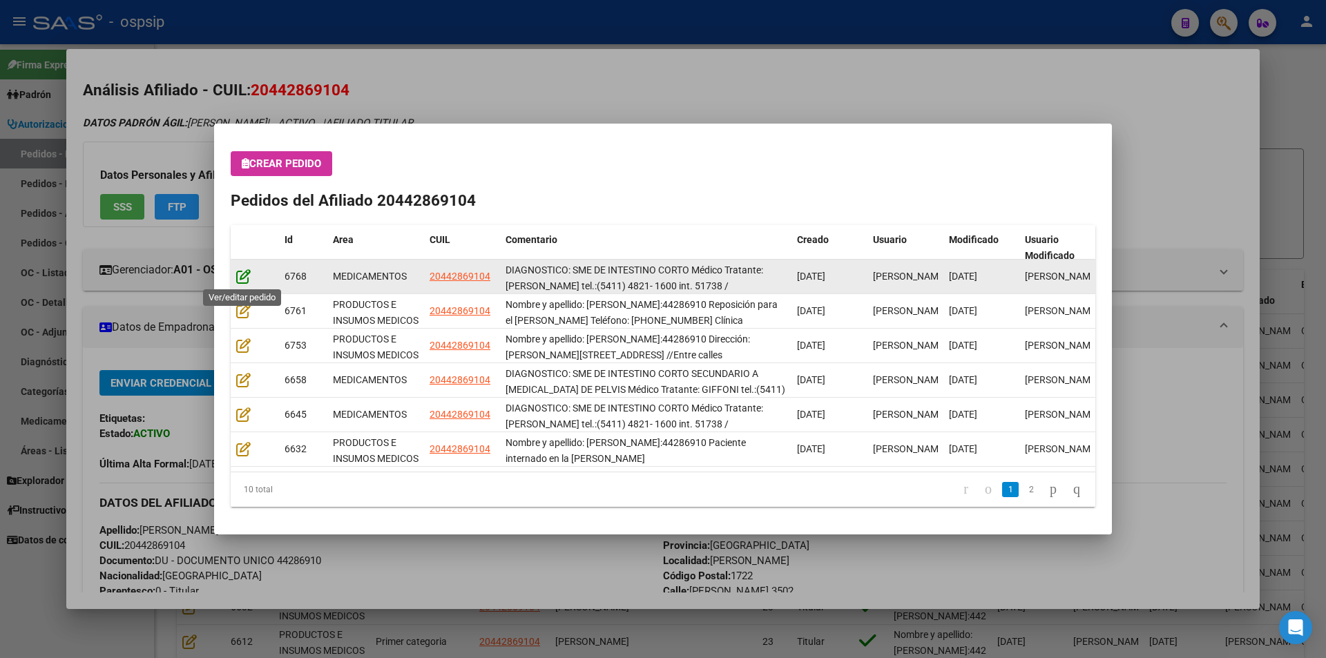
click at [238, 275] on icon at bounding box center [243, 276] width 14 height 15
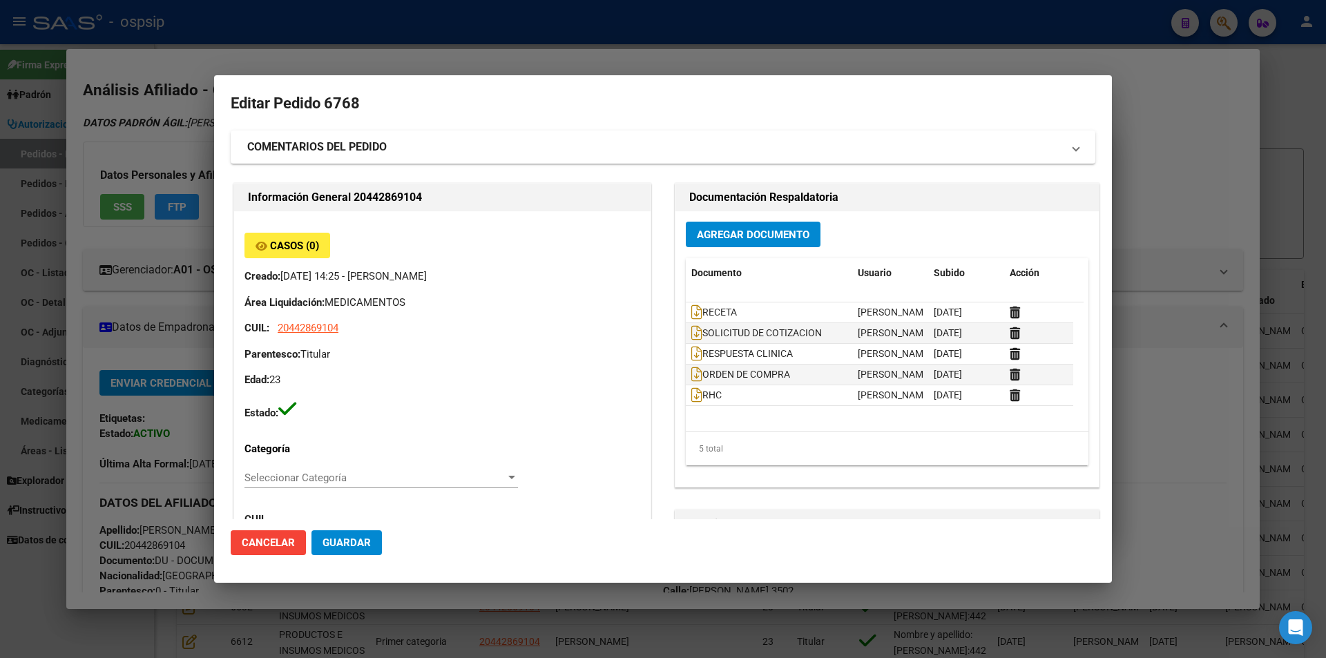
click at [113, 211] on div at bounding box center [663, 329] width 1326 height 658
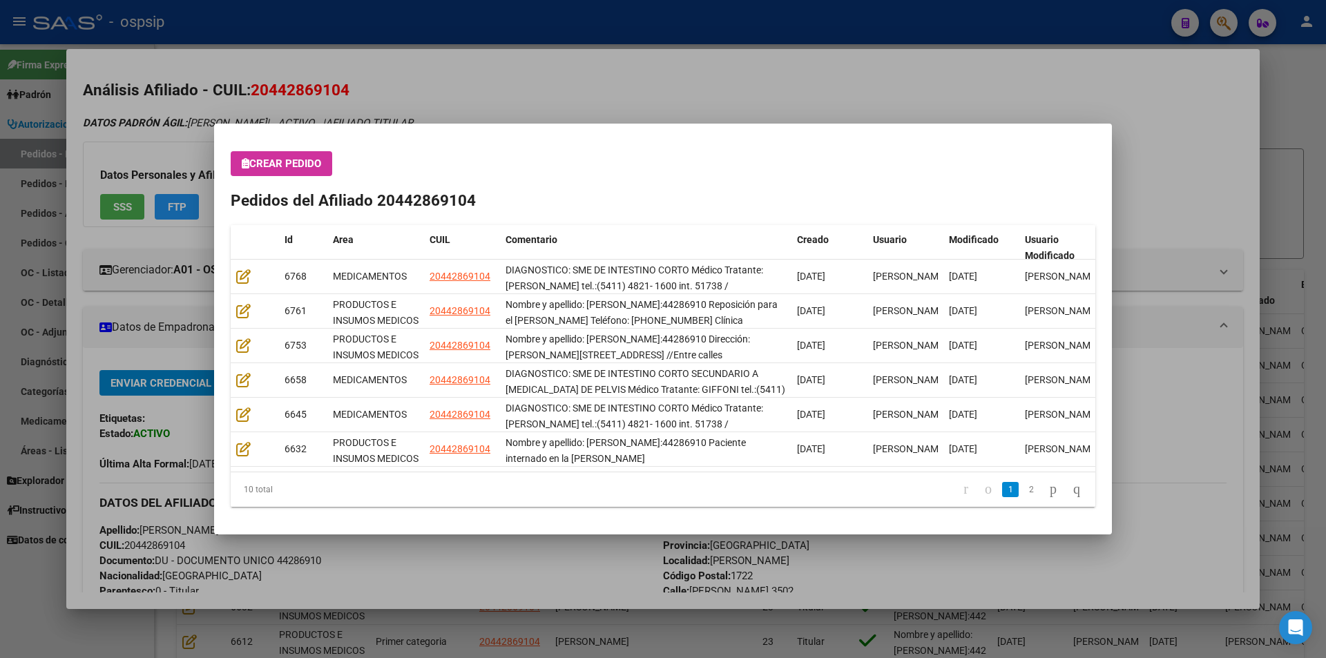
click at [40, 227] on div at bounding box center [663, 329] width 1326 height 658
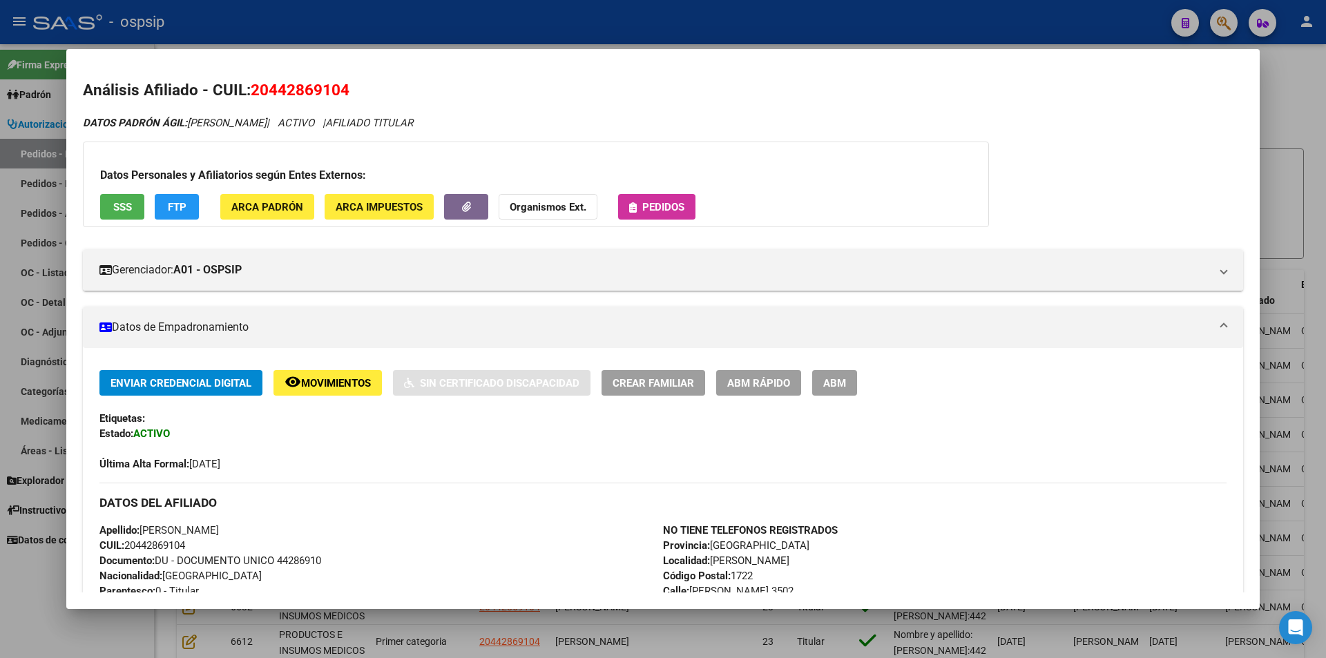
click at [52, 229] on div at bounding box center [663, 329] width 1326 height 658
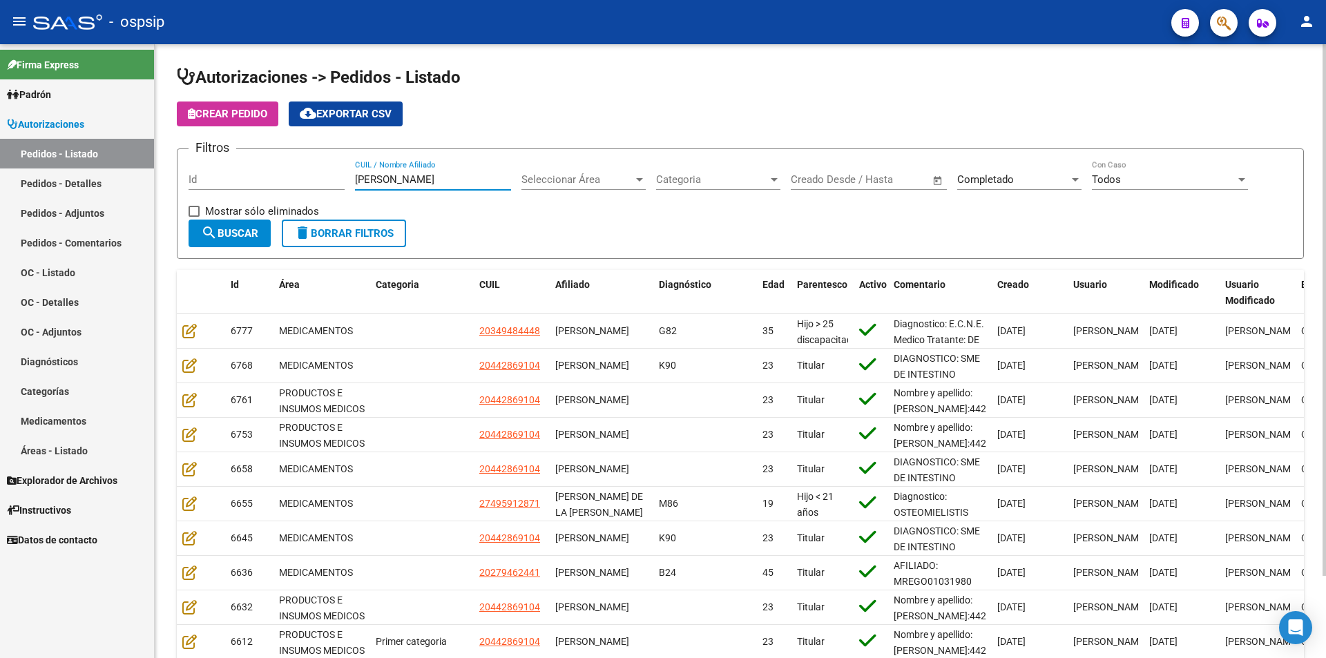
drag, startPoint x: 407, startPoint y: 183, endPoint x: 320, endPoint y: 195, distance: 87.1
click at [320, 195] on div "Filtros Id gomez CUIL / Nombre Afiliado Seleccionar Área Seleccionar Área Categ…" at bounding box center [739, 189] width 1103 height 59
click at [280, 195] on div "Id" at bounding box center [266, 181] width 156 height 43
click at [280, 187] on div "Id" at bounding box center [266, 175] width 156 height 30
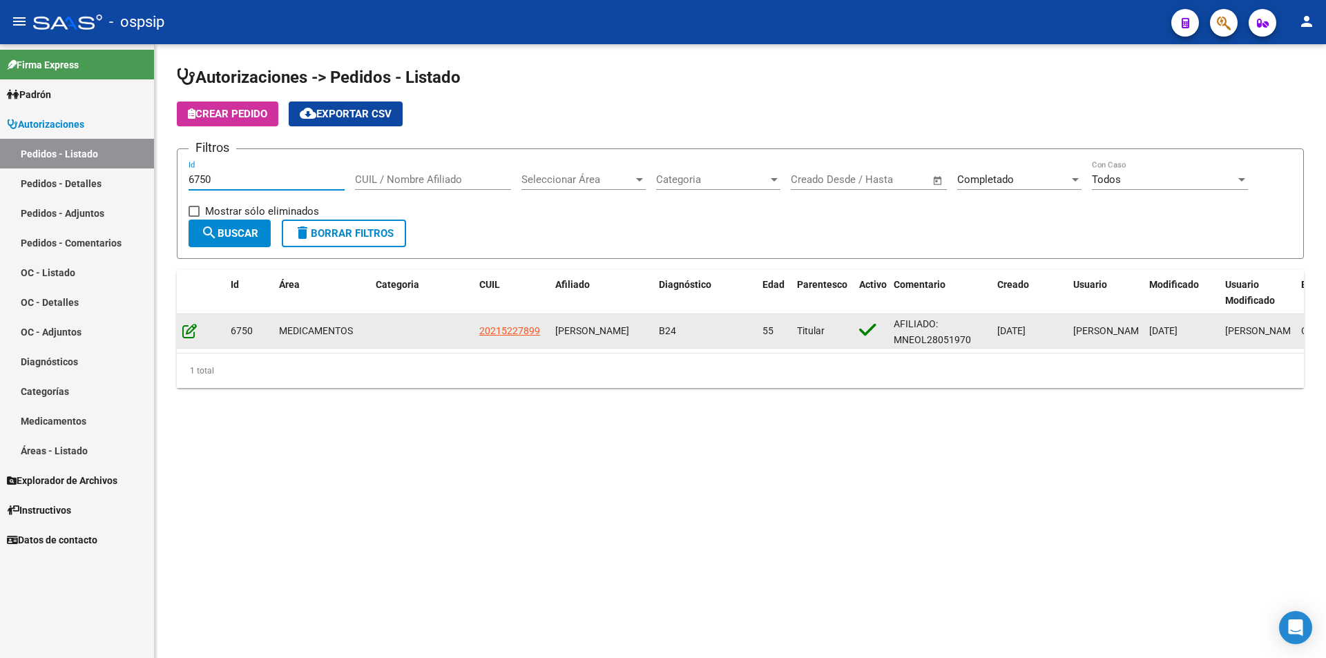
type input "6750"
click at [194, 332] on icon at bounding box center [189, 330] width 14 height 15
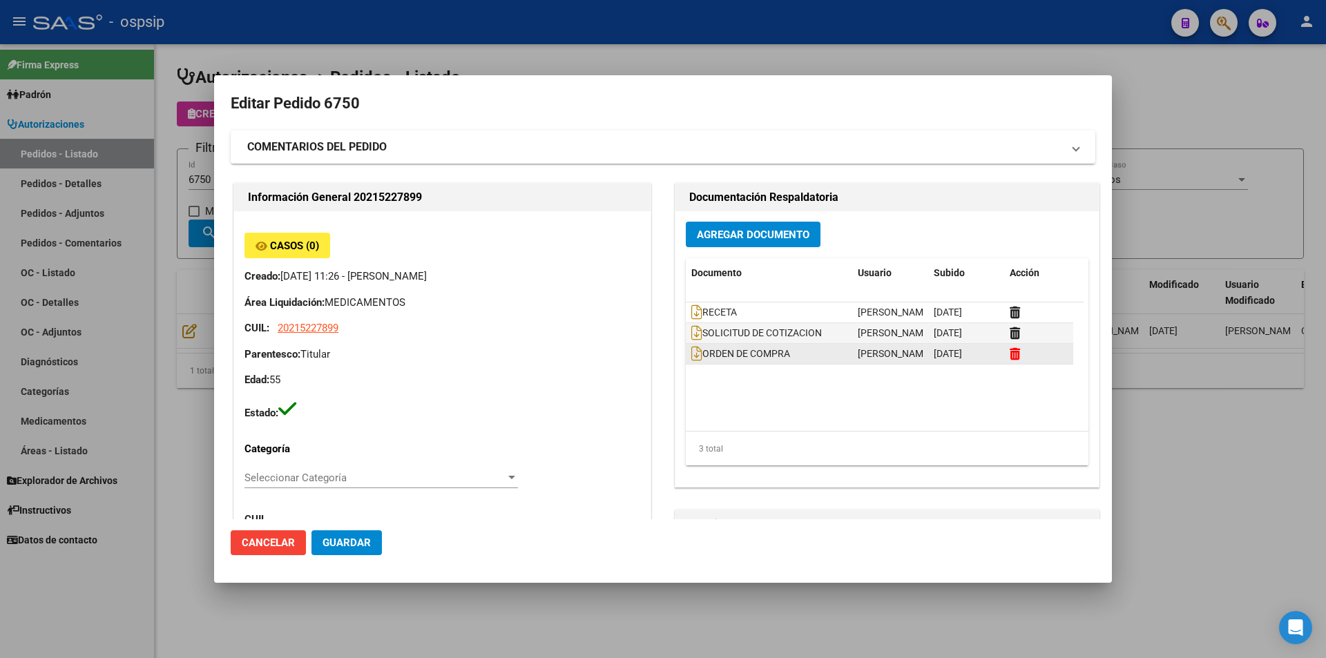
drag, startPoint x: 1016, startPoint y: 349, endPoint x: 1011, endPoint y: 355, distance: 7.3
click at [1016, 349] on div at bounding box center [1038, 354] width 58 height 16
click at [1011, 355] on icon at bounding box center [1014, 353] width 10 height 13
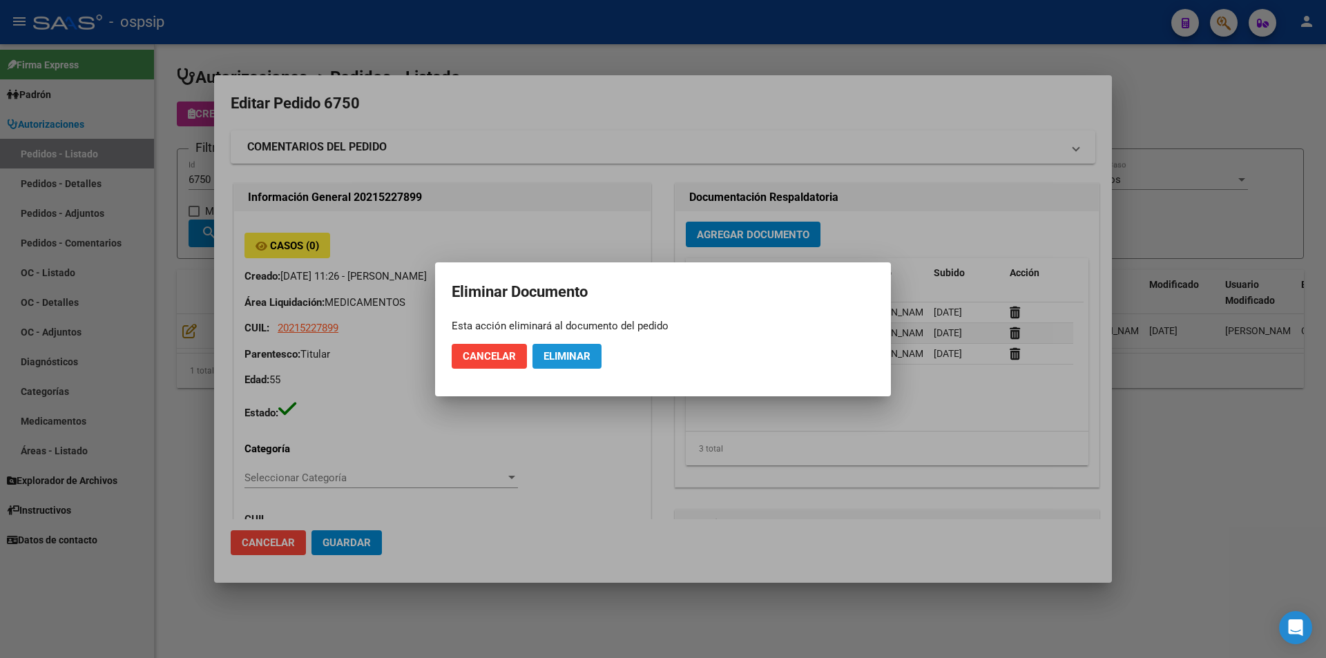
click at [589, 361] on span "Eliminar" at bounding box center [566, 356] width 47 height 12
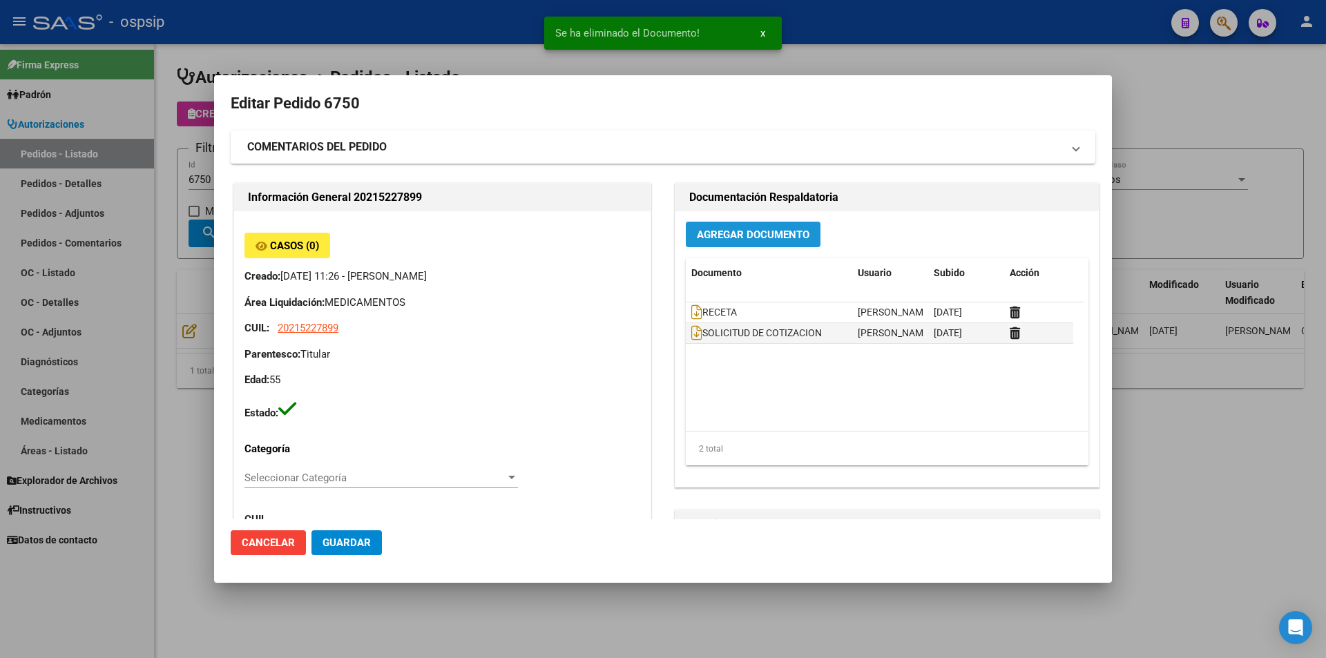
click at [741, 231] on span "Agregar Documento" at bounding box center [753, 235] width 113 height 12
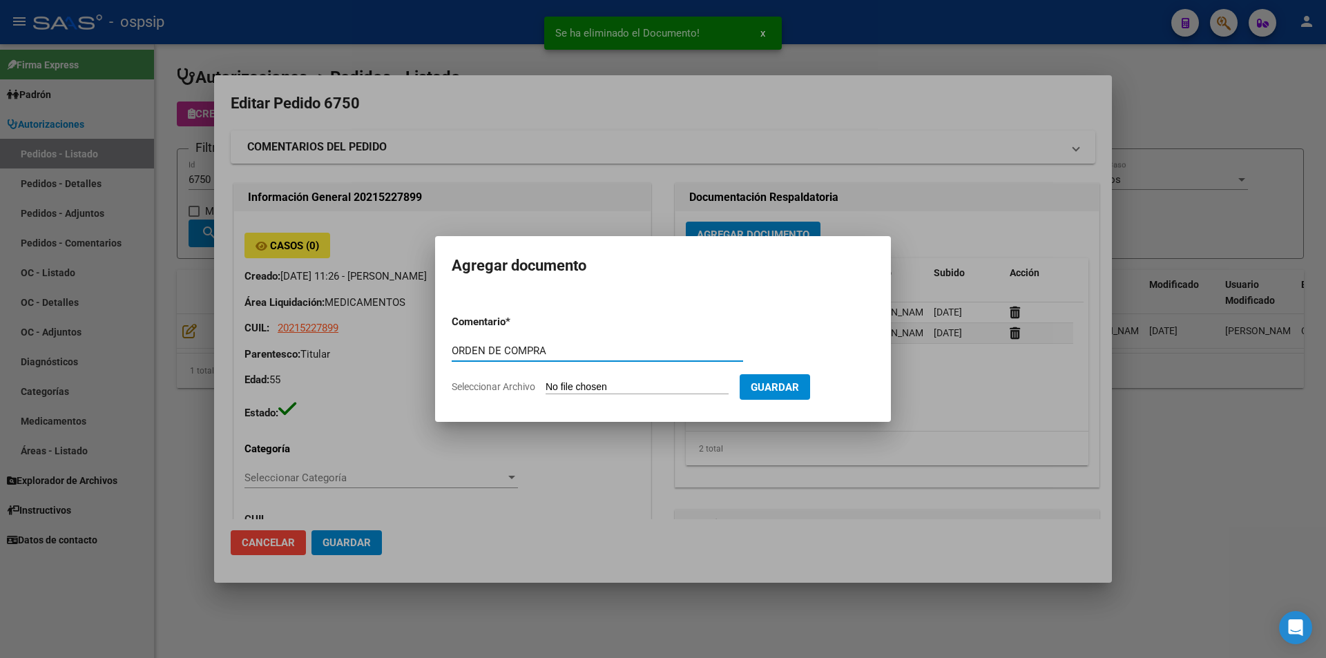
type input "ORDEN DE COMPRA"
click at [636, 394] on input "Seleccionar Archivo" at bounding box center [636, 387] width 183 height 13
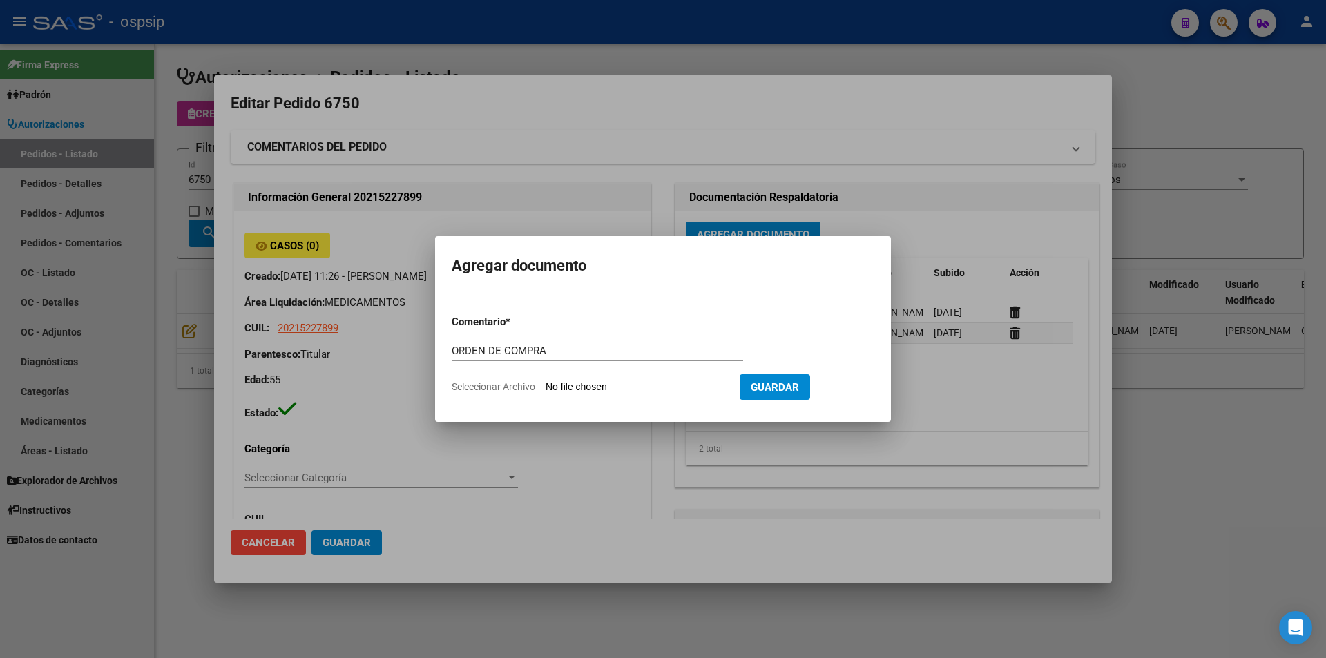
type input "C:\fakepath\ORDEN DE COMPRA 6750 FEMANI MOD.pdf"
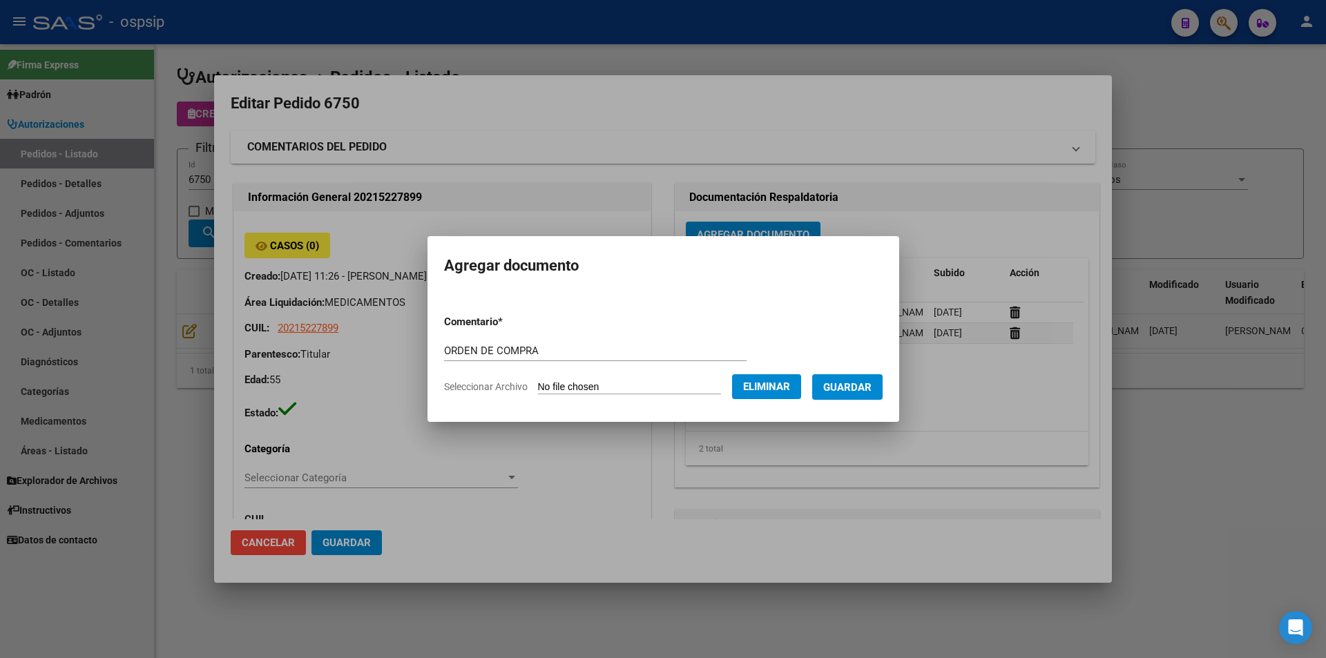
click at [859, 391] on span "Guardar" at bounding box center [847, 387] width 48 height 12
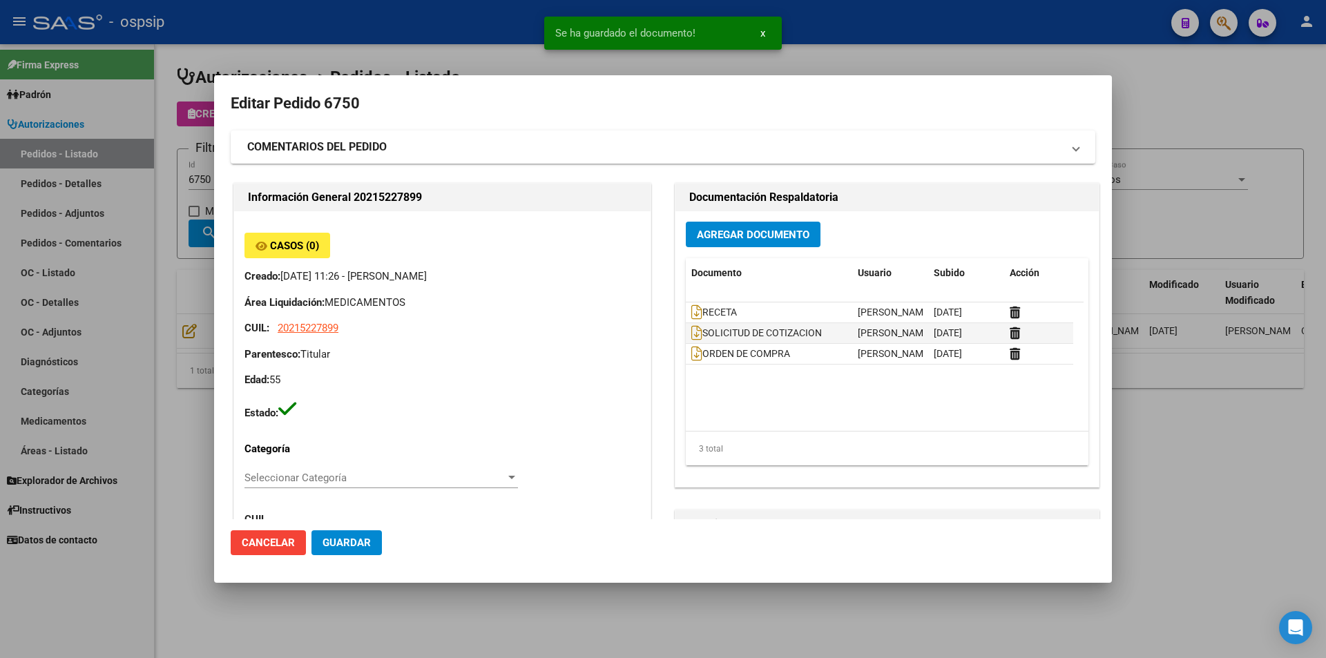
click at [222, 286] on mat-dialog-content "Editar Pedido 6750 COMENTARIOS DEL PEDIDO Escriba su comentario aquí. Enviar co…" at bounding box center [663, 305] width 898 height 427
click at [180, 280] on div at bounding box center [663, 329] width 1326 height 658
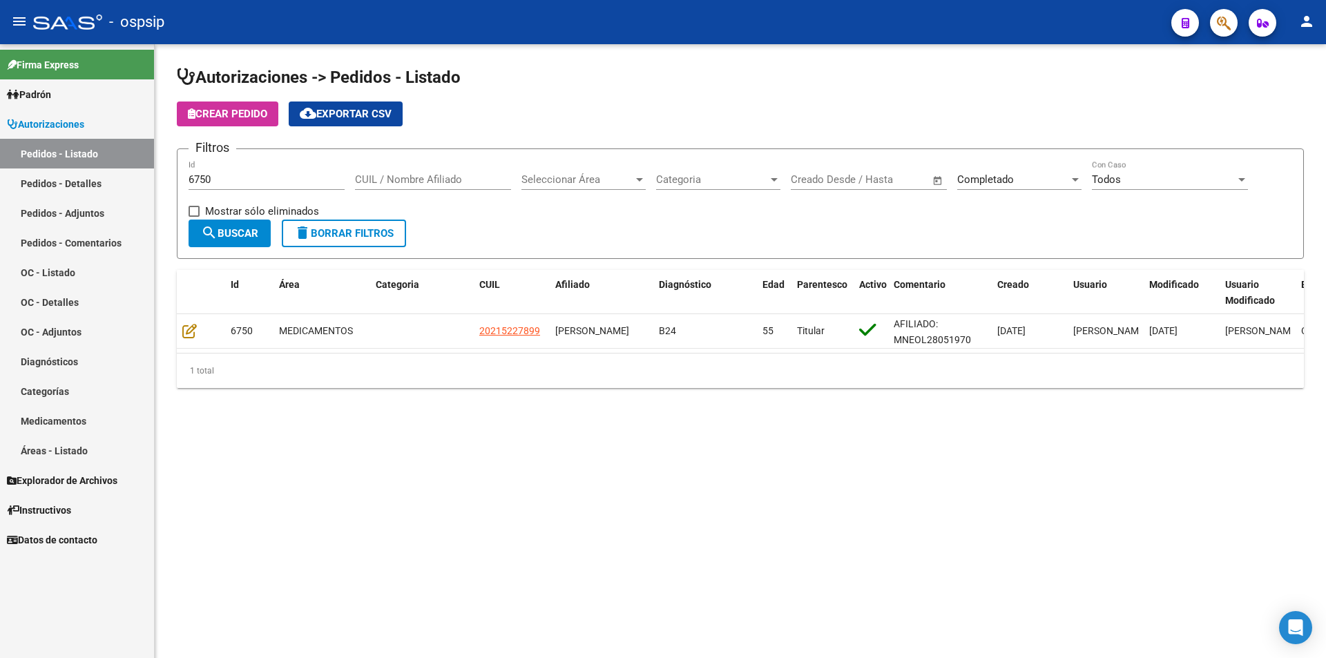
drag, startPoint x: 222, startPoint y: 184, endPoint x: 30, endPoint y: 193, distance: 192.2
click at [30, 193] on mat-sidenav-container "Firma Express Padrón Afiliados Empadronados Movimientos de Afiliados Padrón Ági…" at bounding box center [663, 351] width 1326 height 614
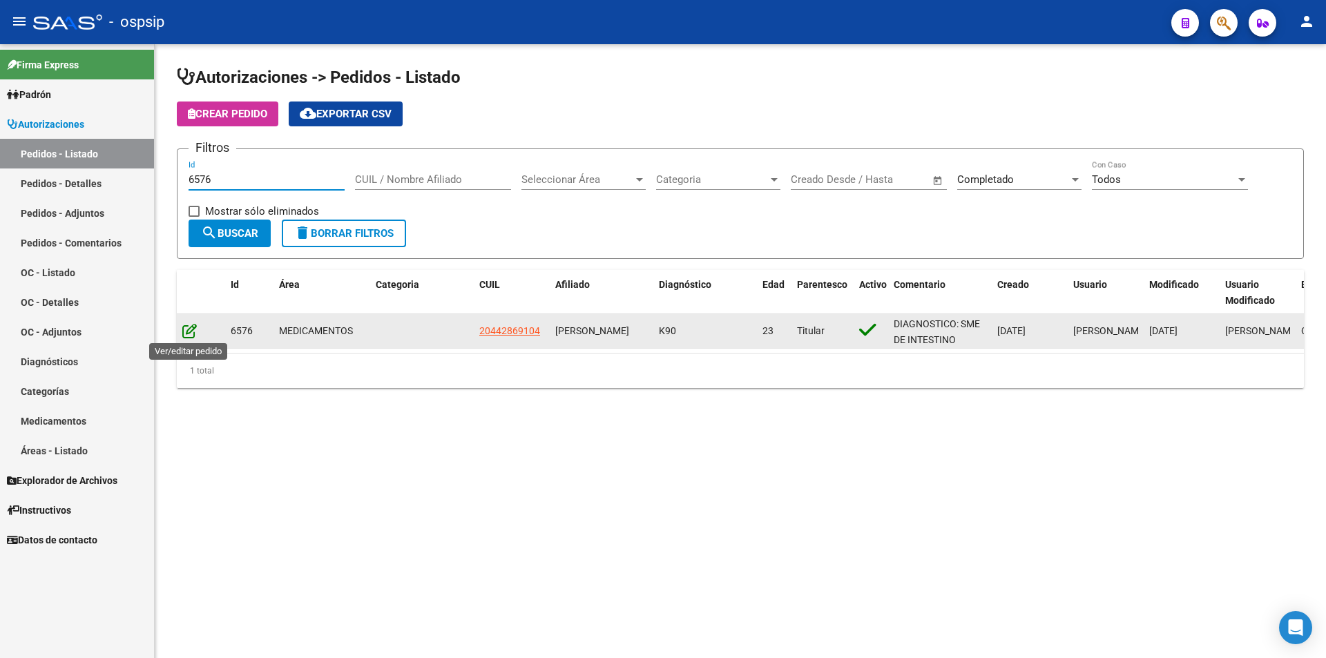
type input "6576"
click at [194, 327] on icon at bounding box center [189, 330] width 14 height 15
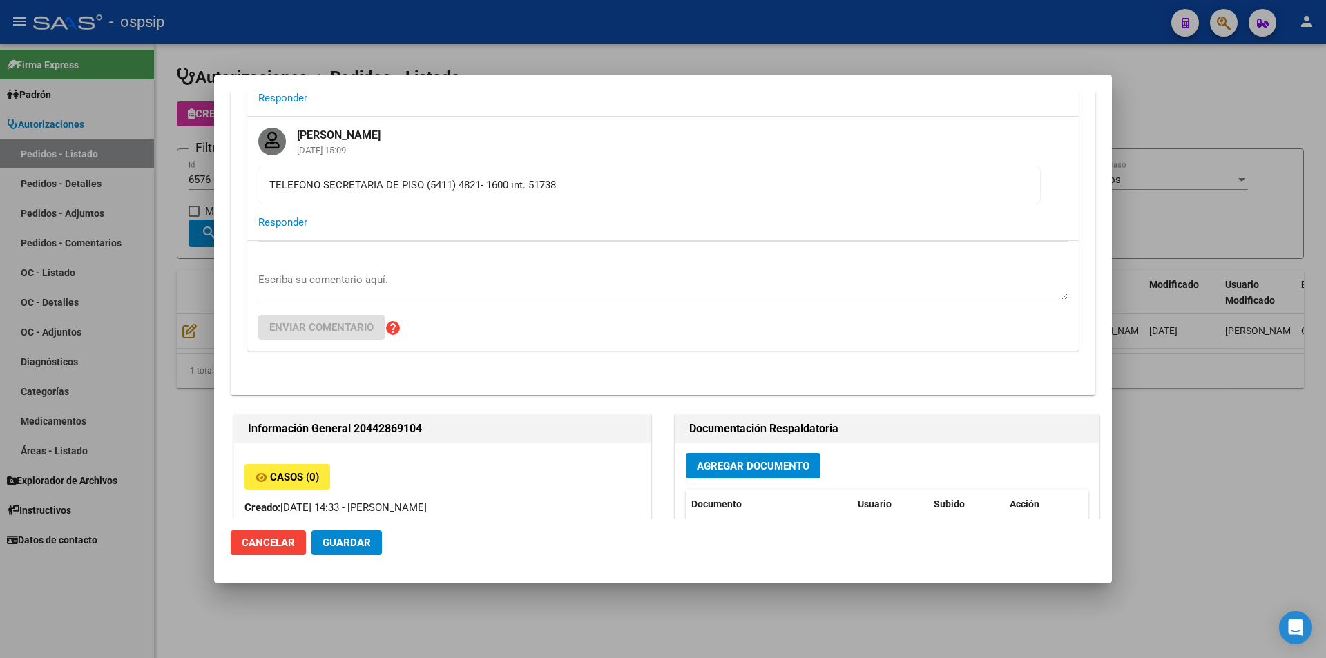
scroll to position [410, 0]
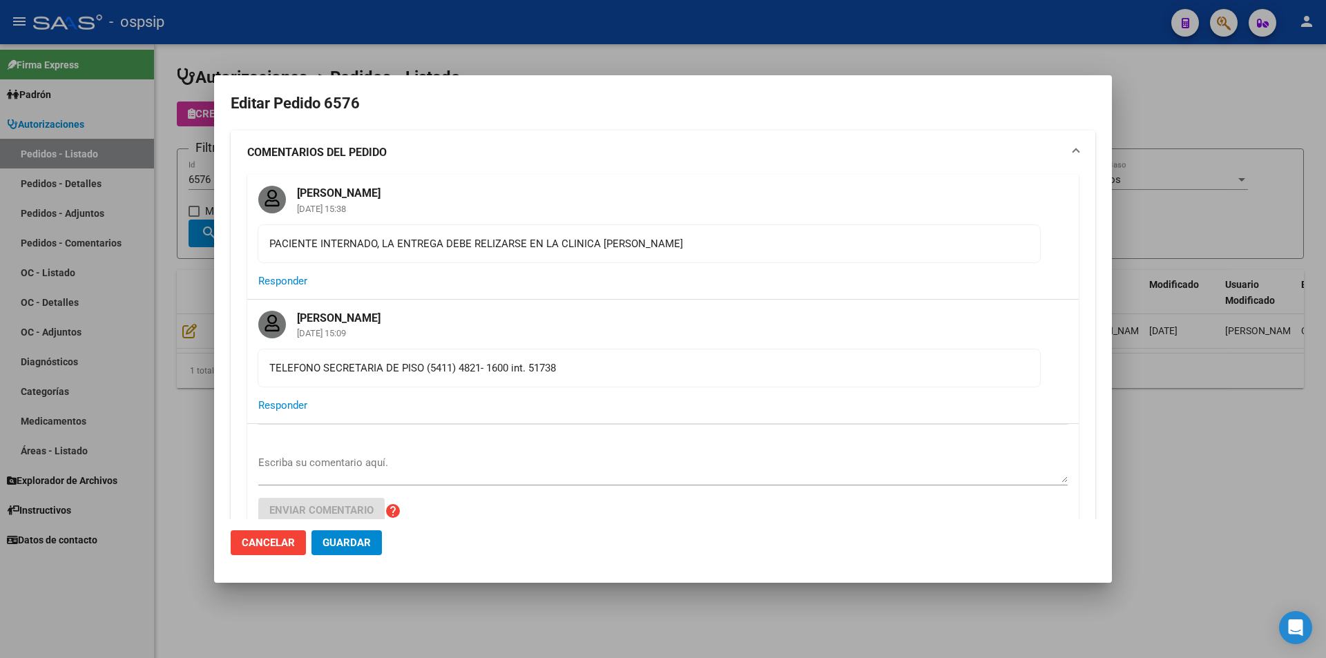
scroll to position [414, 0]
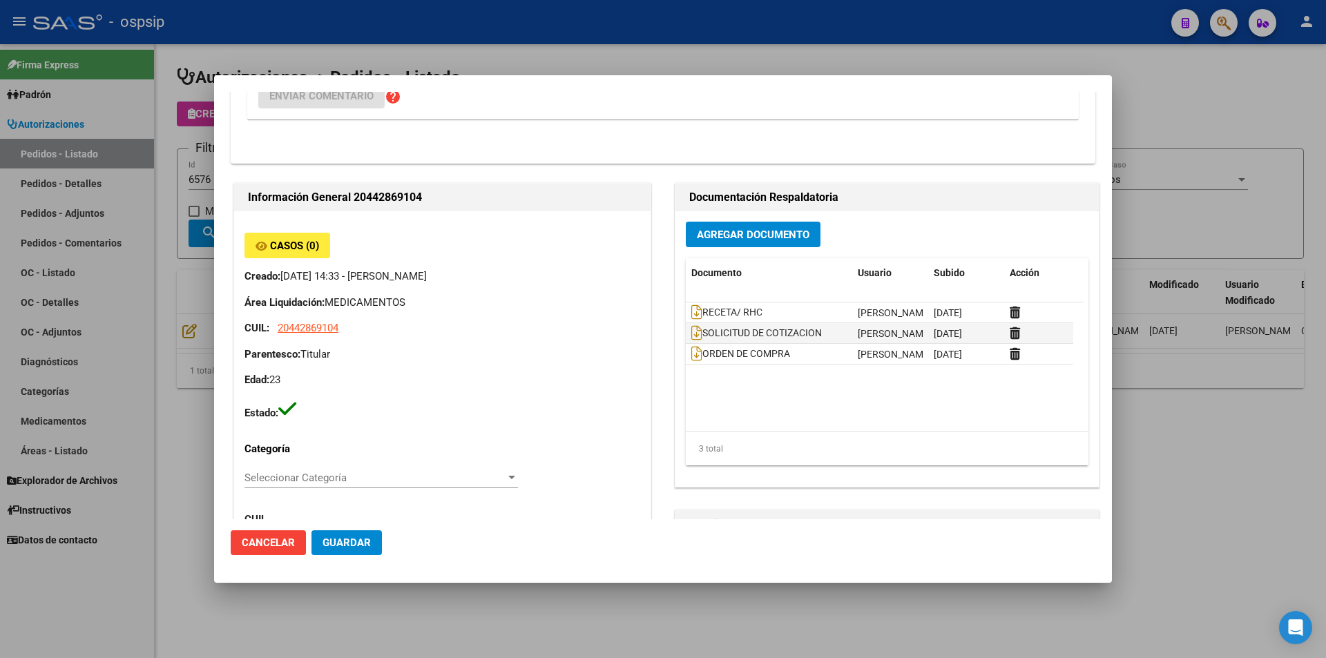
click at [727, 221] on div "Agregar Documento Documento Usuario Subido Acción RECETA/ RHC [PERSON_NAME] [DA…" at bounding box center [886, 348] width 423 height 275
click at [730, 228] on span "Agregar Documento" at bounding box center [753, 234] width 113 height 12
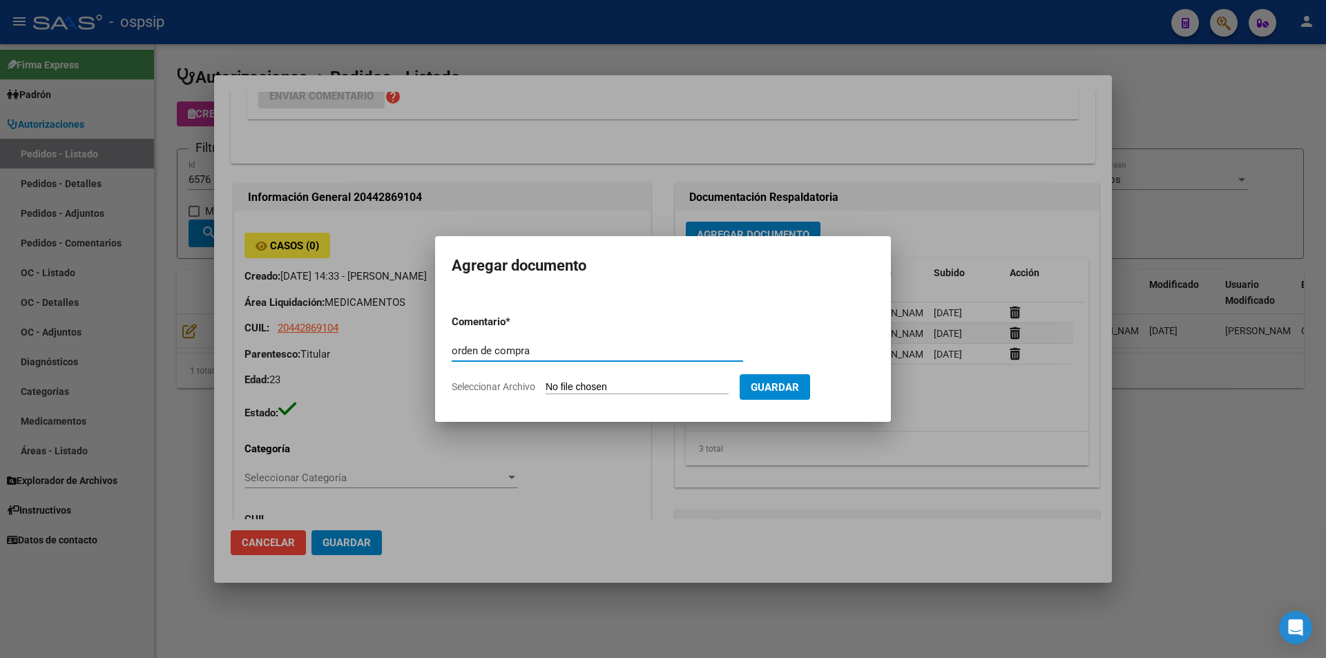
click at [458, 351] on input "orden de compra" at bounding box center [597, 351] width 291 height 12
type input "Orden de compra"
click at [564, 387] on input "Seleccionar Archivo" at bounding box center [636, 387] width 183 height 13
type input "C:\fakepath\ORDEN DE COMPRA 6576 BEST CARE.pdf"
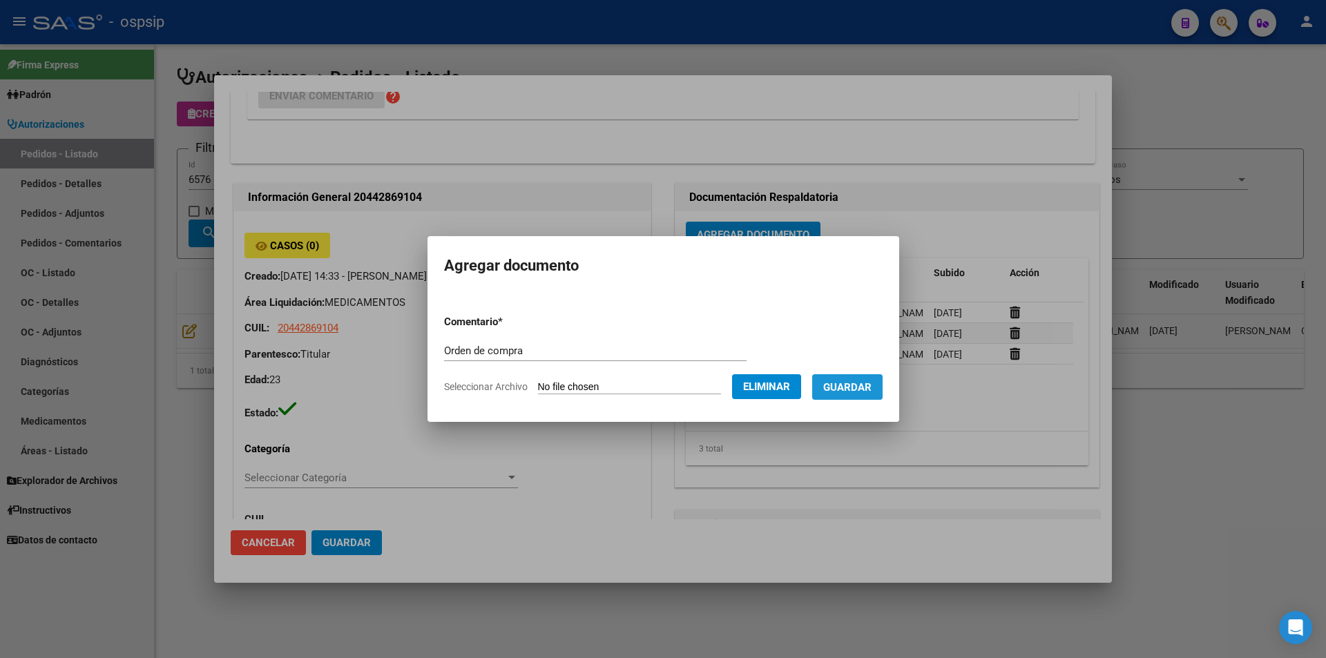
click at [864, 379] on button "Guardar" at bounding box center [847, 387] width 70 height 26
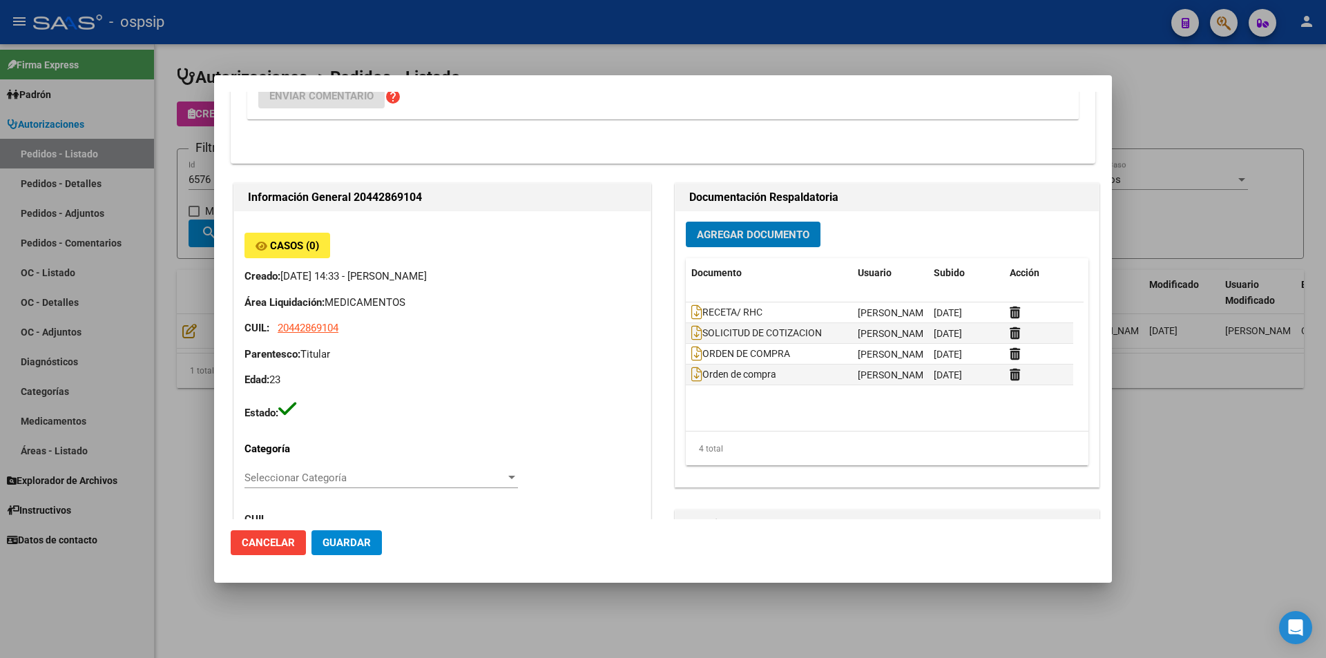
click at [164, 80] on div at bounding box center [663, 329] width 1326 height 658
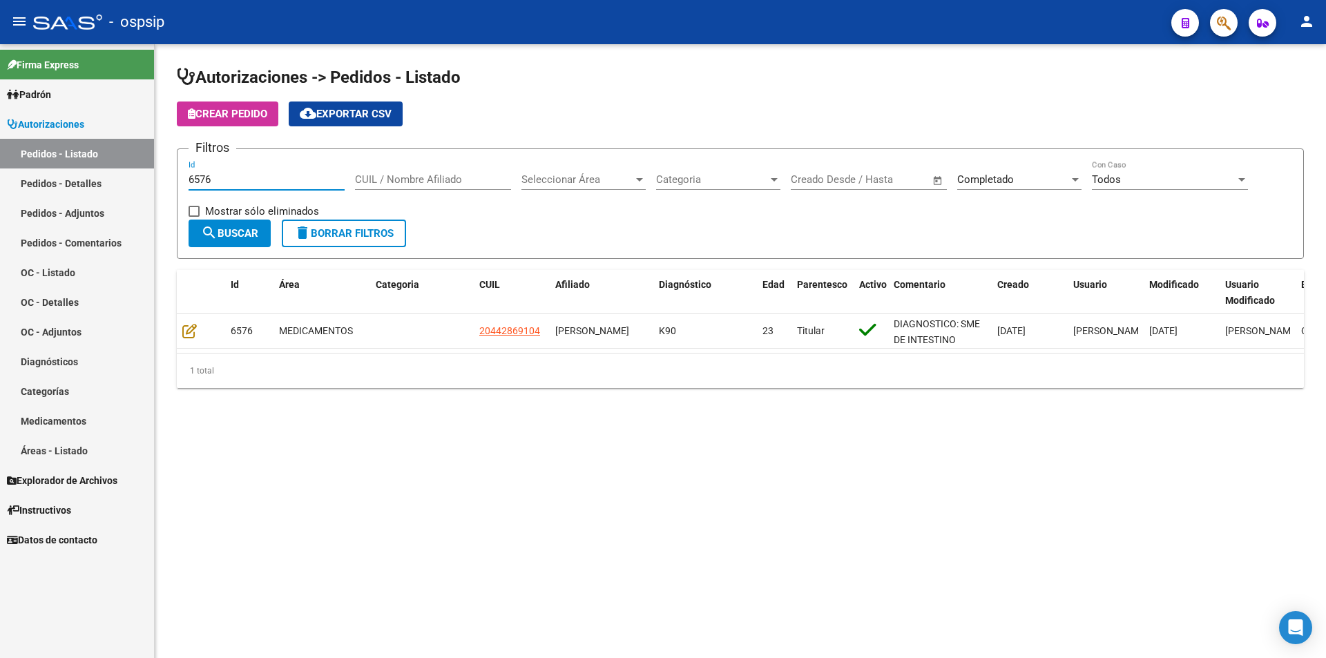
drag, startPoint x: 229, startPoint y: 181, endPoint x: 0, endPoint y: 174, distance: 229.3
click at [0, 174] on mat-sidenav-container "Firma Express Padrón Afiliados Empadronados Movimientos de Afiliados Padrón Ági…" at bounding box center [663, 351] width 1326 height 614
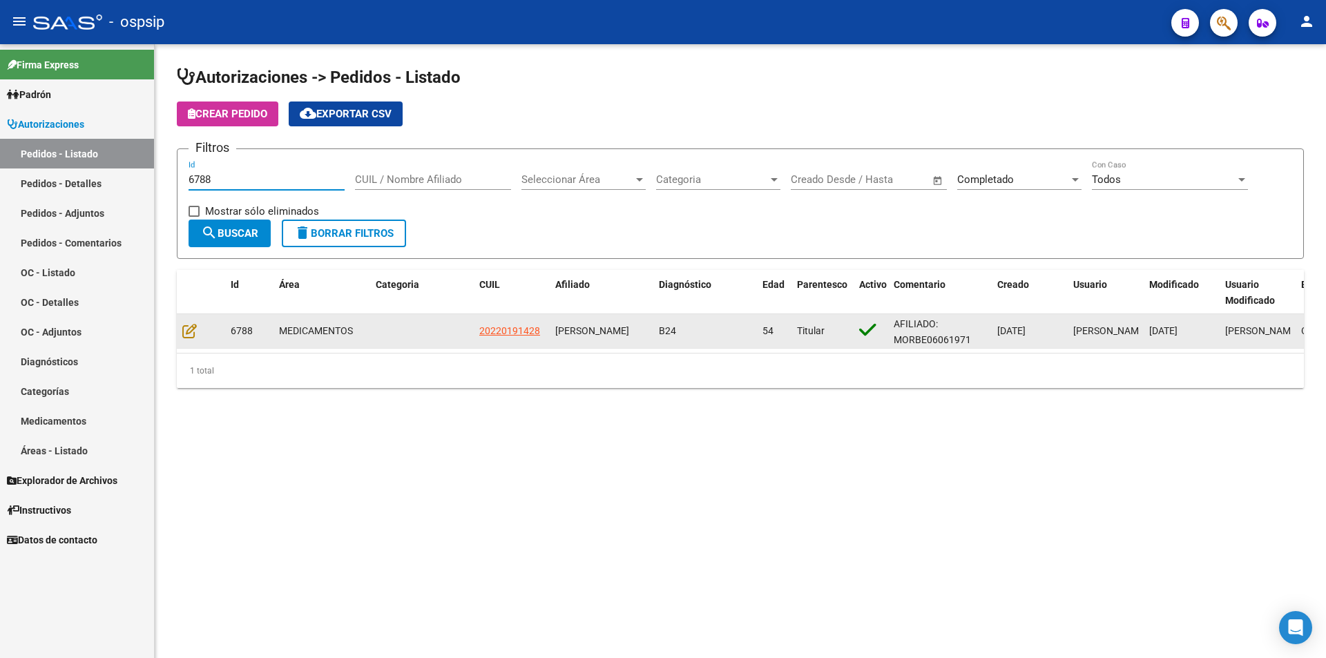
type input "6788"
click at [180, 320] on datatable-body-cell at bounding box center [201, 331] width 48 height 34
click at [189, 327] on icon at bounding box center [189, 330] width 14 height 15
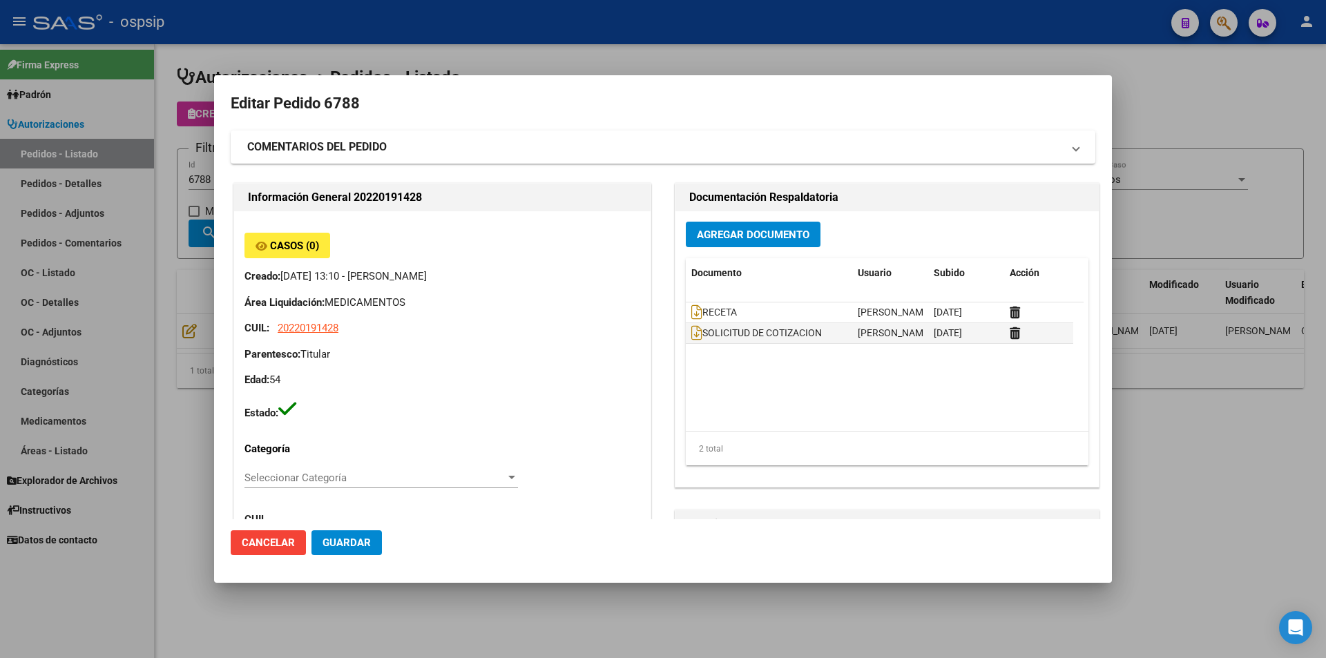
click at [759, 231] on span "Agregar Documento" at bounding box center [753, 235] width 113 height 12
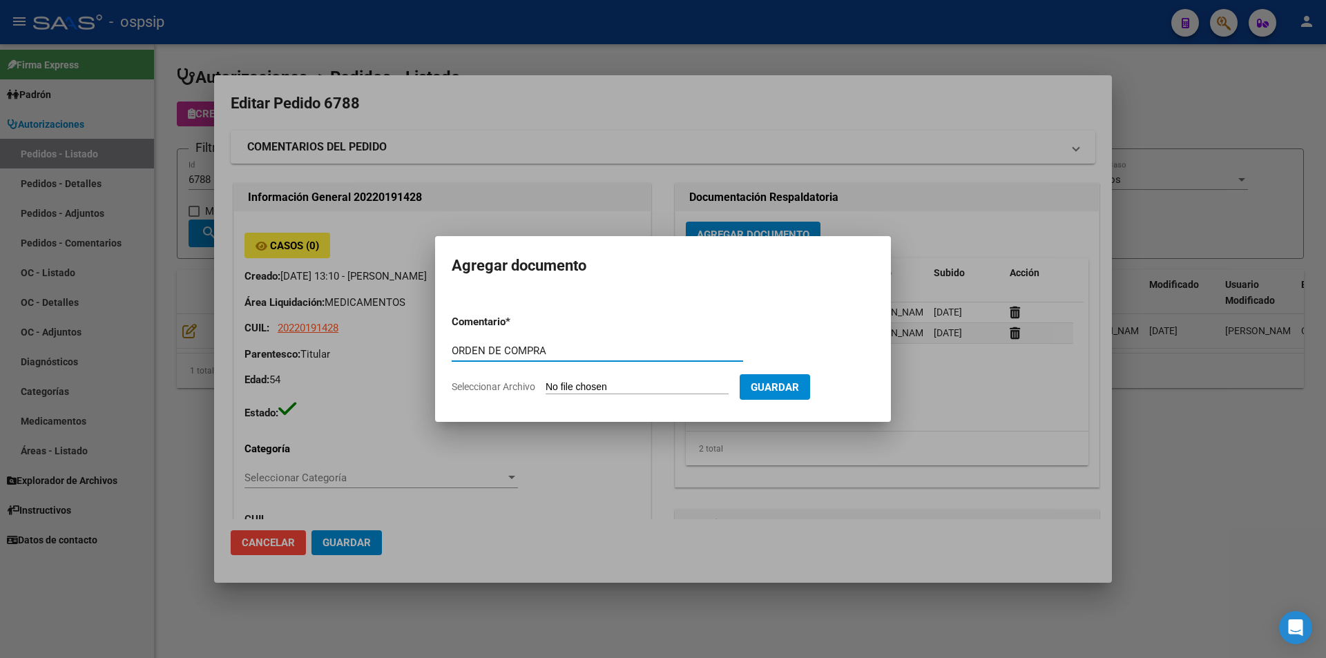
drag, startPoint x: 573, startPoint y: 347, endPoint x: 393, endPoint y: 360, distance: 180.7
click at [393, 360] on div "Editar Pedido 6788 COMENTARIOS DEL PEDIDO Escriba su comentario aquí. Enviar co…" at bounding box center [663, 329] width 1326 height 658
type input "ORDEN DE COMPRA"
click at [598, 383] on input "Seleccionar Archivo" at bounding box center [636, 387] width 183 height 13
type input "C:\fakepath\ORDEN DE COMPRA 6788 NEO.pdf"
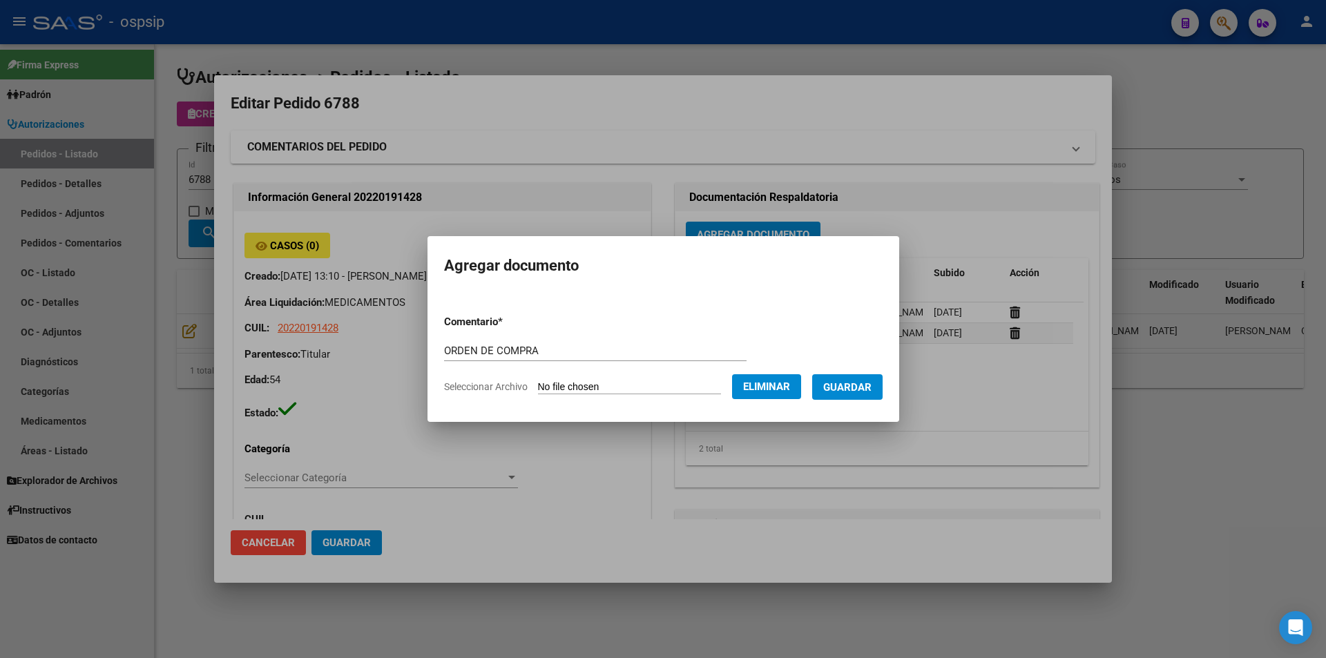
click at [877, 398] on button "Guardar" at bounding box center [847, 387] width 70 height 26
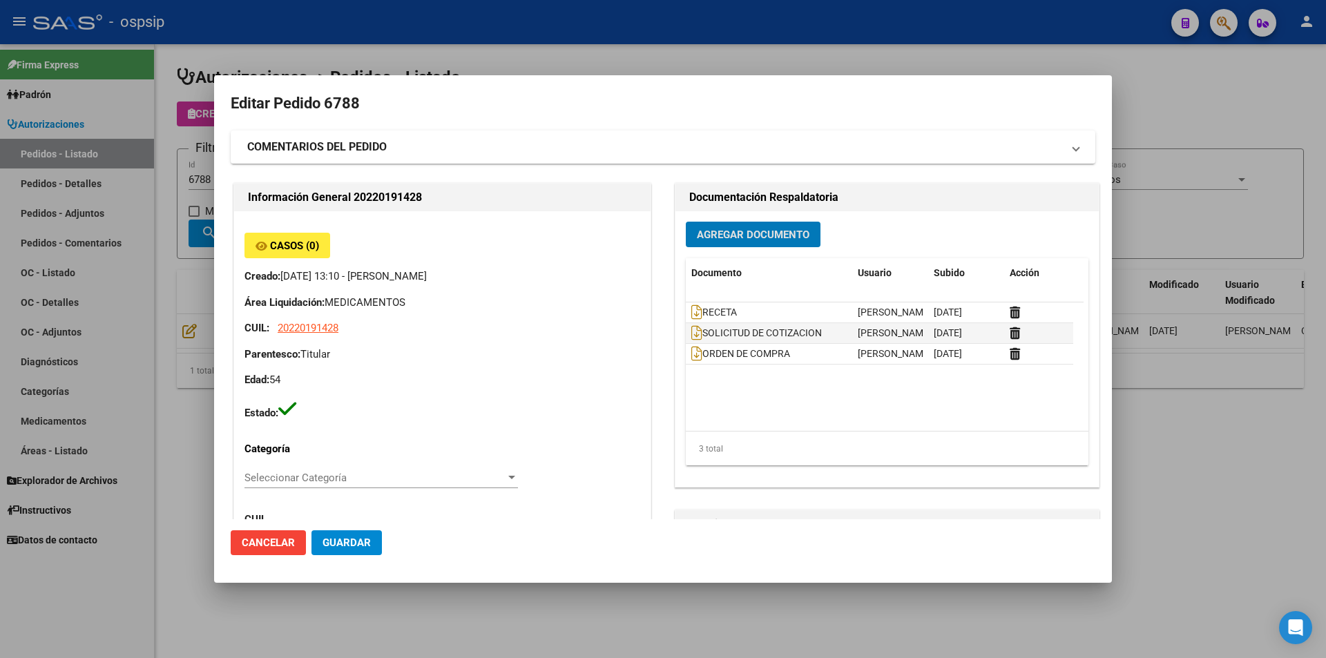
click at [159, 211] on div at bounding box center [663, 329] width 1326 height 658
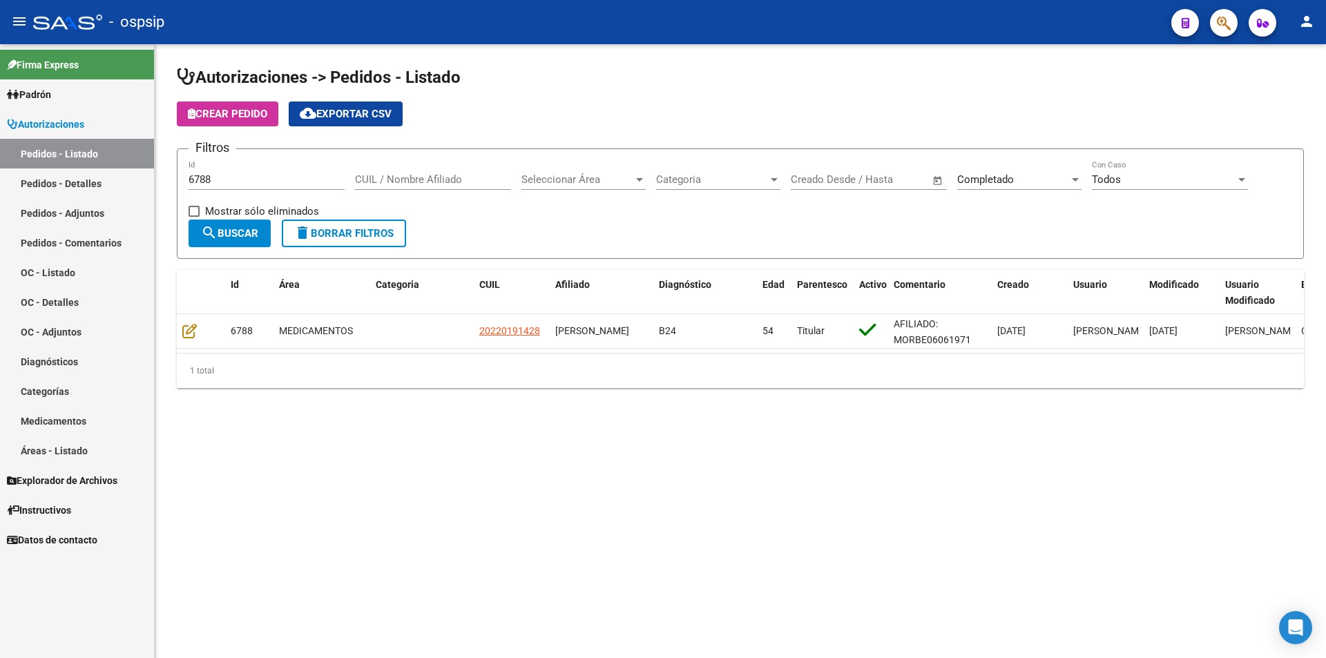
click at [278, 184] on input "6788" at bounding box center [266, 179] width 156 height 12
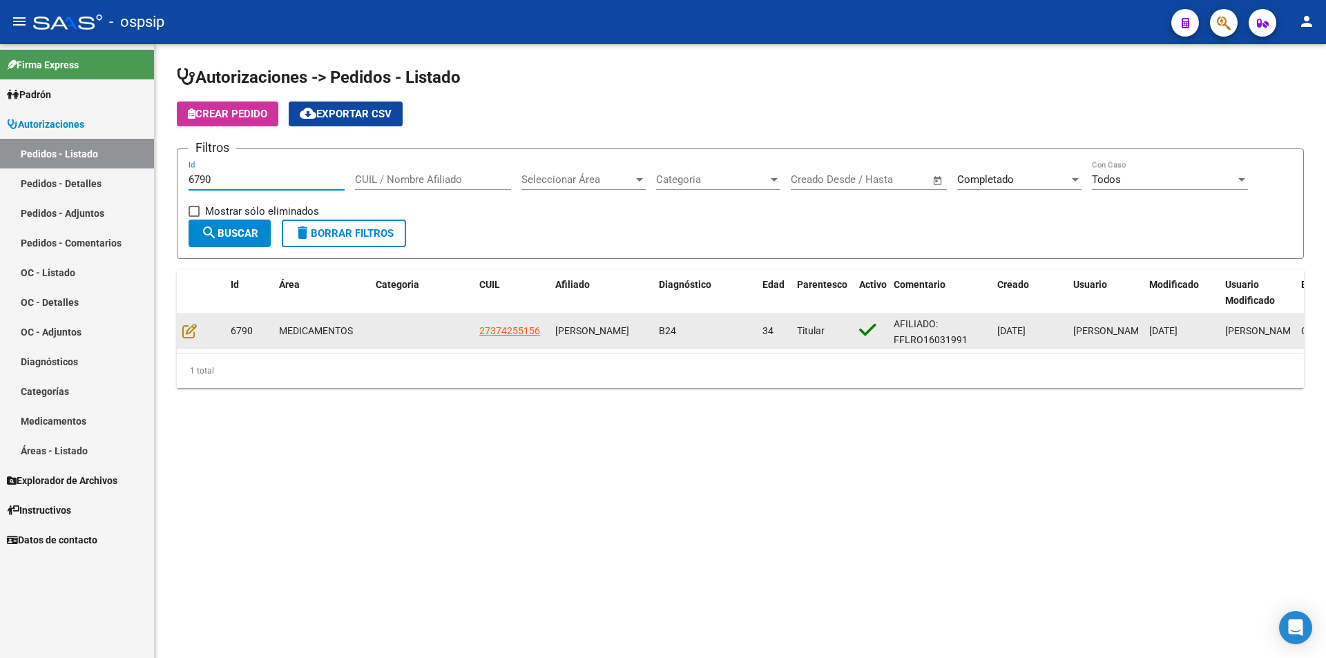
type input "6790"
click at [182, 329] on datatable-body-cell at bounding box center [201, 331] width 48 height 34
click at [188, 329] on icon at bounding box center [189, 330] width 14 height 15
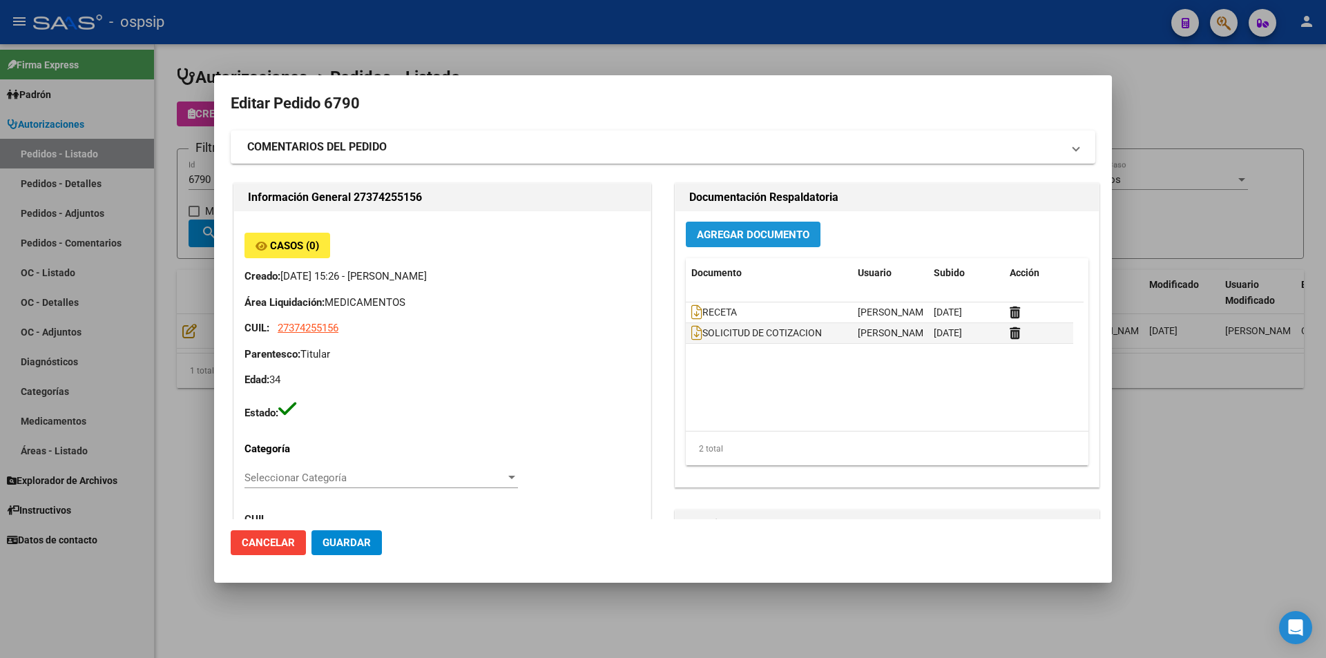
click at [748, 243] on button "Agregar Documento" at bounding box center [753, 235] width 135 height 26
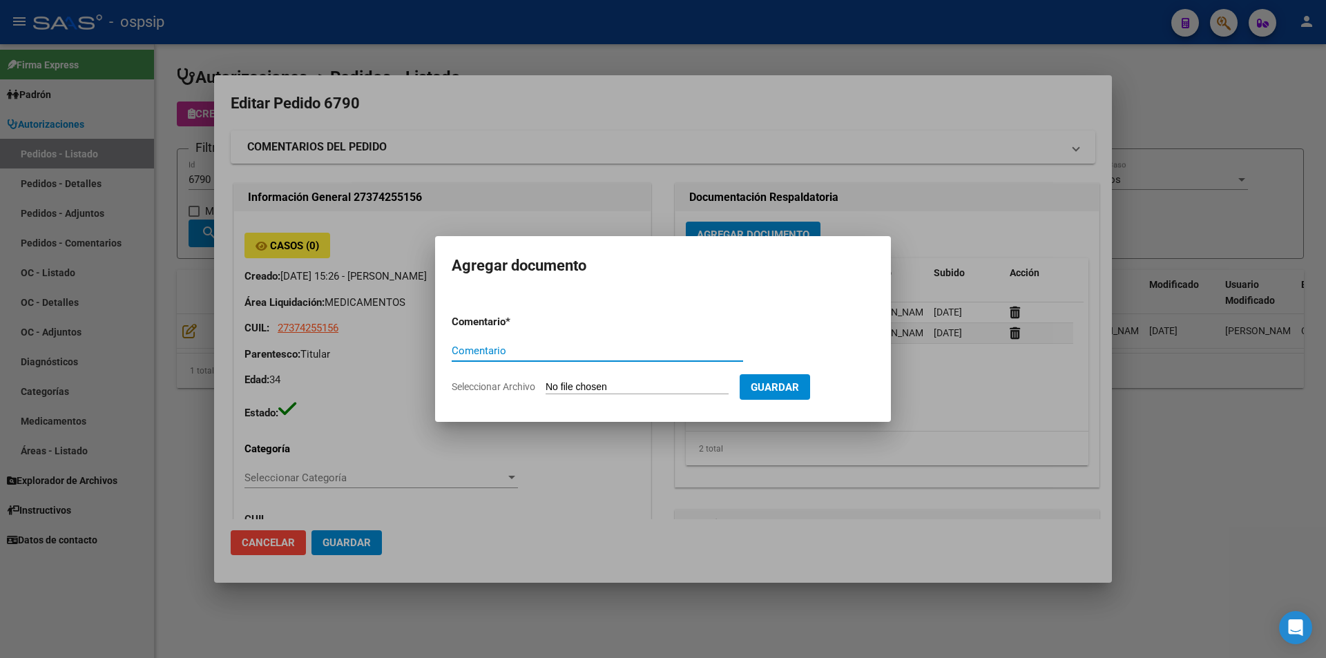
paste input "ORDEN DE COMPRA"
type input "ORDEN DE COMPRA"
click at [664, 378] on form "Comentario * ORDEN DE COMPRA Comentario Seleccionar Archivo Guardar" at bounding box center [663, 354] width 423 height 101
click at [654, 391] on input "Seleccionar Archivo" at bounding box center [636, 387] width 183 height 13
type input "C:\fakepath\ORDEN DE COMPRA 6790 MASTER.pdf"
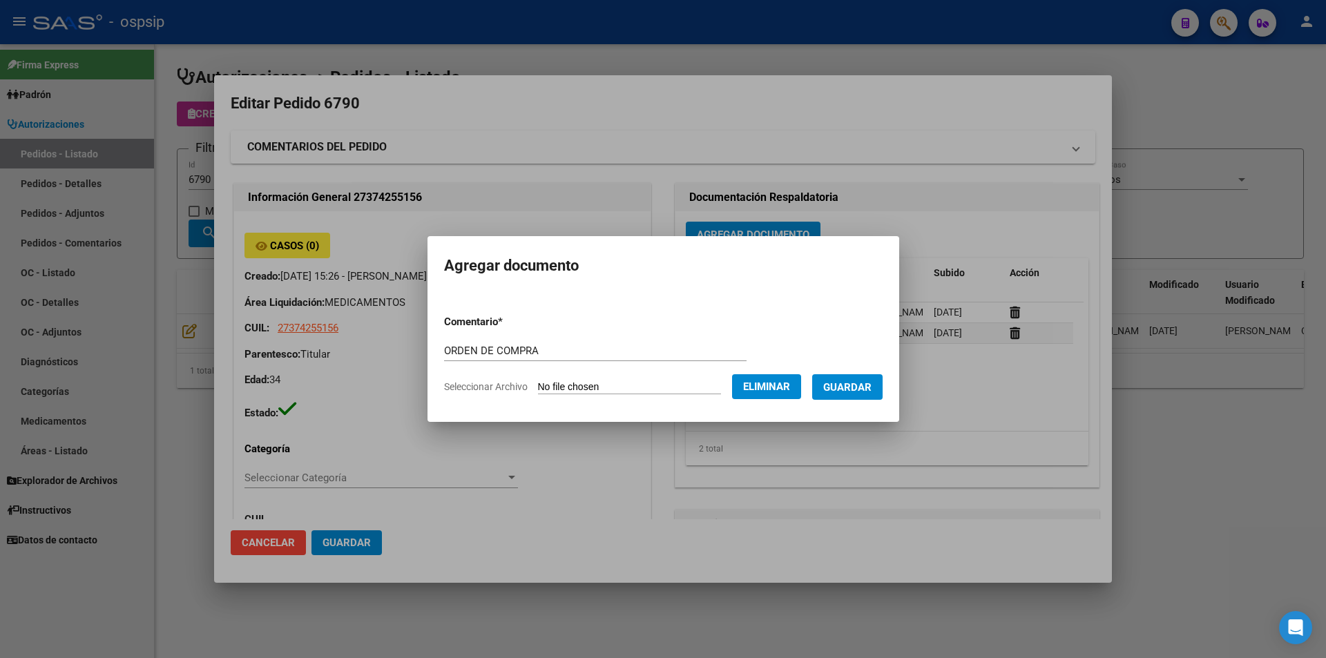
click at [856, 385] on span "Guardar" at bounding box center [847, 387] width 48 height 12
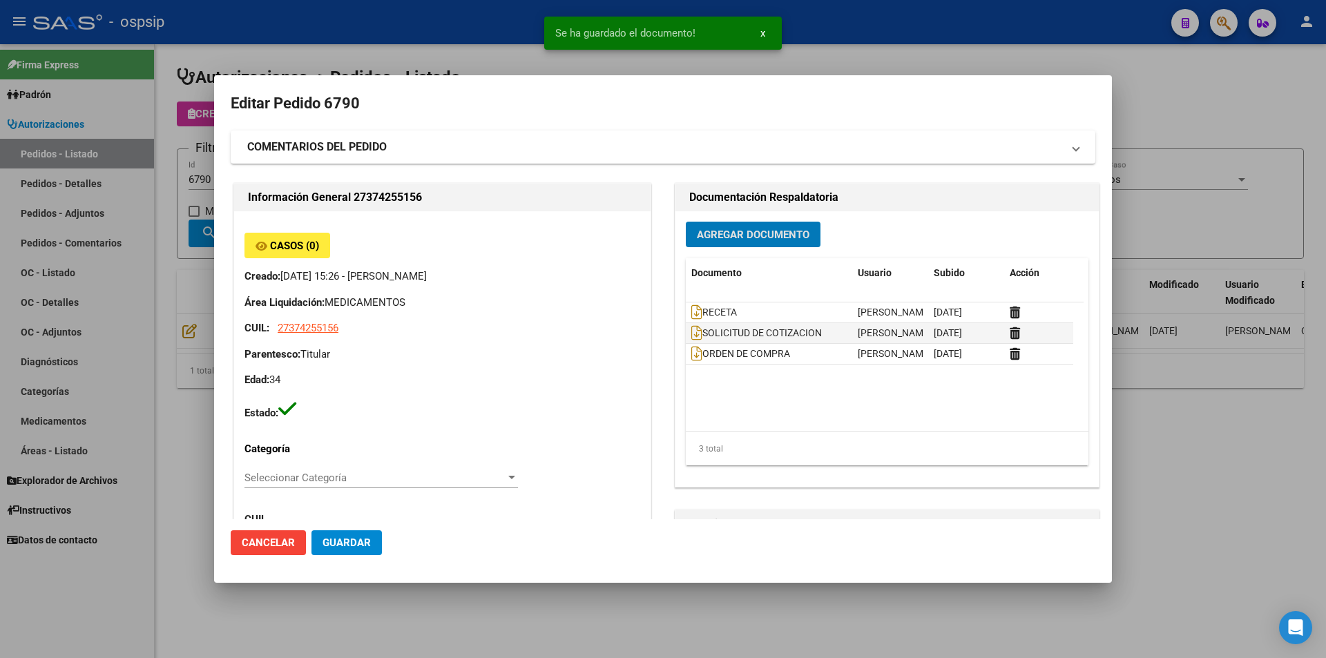
click at [155, 174] on div at bounding box center [663, 329] width 1326 height 658
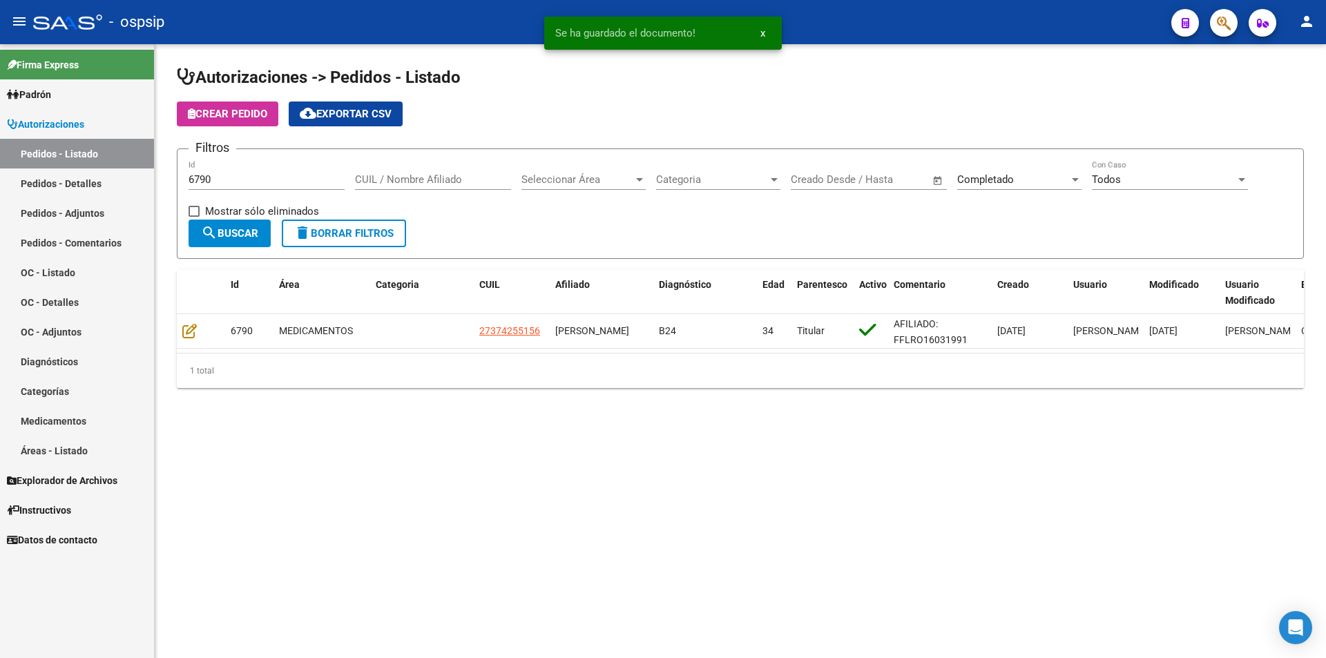
click at [229, 174] on input "6790" at bounding box center [266, 179] width 156 height 12
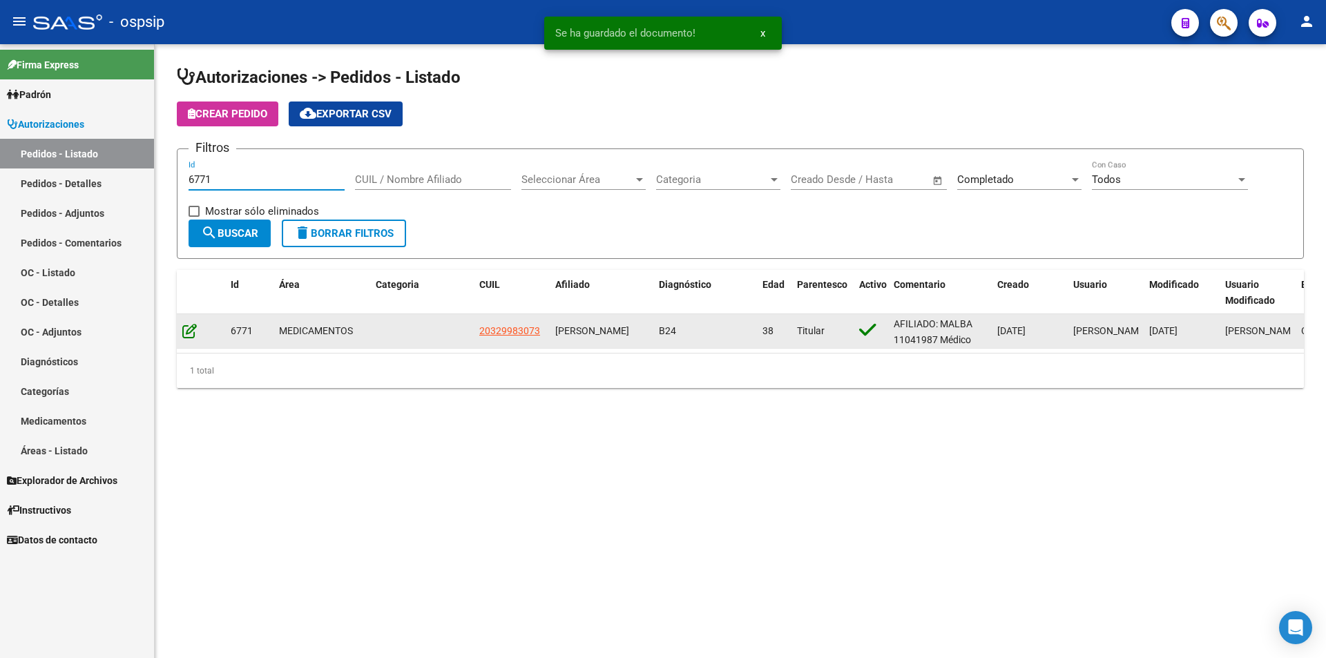
type input "6771"
click at [188, 327] on icon at bounding box center [189, 330] width 14 height 15
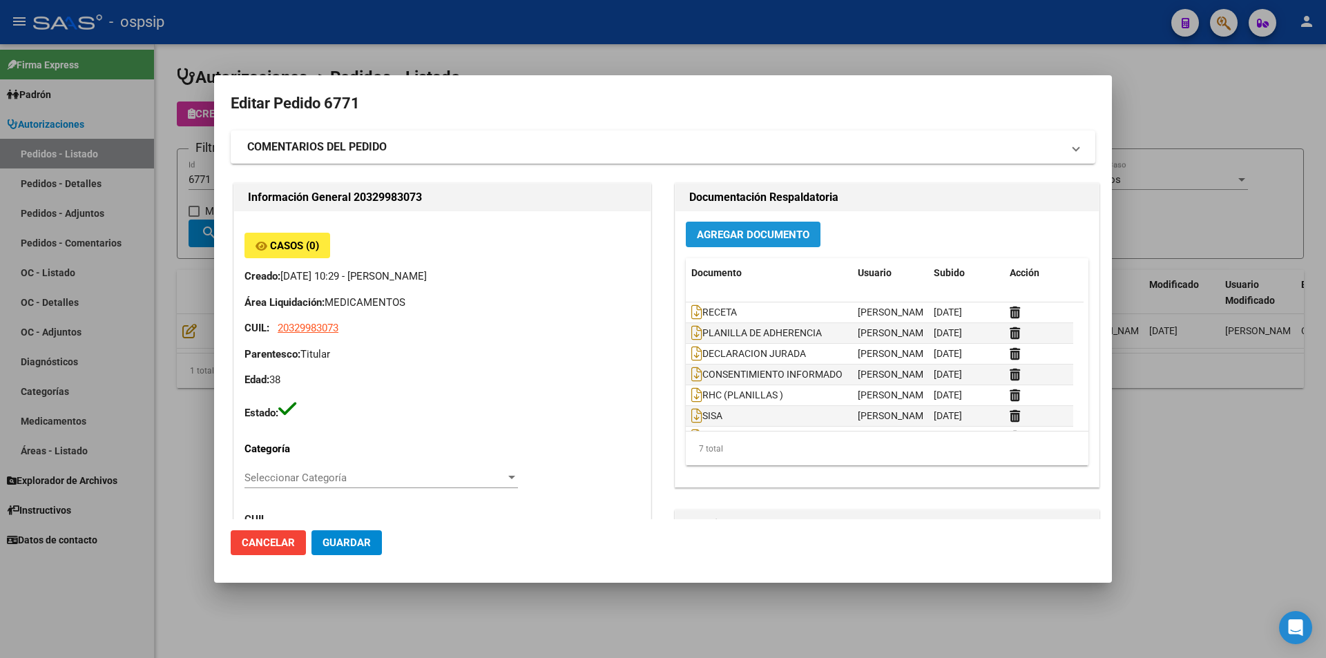
click at [797, 233] on span "Agregar Documento" at bounding box center [753, 235] width 113 height 12
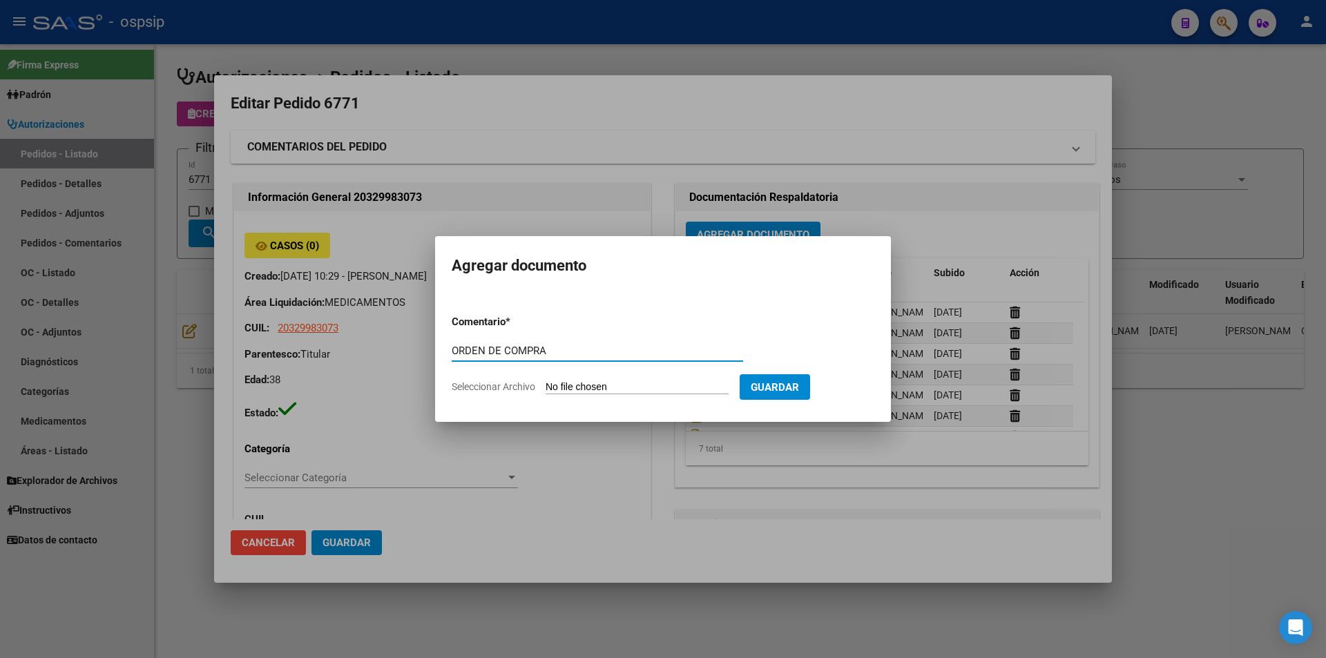
type input "ORDEN DE COMPRA"
click at [626, 387] on input "Seleccionar Archivo" at bounding box center [636, 387] width 183 height 13
type input "C:\fakepath\ORDEN DE COMPRA 6771 FEMANI.pdf"
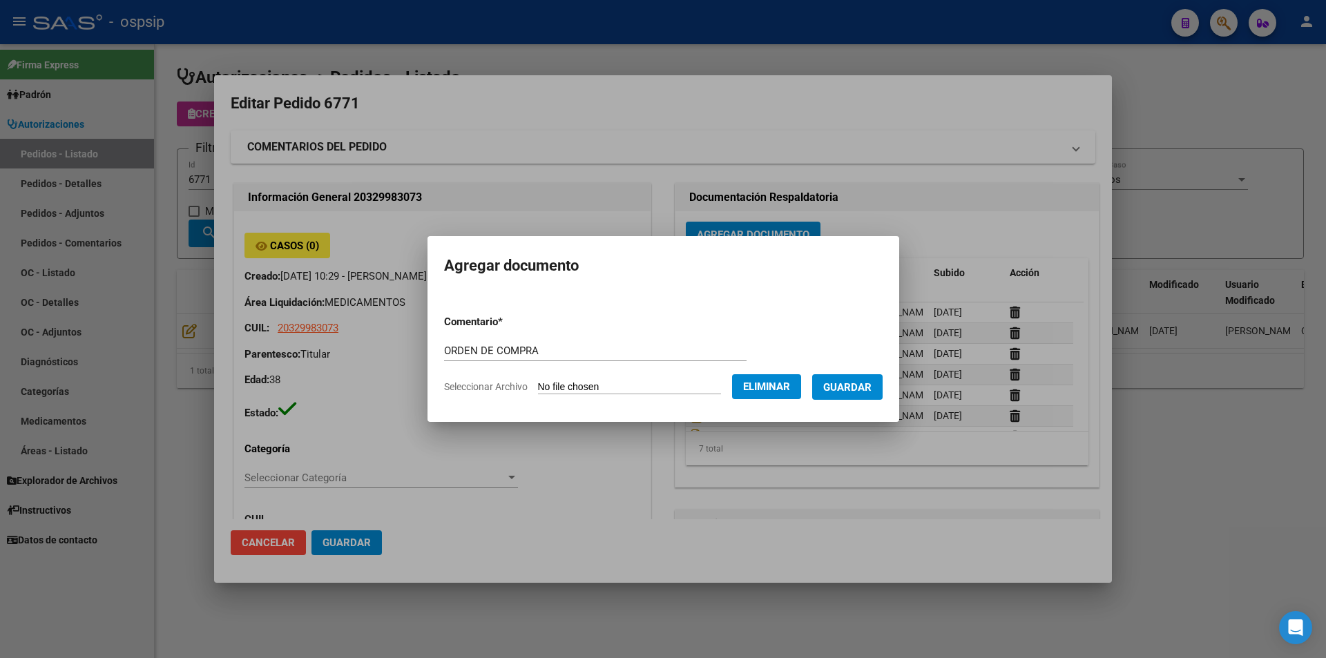
click at [842, 378] on form "Comentario * ORDEN DE COMPRA Comentario Seleccionar Archivo Eliminar Guardar" at bounding box center [663, 354] width 438 height 101
click at [842, 378] on button "Guardar" at bounding box center [847, 387] width 70 height 26
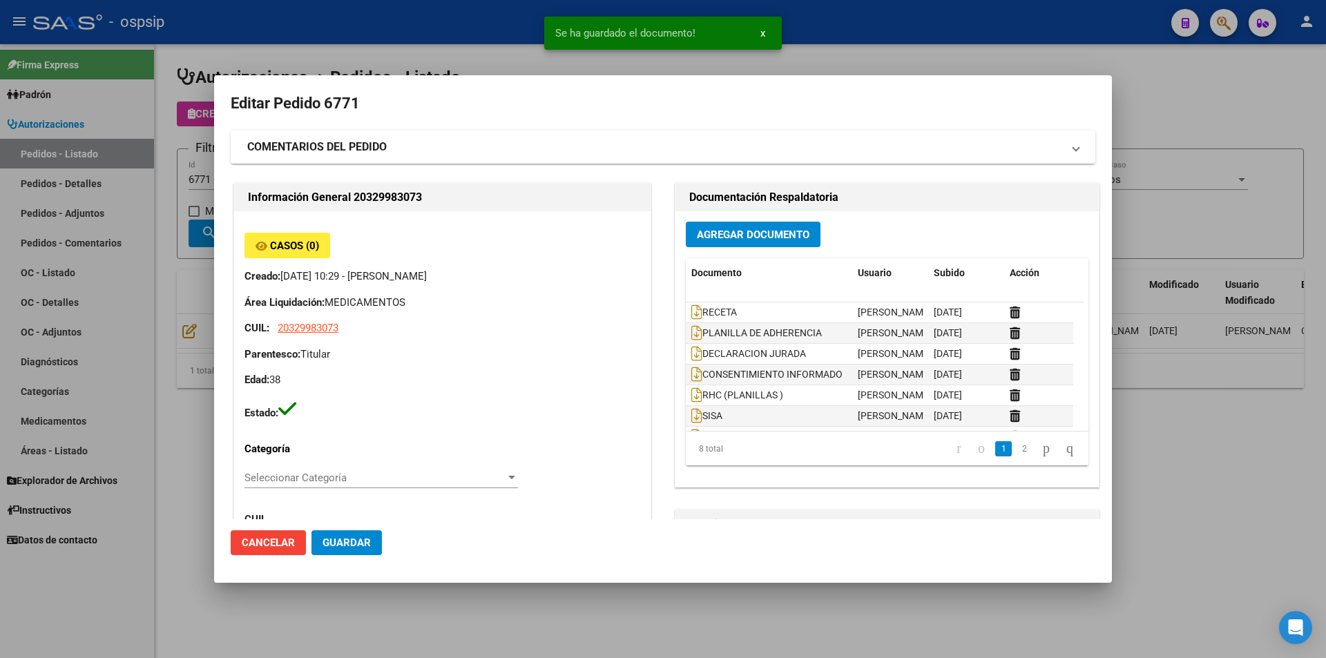
click at [166, 250] on div at bounding box center [663, 329] width 1326 height 658
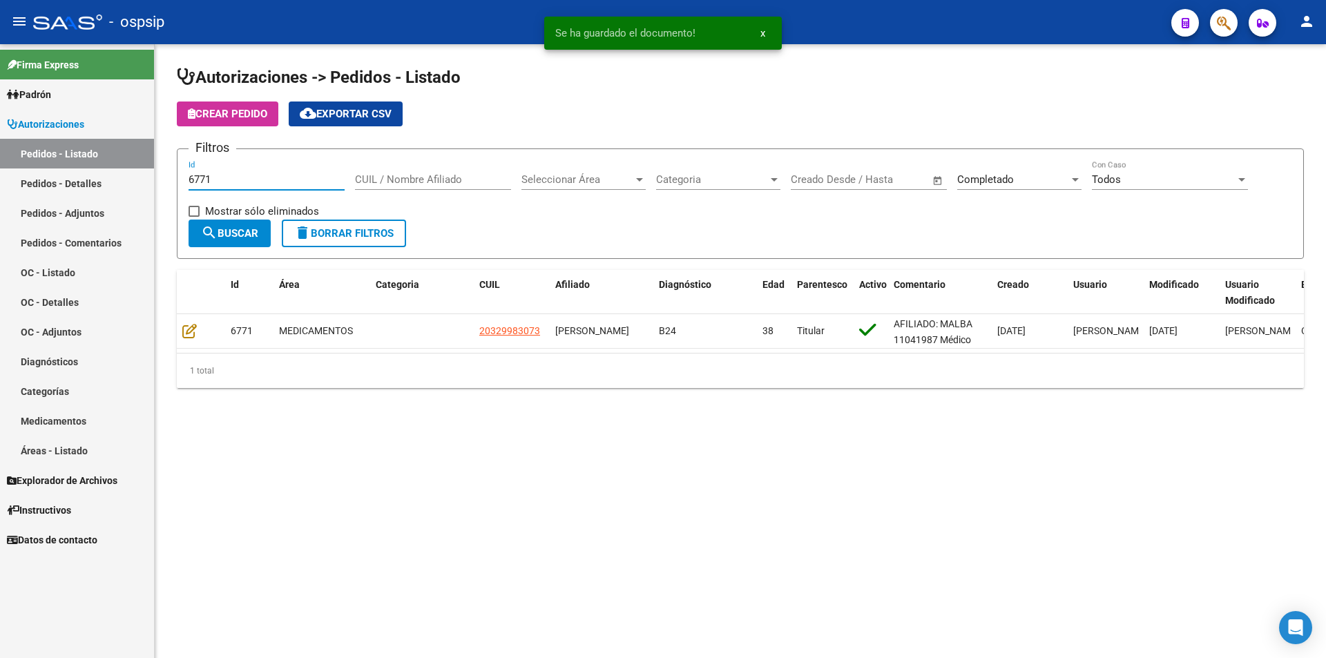
click at [221, 182] on input "6771" at bounding box center [266, 179] width 156 height 12
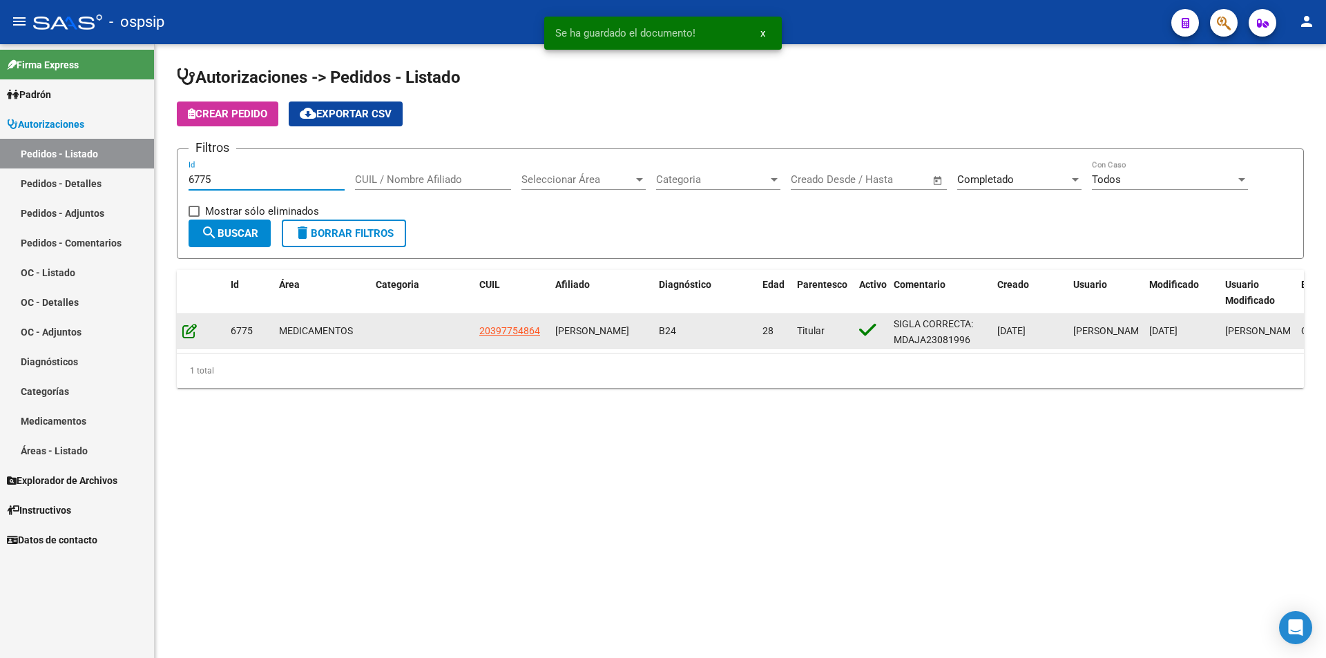
type input "6775"
click at [184, 333] on icon at bounding box center [189, 330] width 14 height 15
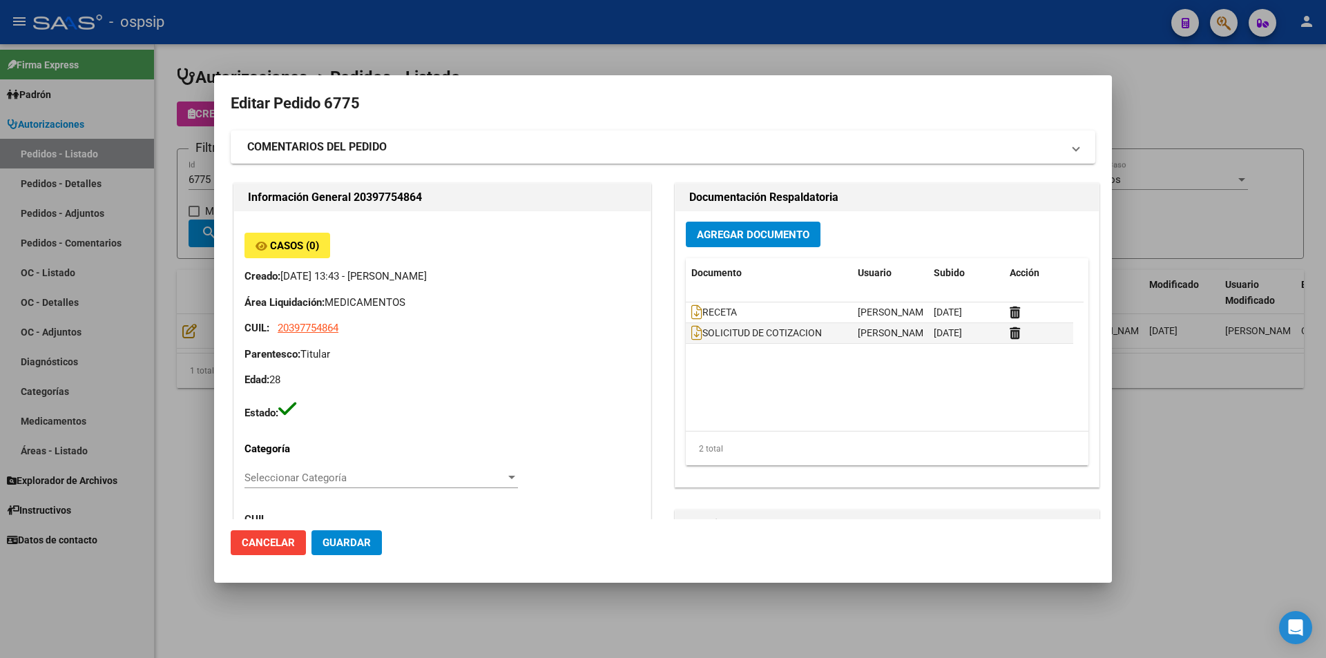
click at [782, 219] on div "Agregar Documento Documento Usuario Subido Acción RECETA [PERSON_NAME] [DATE] S…" at bounding box center [886, 348] width 423 height 275
click at [779, 233] on span "Agregar Documento" at bounding box center [753, 235] width 113 height 12
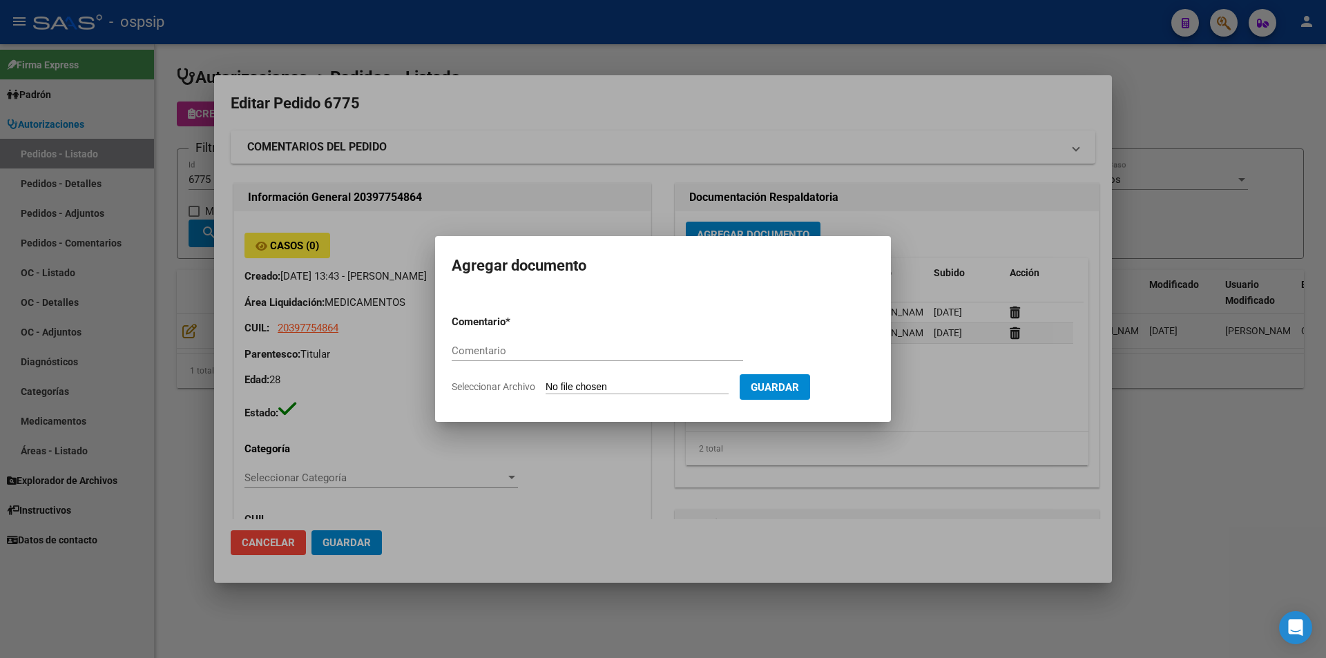
paste input "ORDEN DE COMPRA"
type input "ORDEN DE COMPRA"
click at [638, 392] on input "Seleccionar Archivo" at bounding box center [636, 387] width 183 height 13
type input "C:\fakepath\ORDEN DE COMPRA 6775 FEMANI.pdf"
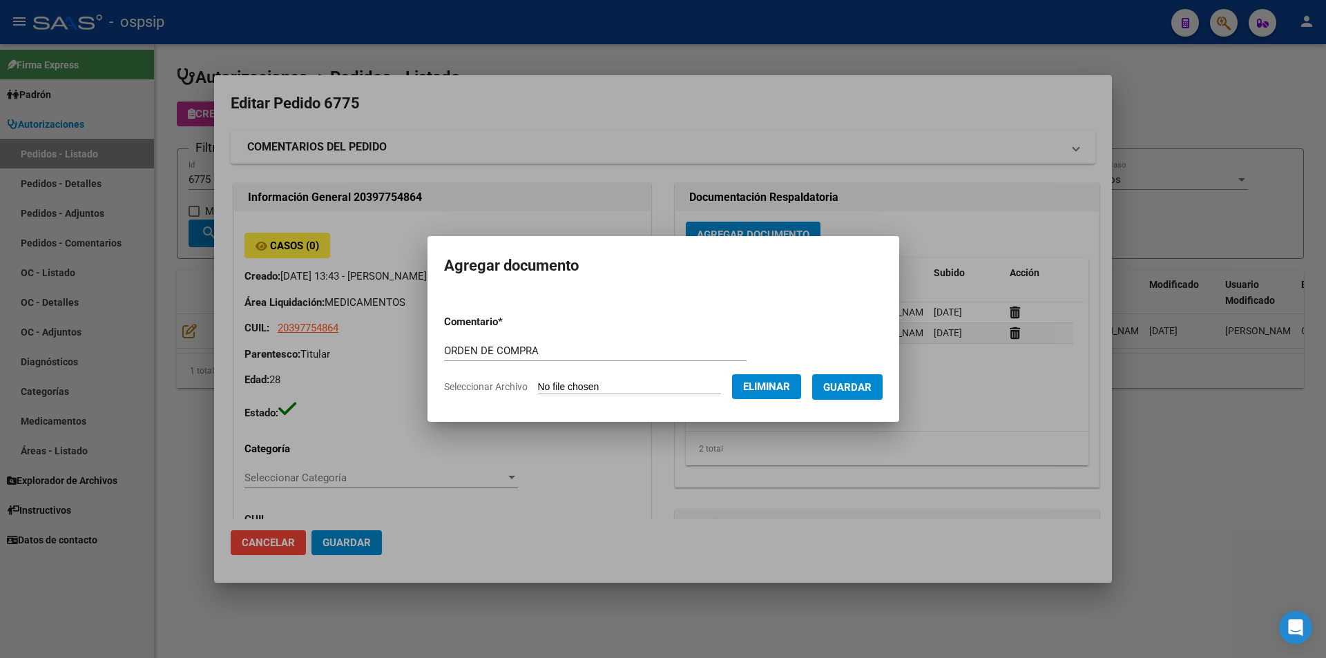
click at [882, 397] on button "Guardar" at bounding box center [847, 387] width 70 height 26
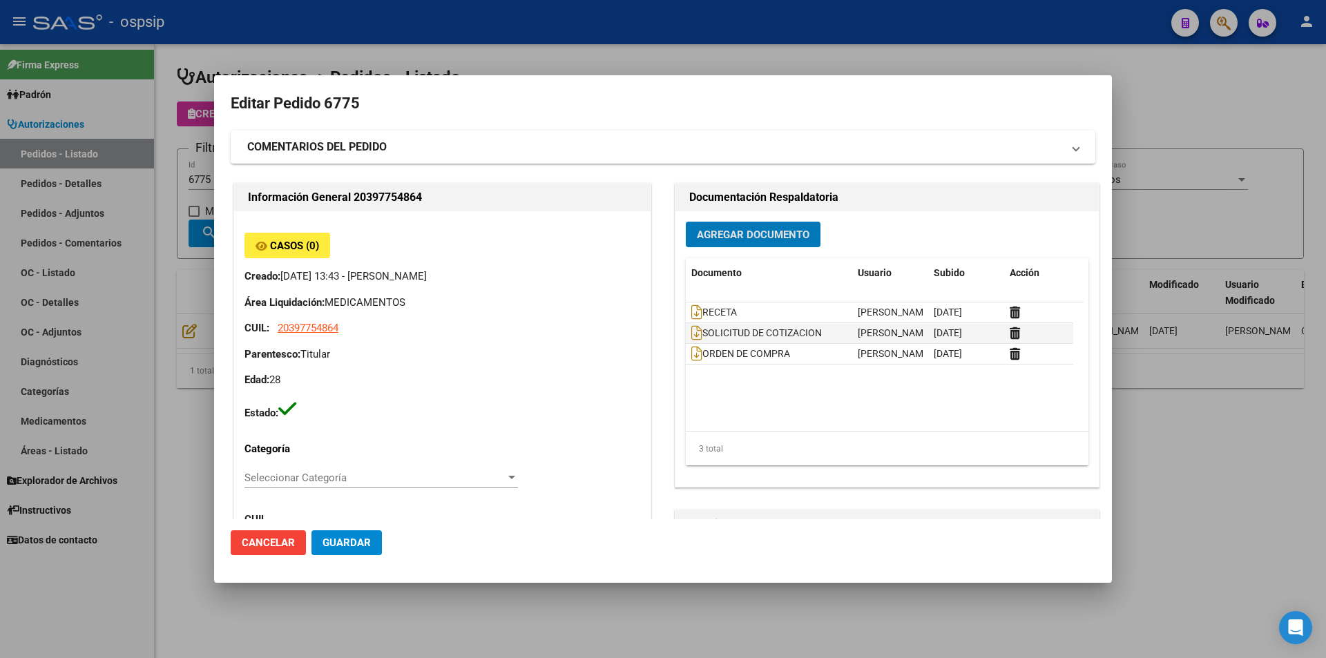
click at [172, 181] on div at bounding box center [663, 329] width 1326 height 658
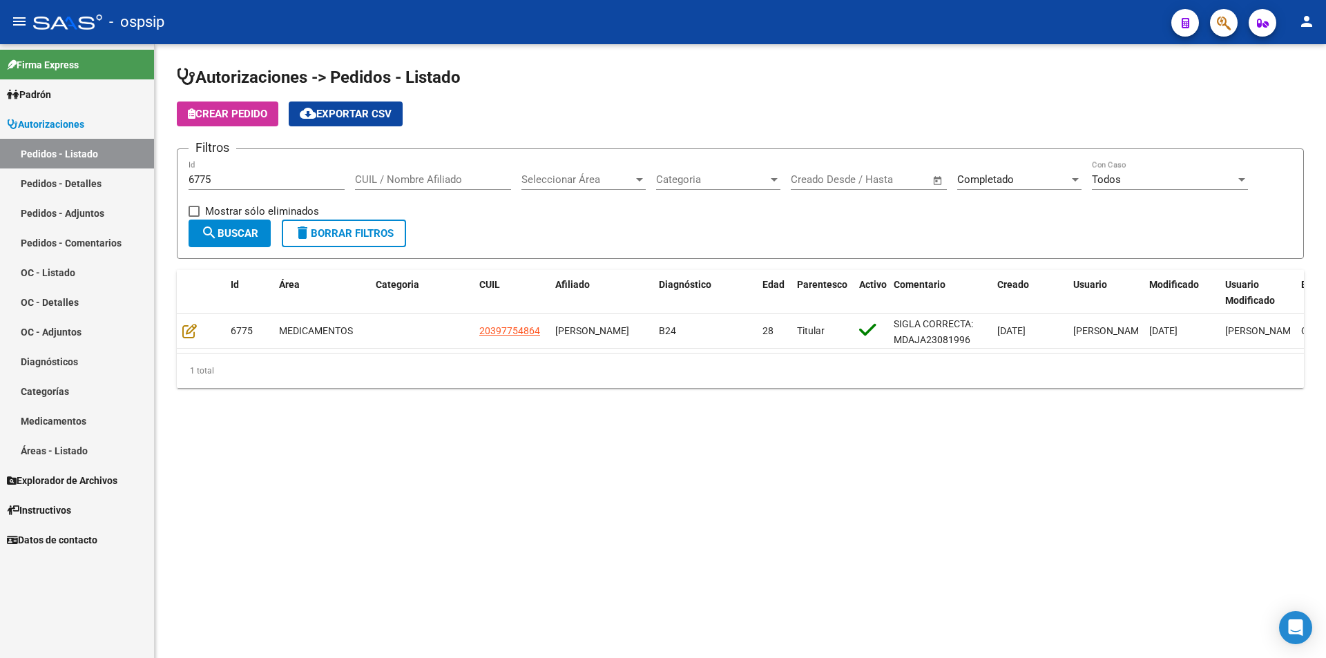
click at [242, 180] on input "6775" at bounding box center [266, 179] width 156 height 12
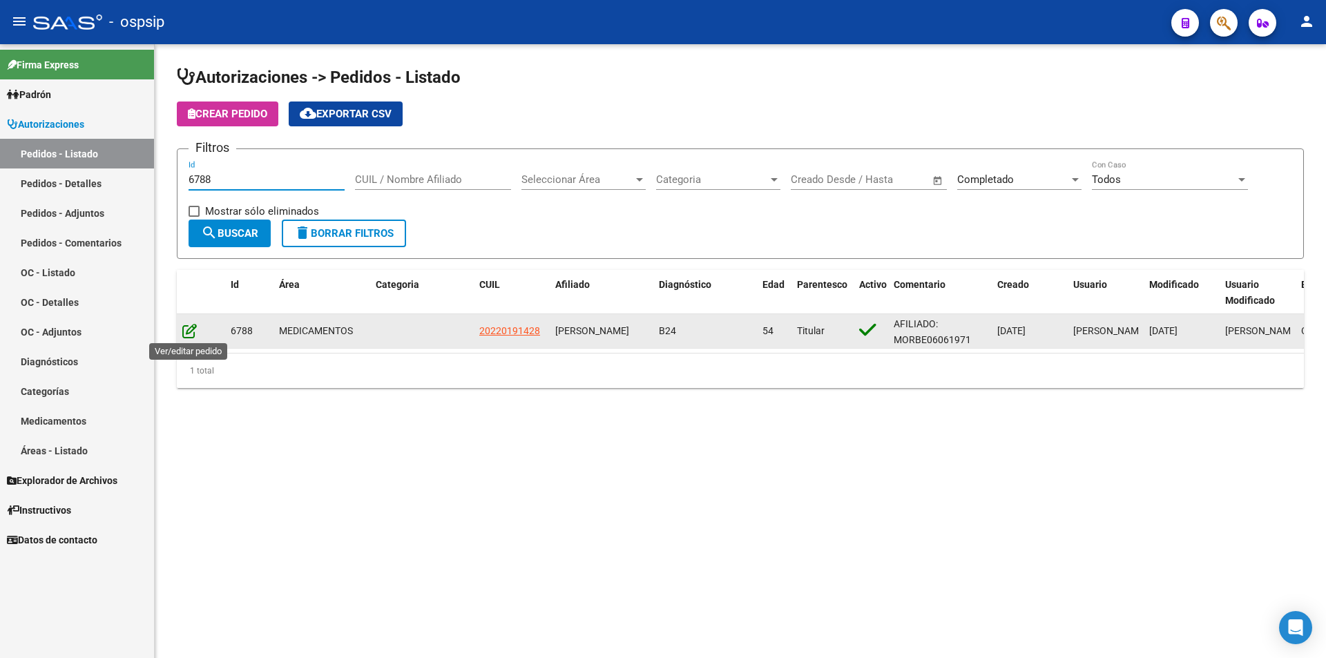
type input "6788"
click at [191, 336] on icon at bounding box center [189, 330] width 14 height 15
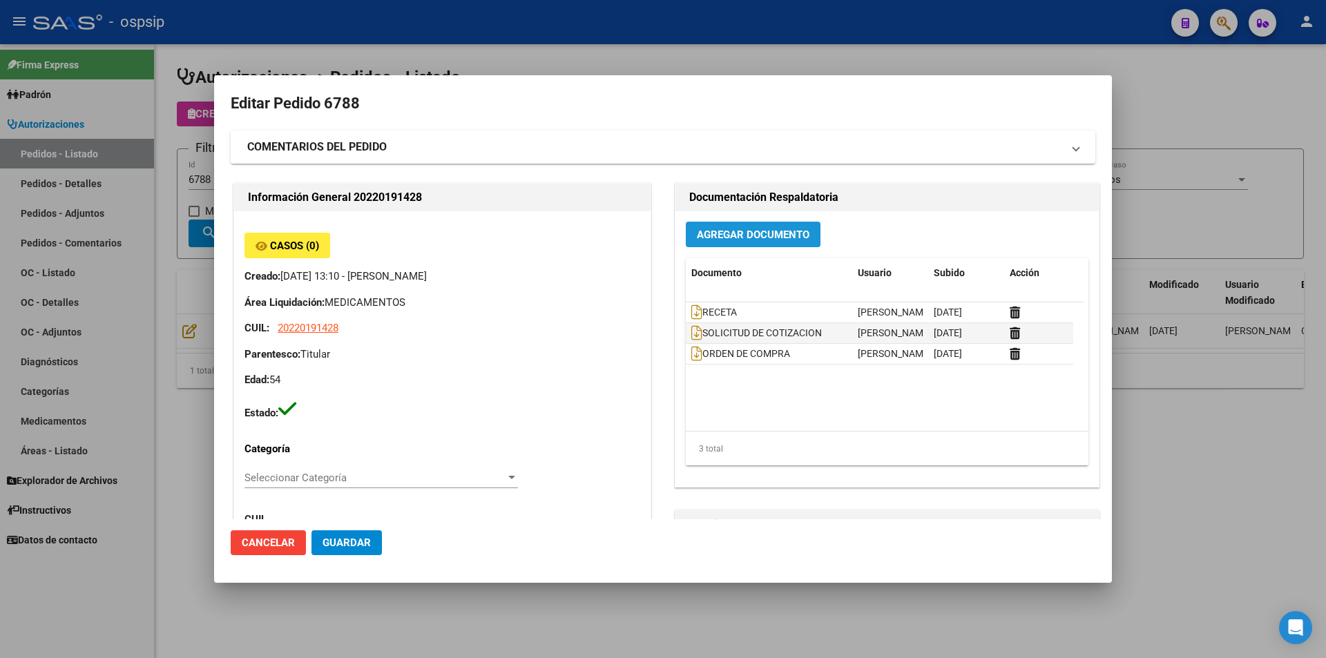
click at [724, 225] on button "Agregar Documento" at bounding box center [753, 235] width 135 height 26
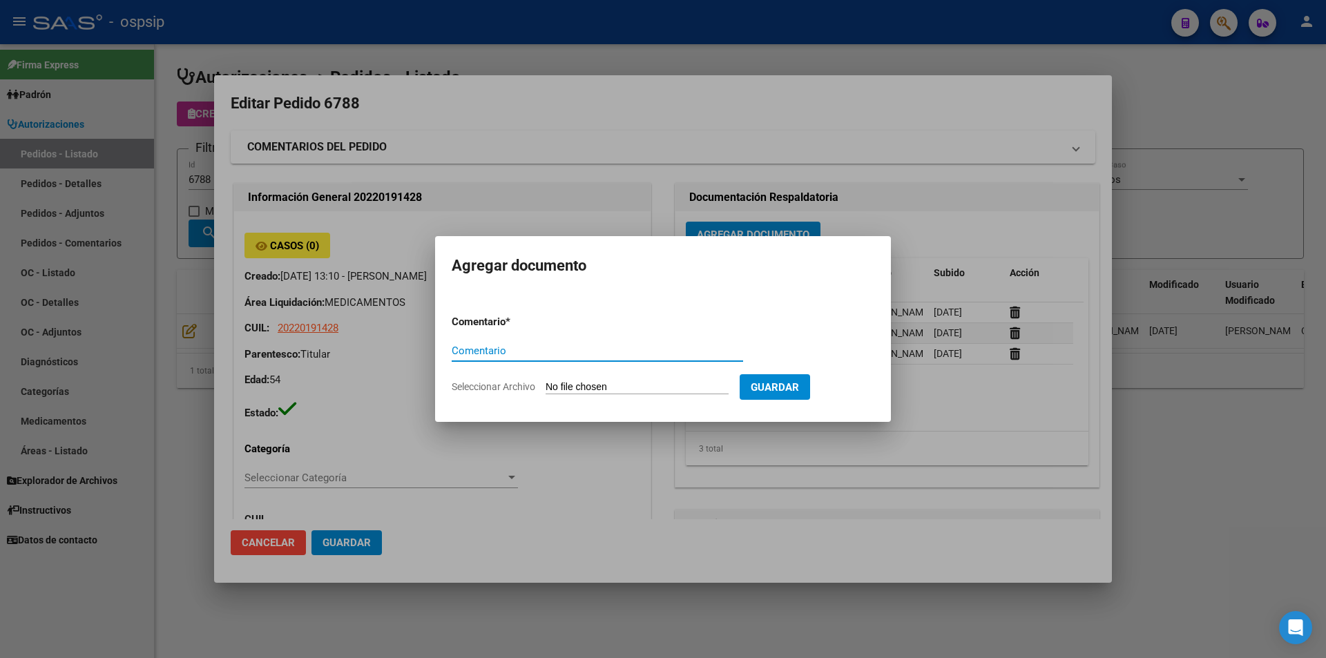
click at [0, 250] on div at bounding box center [663, 329] width 1326 height 658
